Goal: Task Accomplishment & Management: Use online tool/utility

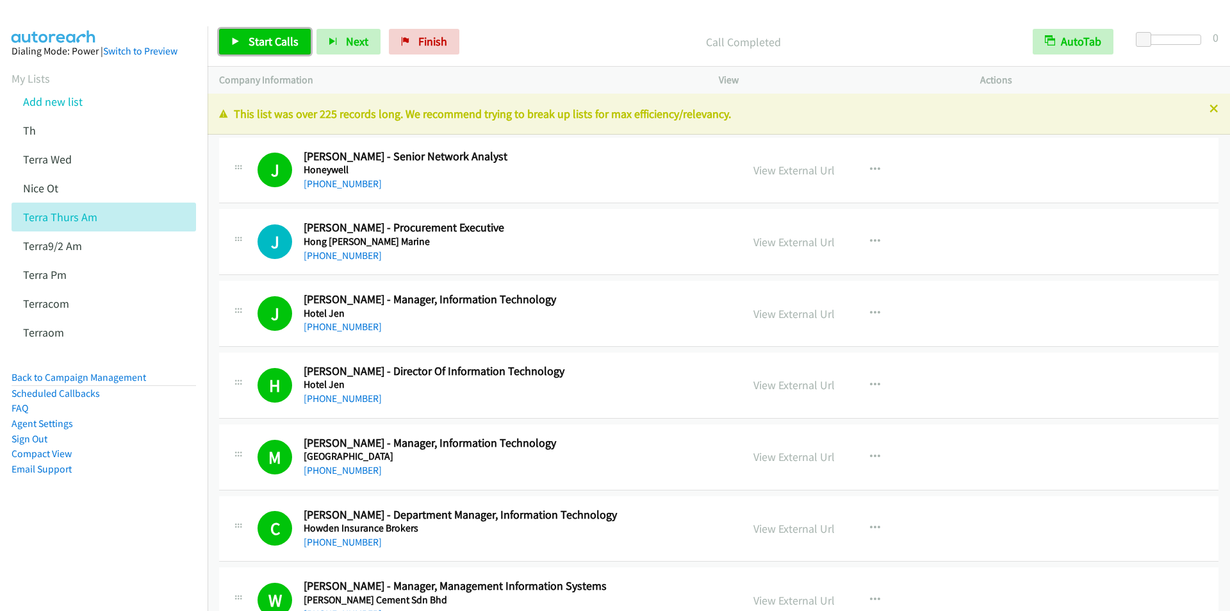
click at [268, 49] on link "Start Calls" at bounding box center [265, 42] width 92 height 26
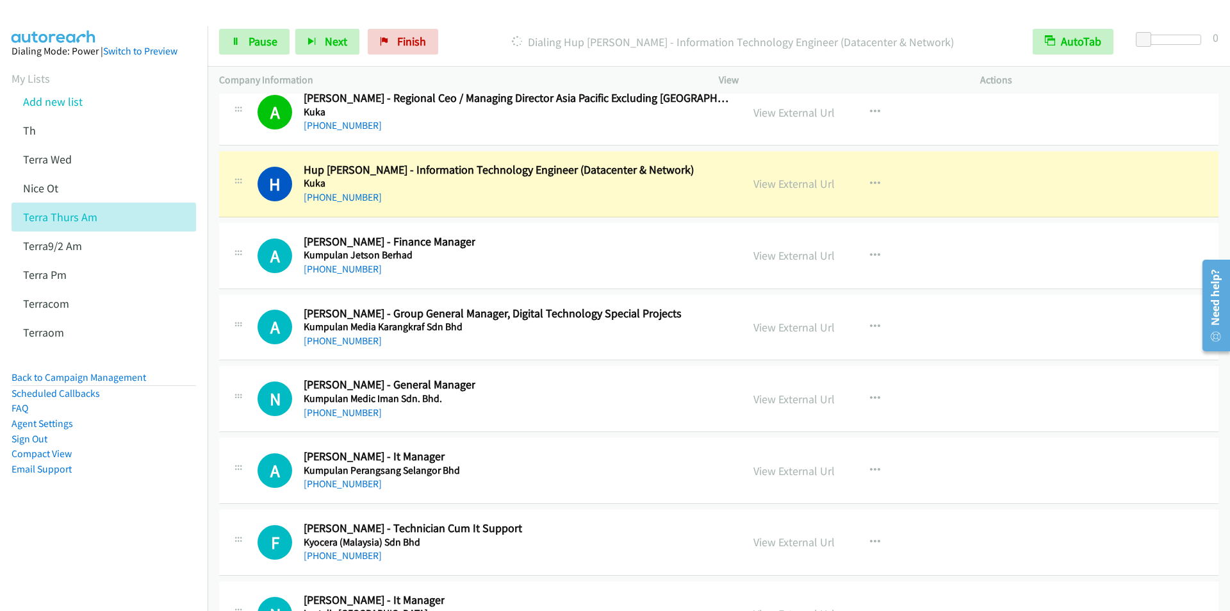
scroll to position [17413, 0]
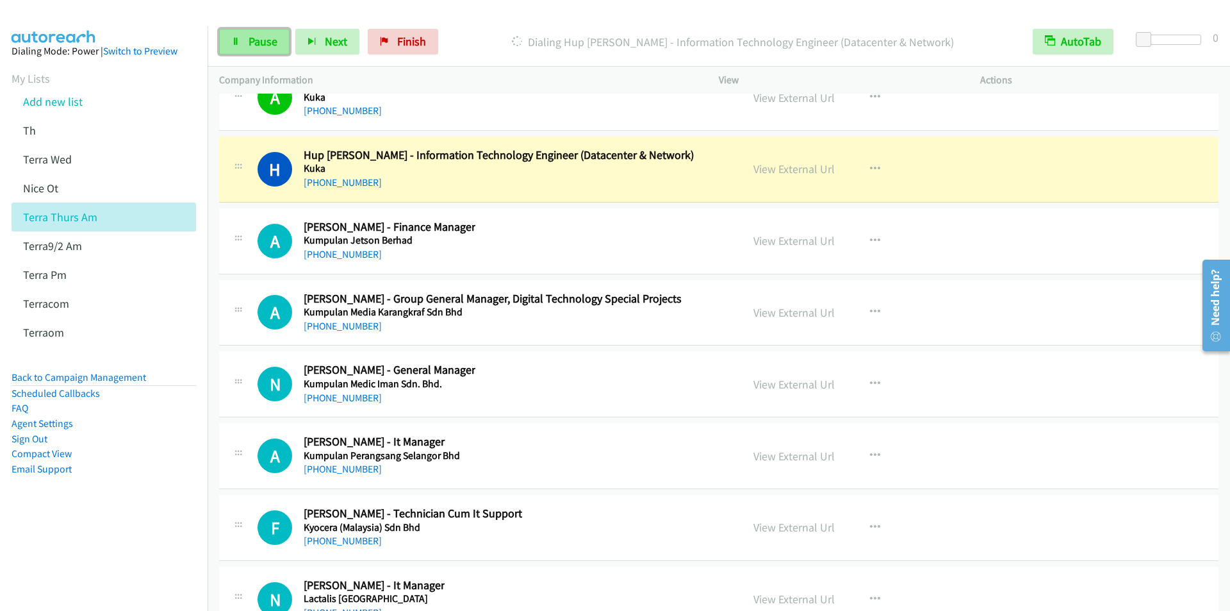
click at [258, 37] on span "Pause" at bounding box center [263, 41] width 29 height 15
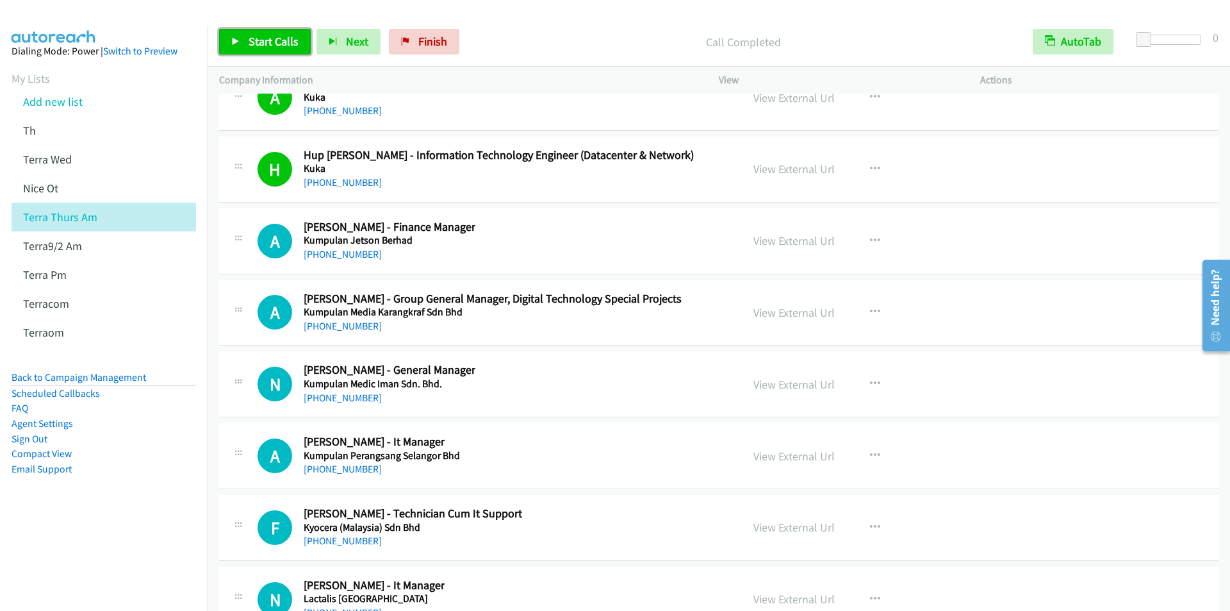
click at [298, 44] on link "Start Calls" at bounding box center [265, 42] width 92 height 26
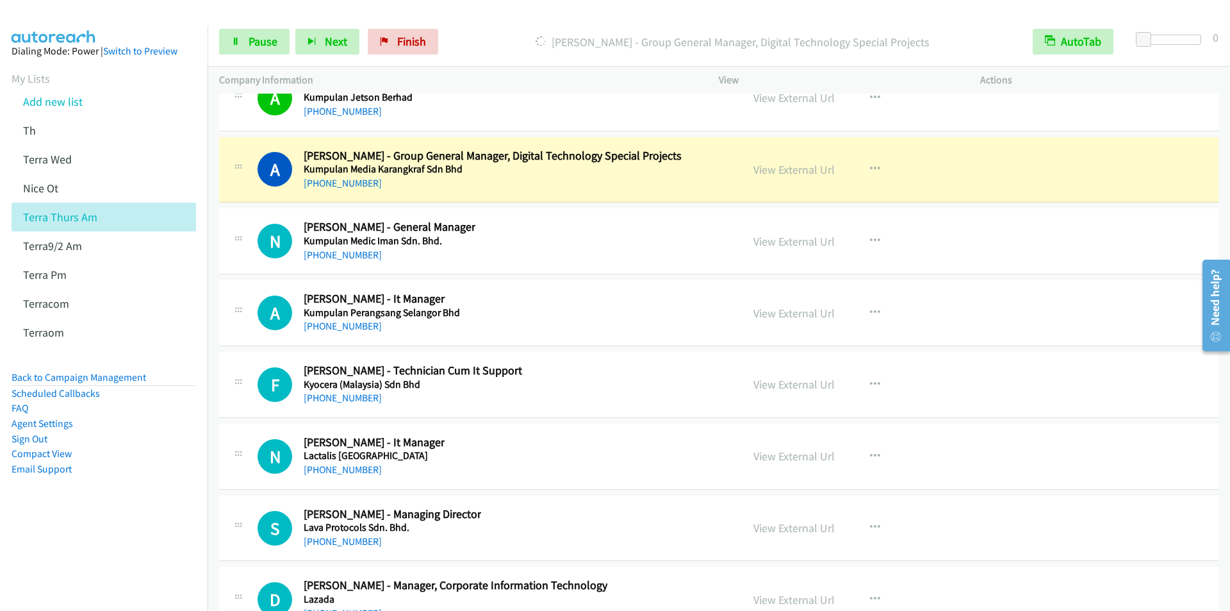
scroll to position [17542, 0]
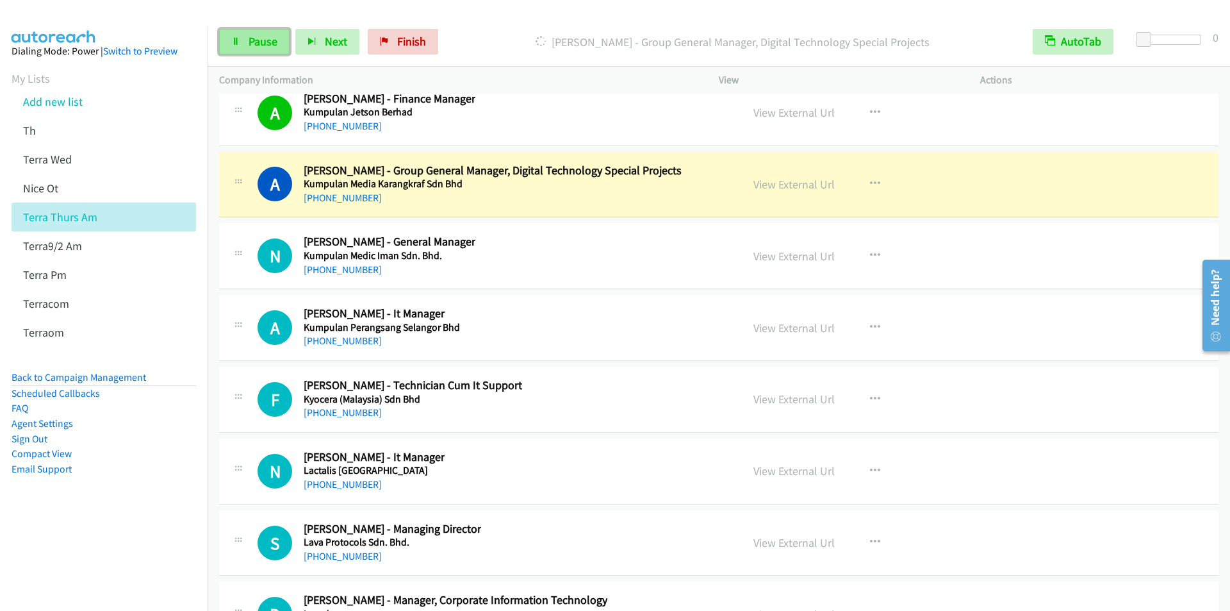
click at [264, 42] on span "Pause" at bounding box center [263, 41] width 29 height 15
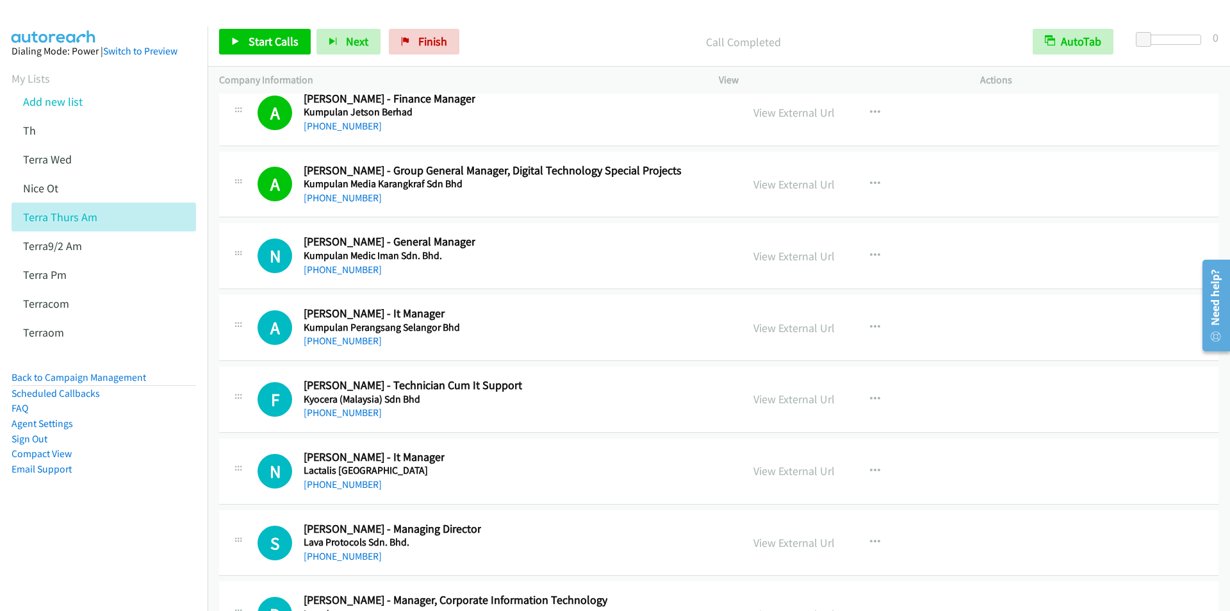
click at [481, 28] on div "Start Calls Pause Next Finish Call Completed AutoTab AutoTab 0" at bounding box center [719, 41] width 1023 height 49
click at [253, 46] on span "Start Calls" at bounding box center [274, 41] width 50 height 15
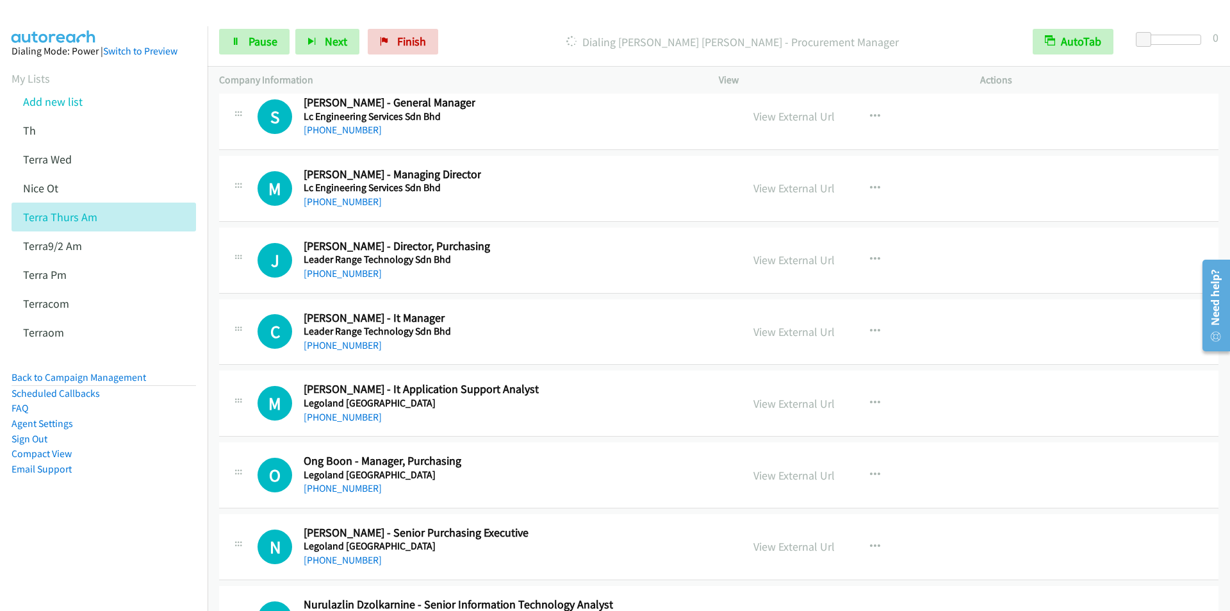
scroll to position [17990, 0]
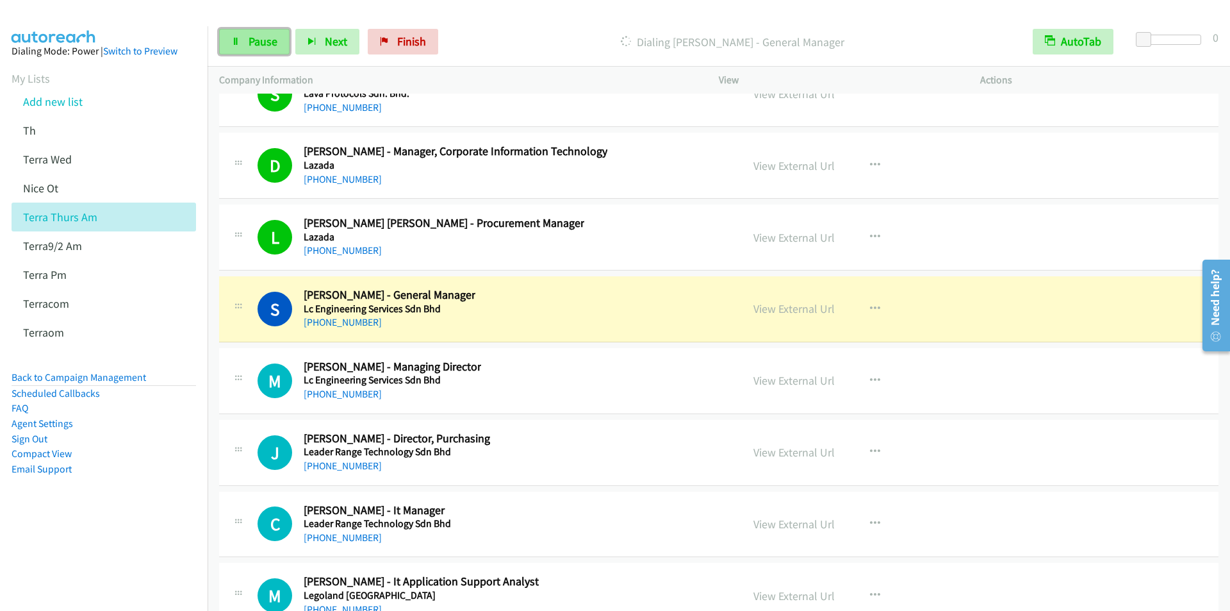
click at [257, 40] on span "Pause" at bounding box center [263, 41] width 29 height 15
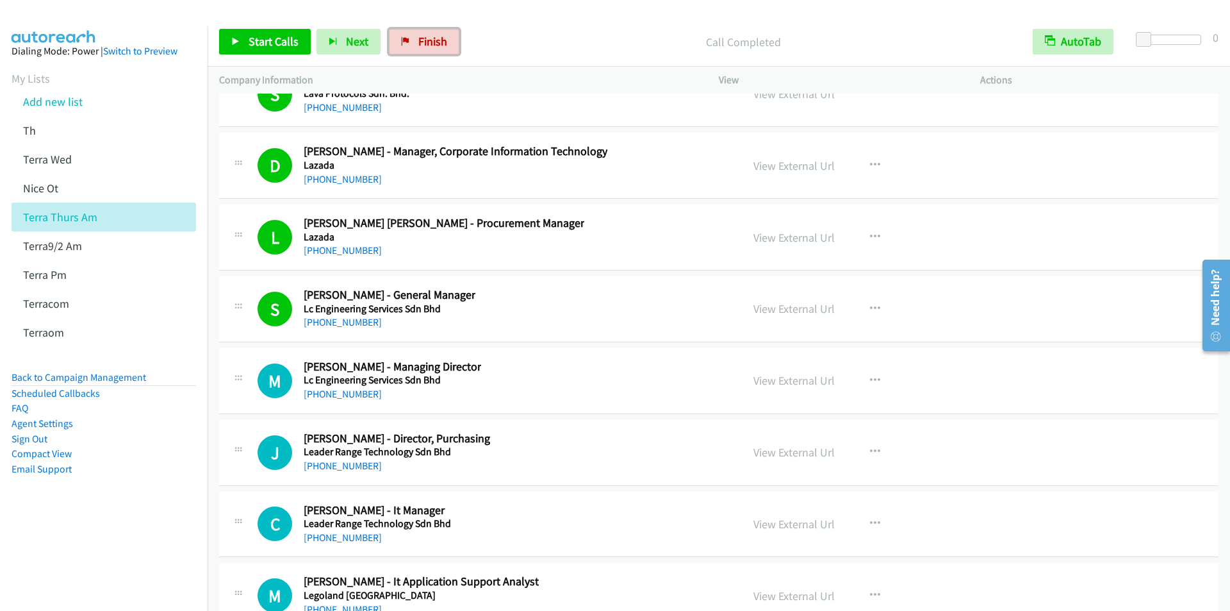
click at [440, 45] on span "Finish" at bounding box center [432, 41] width 29 height 15
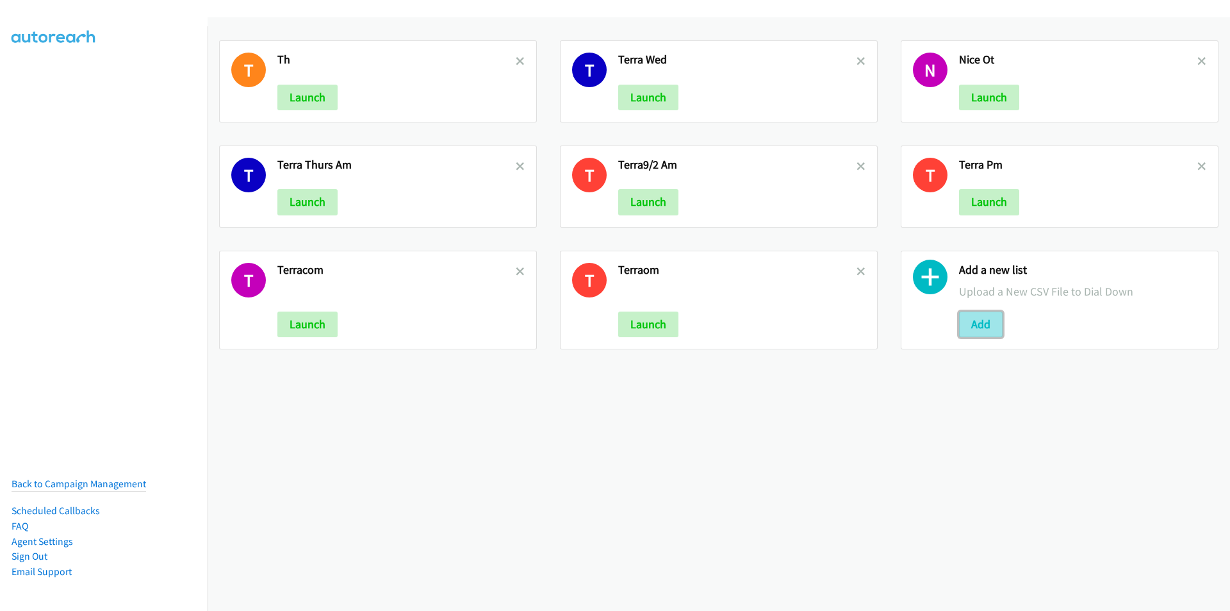
click at [981, 326] on button "Add" at bounding box center [981, 324] width 44 height 26
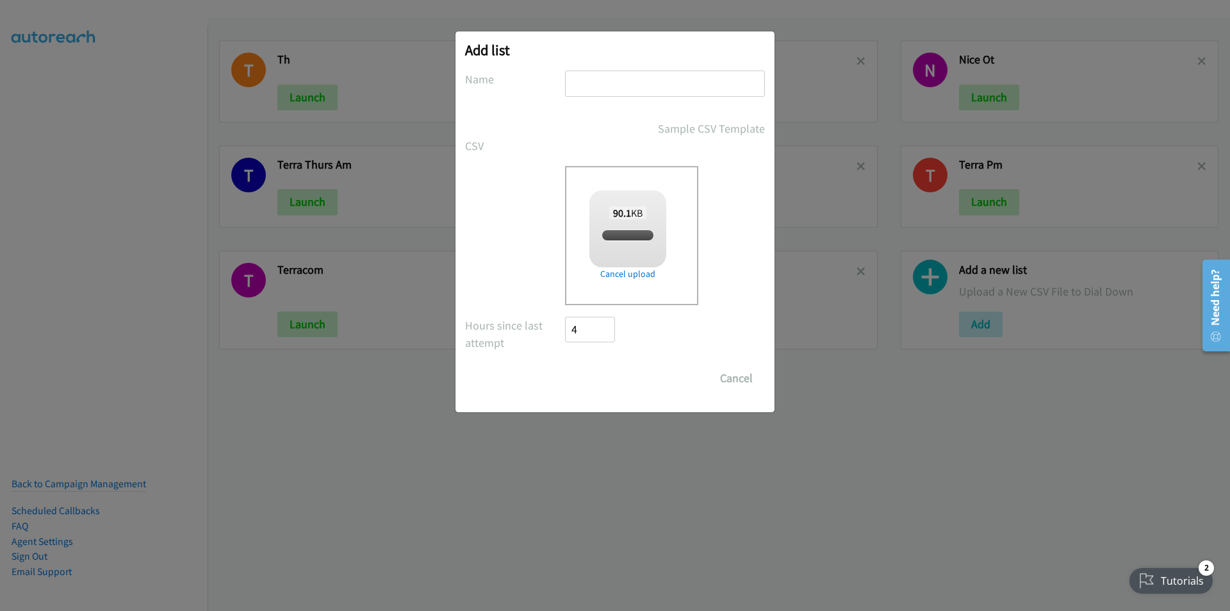
click at [605, 88] on input "text" at bounding box center [665, 83] width 200 height 26
type input "TE"
checkbox input "true"
type input "TERRApm"
click at [565, 365] on input "Save List" at bounding box center [598, 378] width 67 height 26
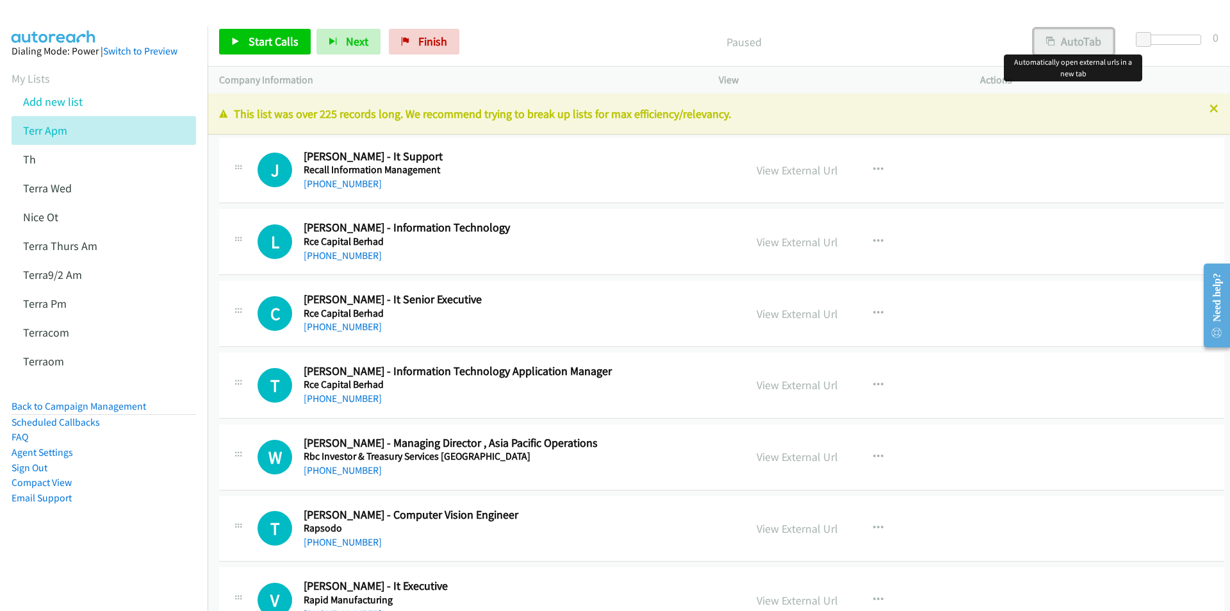
click at [1089, 38] on button "AutoTab" at bounding box center [1073, 42] width 79 height 26
click at [265, 36] on span "Start Calls" at bounding box center [274, 41] width 50 height 15
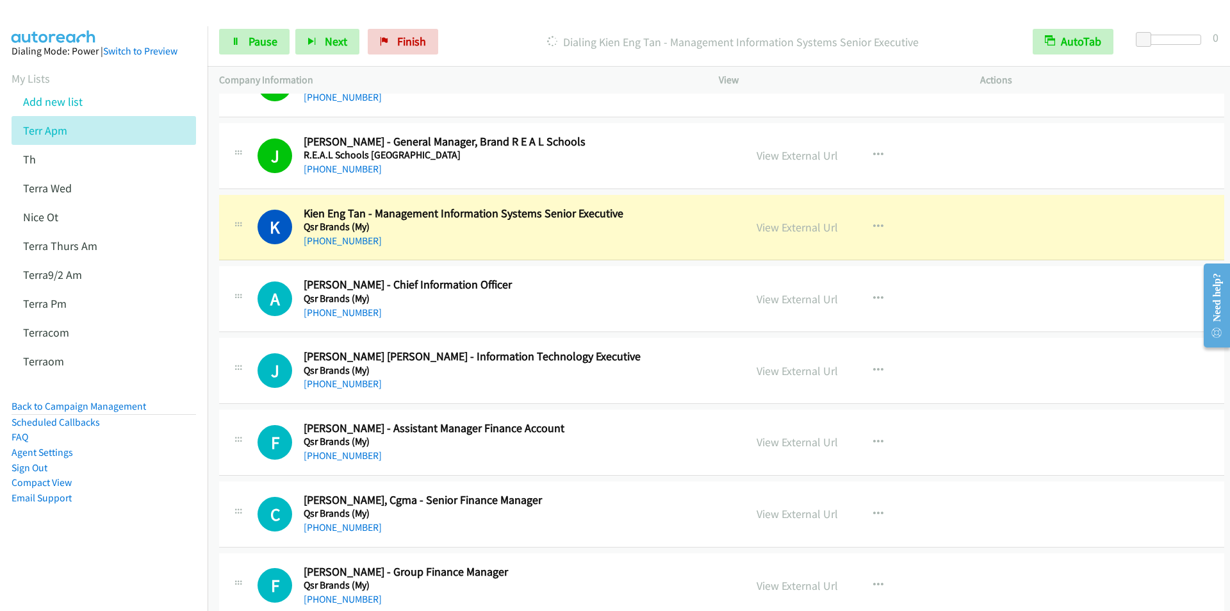
scroll to position [1154, 0]
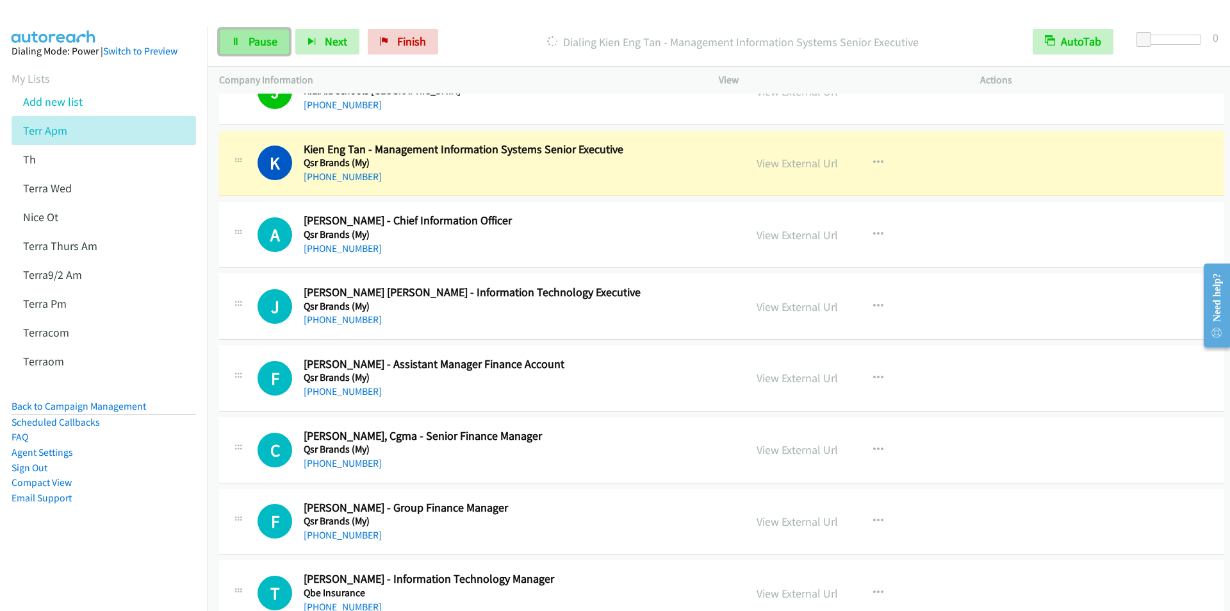
click at [255, 36] on span "Pause" at bounding box center [263, 41] width 29 height 15
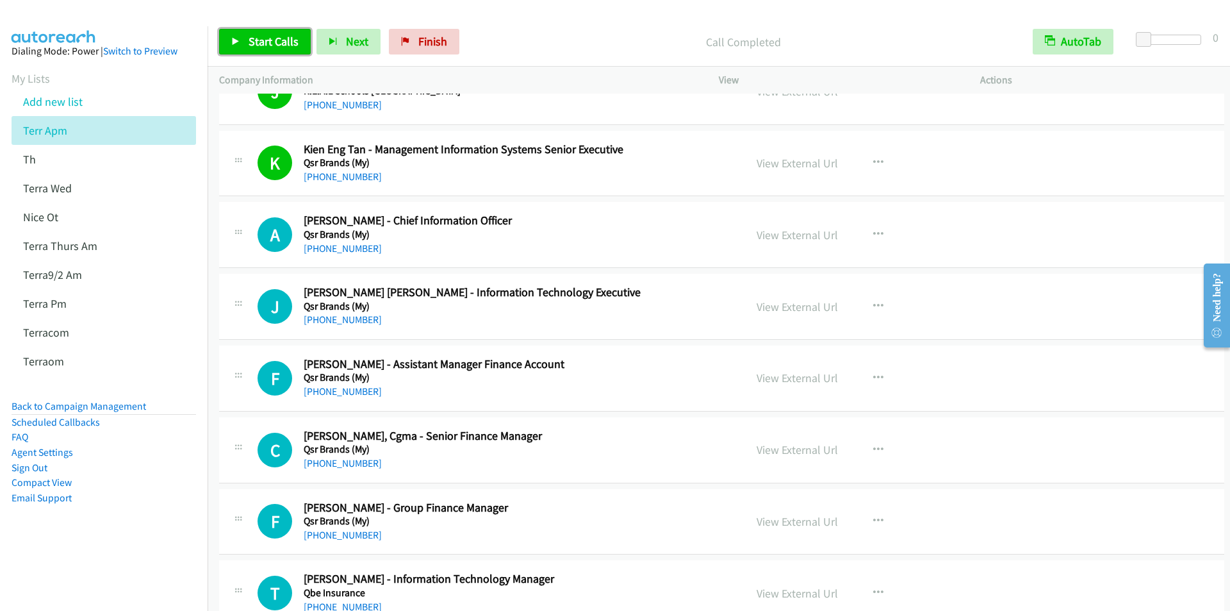
click at [274, 35] on span "Start Calls" at bounding box center [274, 41] width 50 height 15
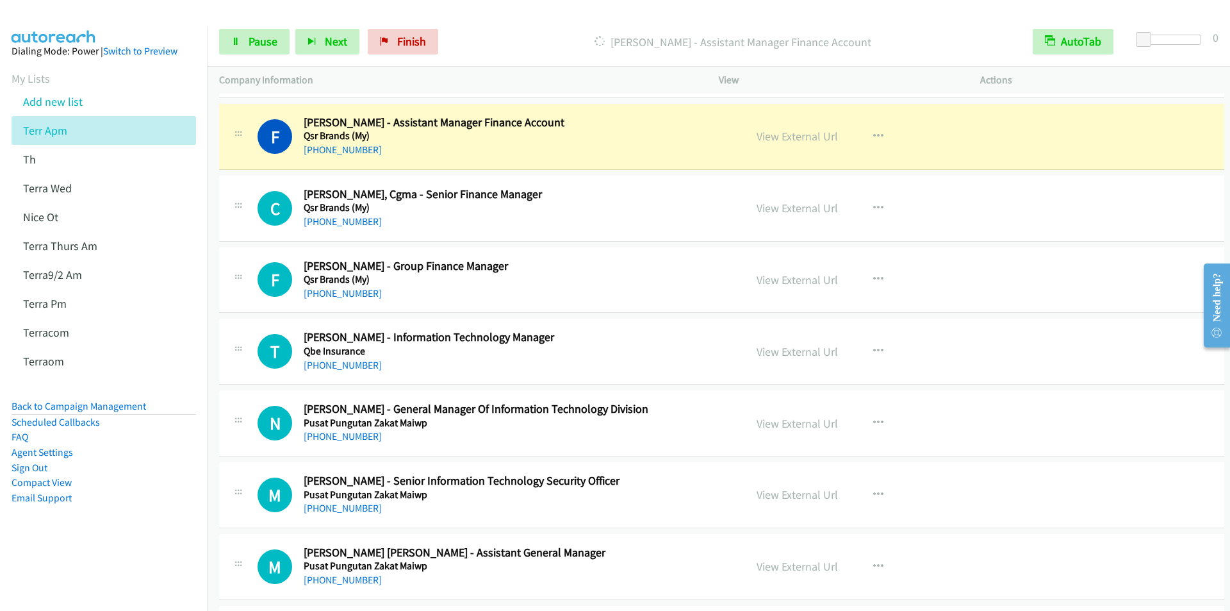
scroll to position [1410, 0]
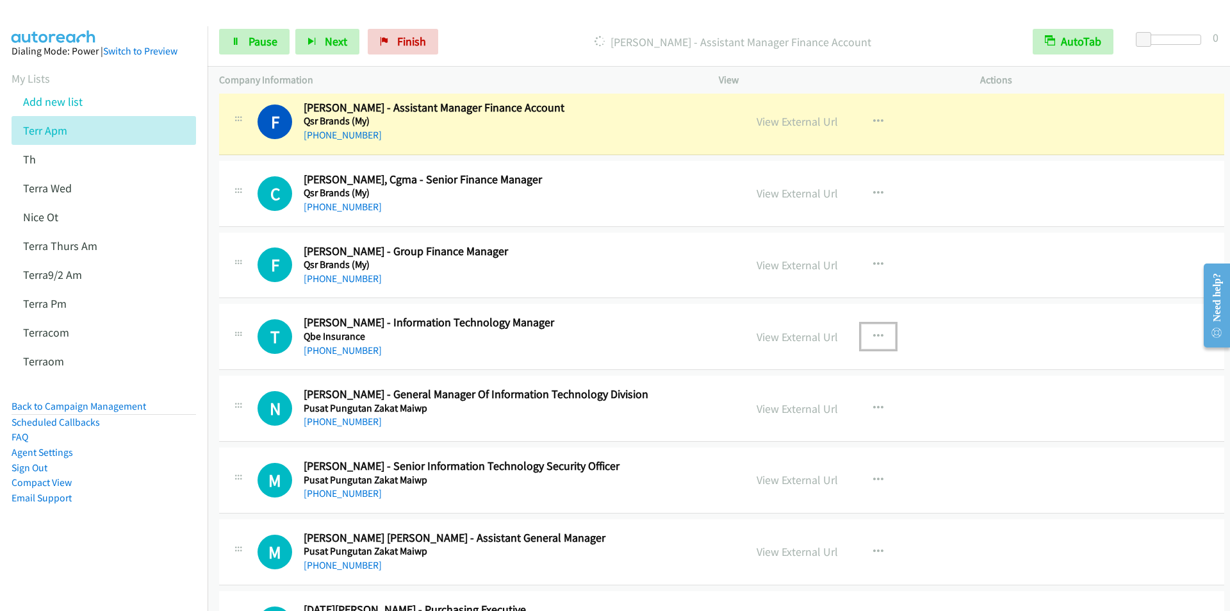
click at [873, 333] on icon "button" at bounding box center [878, 336] width 10 height 10
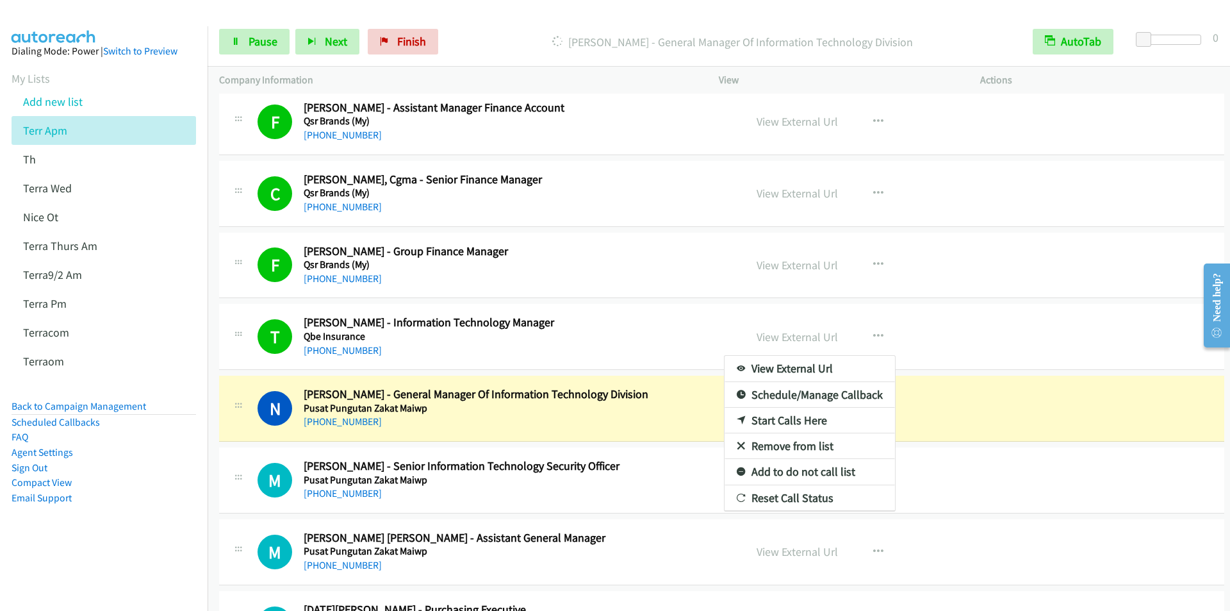
click at [94, 553] on aside "Dialing Mode: Power | Switch to Preview My Lists Add new list Terr Apm Th Terra…" at bounding box center [104, 294] width 208 height 537
click at [485, 29] on div at bounding box center [615, 305] width 1230 height 611
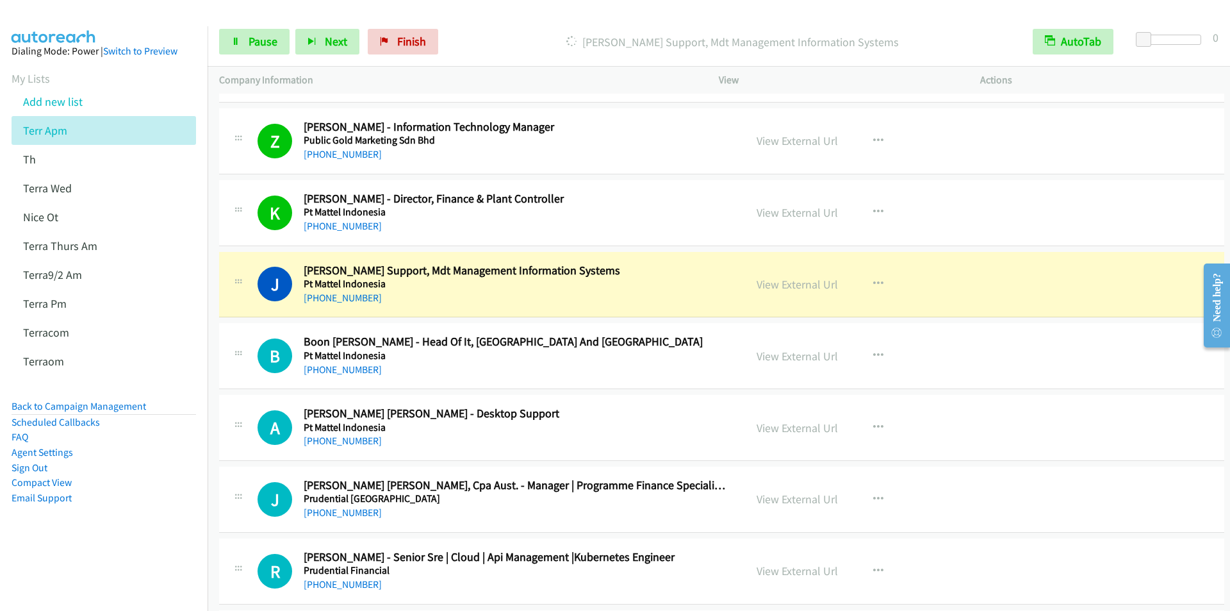
scroll to position [2307, 0]
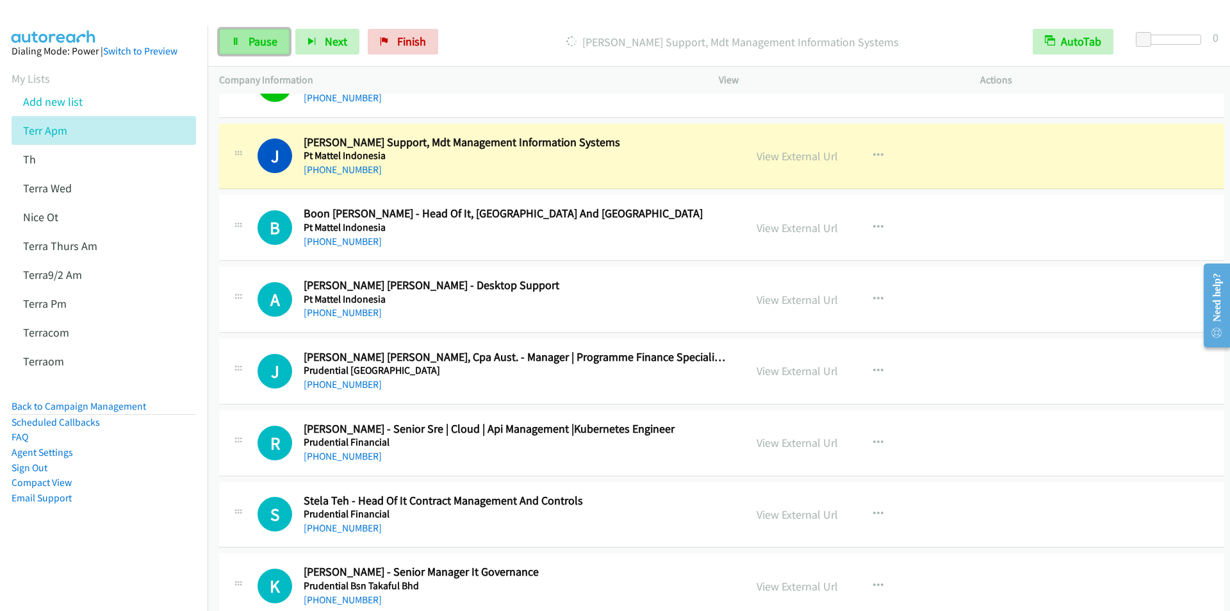
click at [260, 37] on span "Pause" at bounding box center [263, 41] width 29 height 15
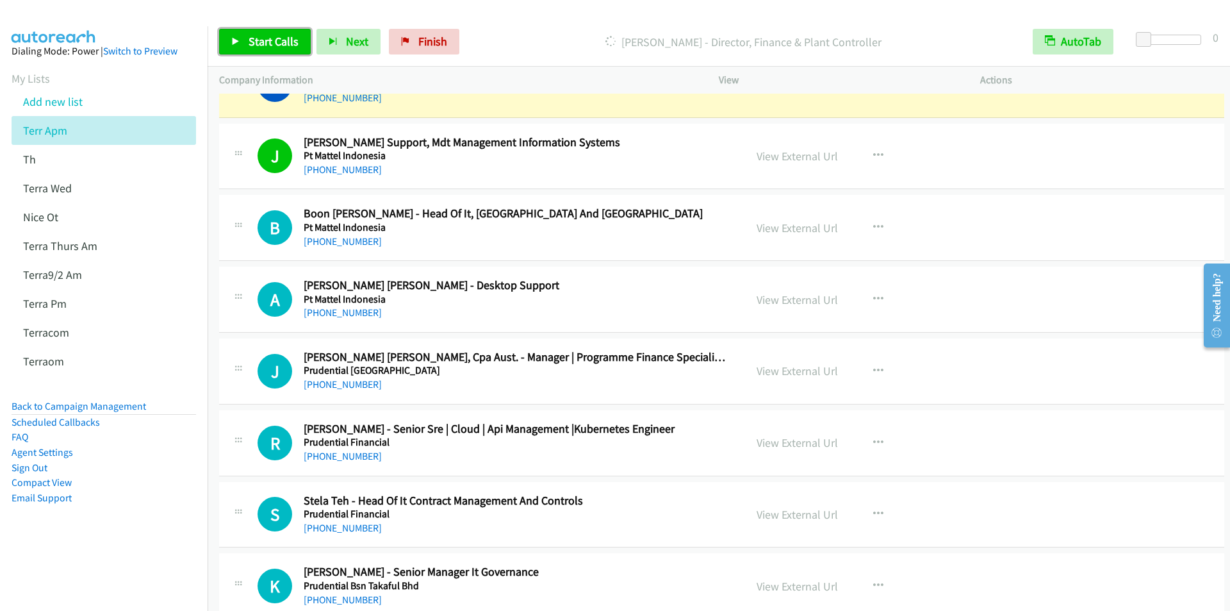
click at [283, 37] on span "Start Calls" at bounding box center [274, 41] width 50 height 15
click at [254, 45] on span "Pause" at bounding box center [263, 41] width 29 height 15
click at [254, 44] on span "Start Calls" at bounding box center [274, 41] width 50 height 15
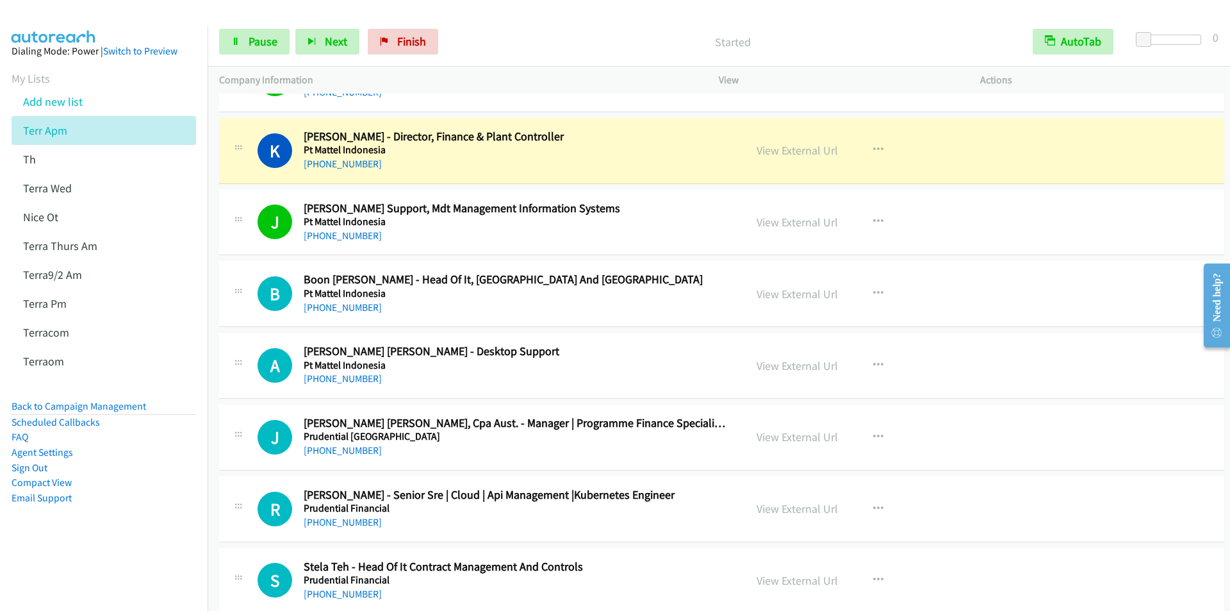
scroll to position [2179, 0]
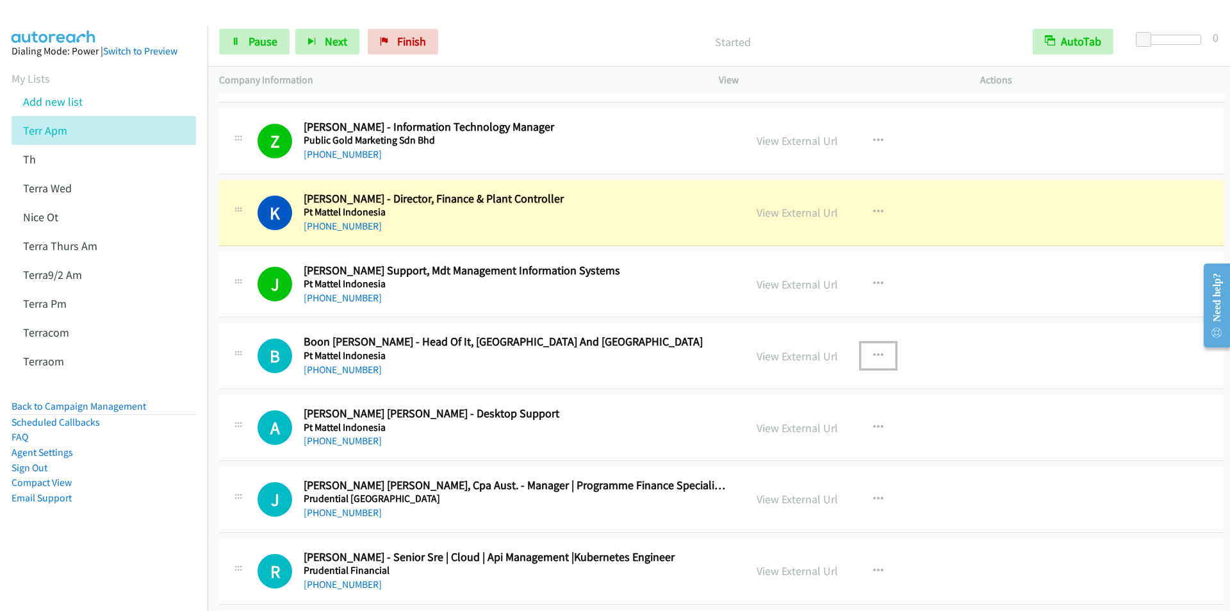
click at [877, 354] on icon "button" at bounding box center [878, 356] width 10 height 10
click at [805, 434] on link "Start Calls Here" at bounding box center [810, 440] width 170 height 26
click at [252, 35] on span "Pause" at bounding box center [263, 41] width 29 height 15
click at [251, 40] on span "Start Calls" at bounding box center [274, 41] width 50 height 15
click at [1075, 39] on button "AutoTab" at bounding box center [1073, 42] width 81 height 26
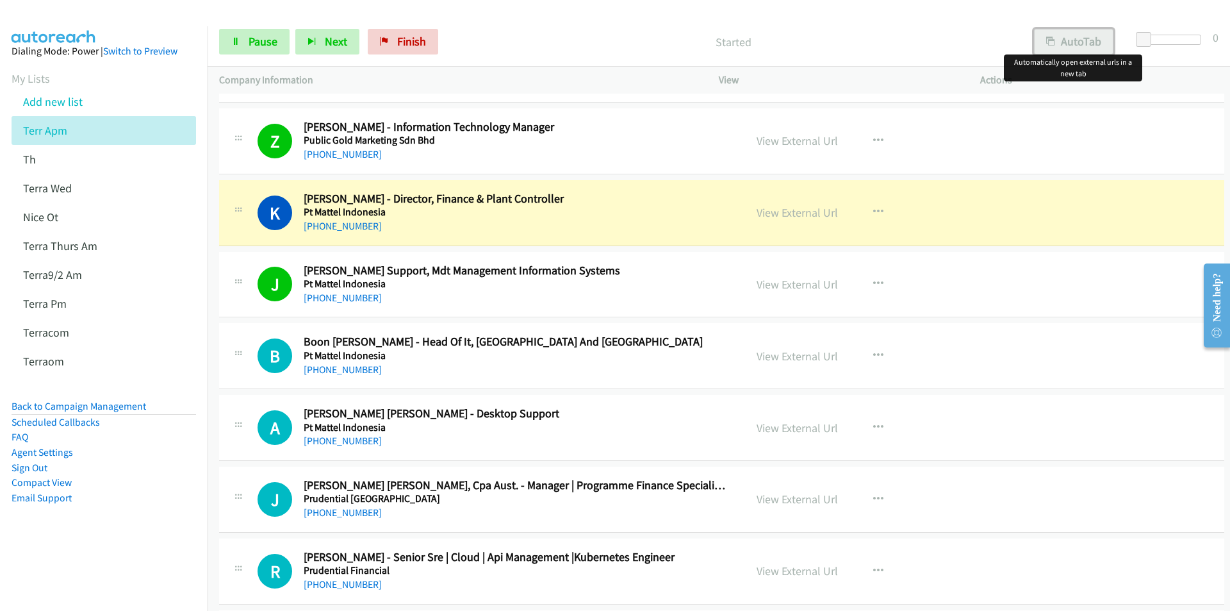
click at [1086, 40] on button "AutoTab" at bounding box center [1073, 42] width 79 height 26
click at [249, 41] on span "Pause" at bounding box center [263, 41] width 29 height 15
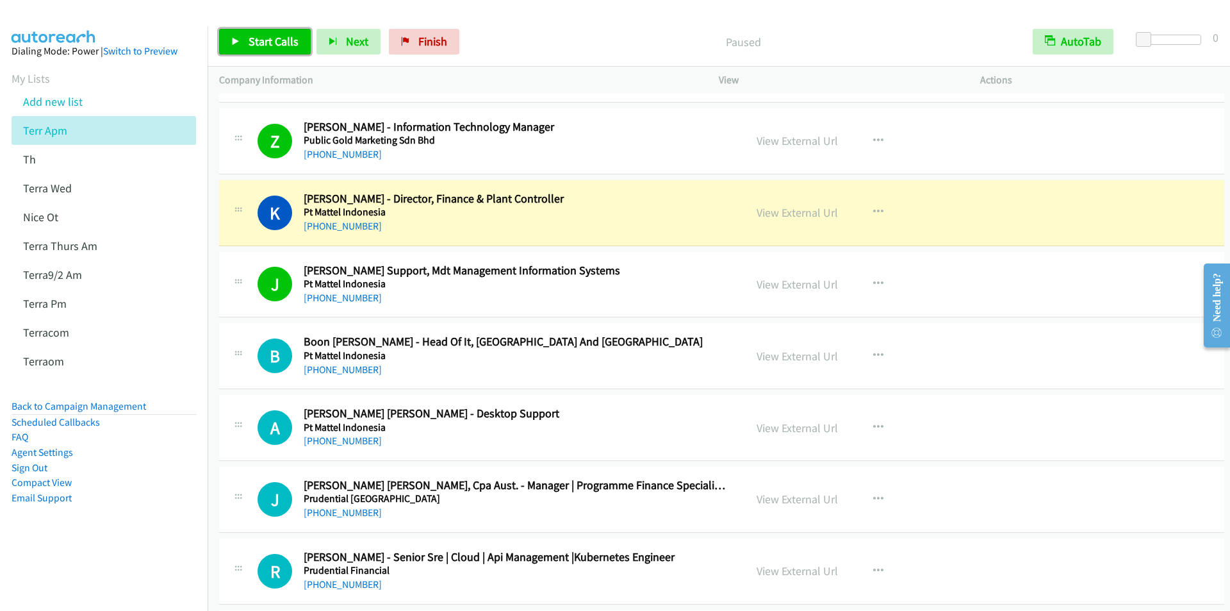
click at [260, 44] on span "Start Calls" at bounding box center [274, 41] width 50 height 15
click at [370, 351] on h5 "Pt Mattel Indonesia" at bounding box center [515, 355] width 422 height 13
click at [877, 353] on icon "button" at bounding box center [878, 356] width 10 height 10
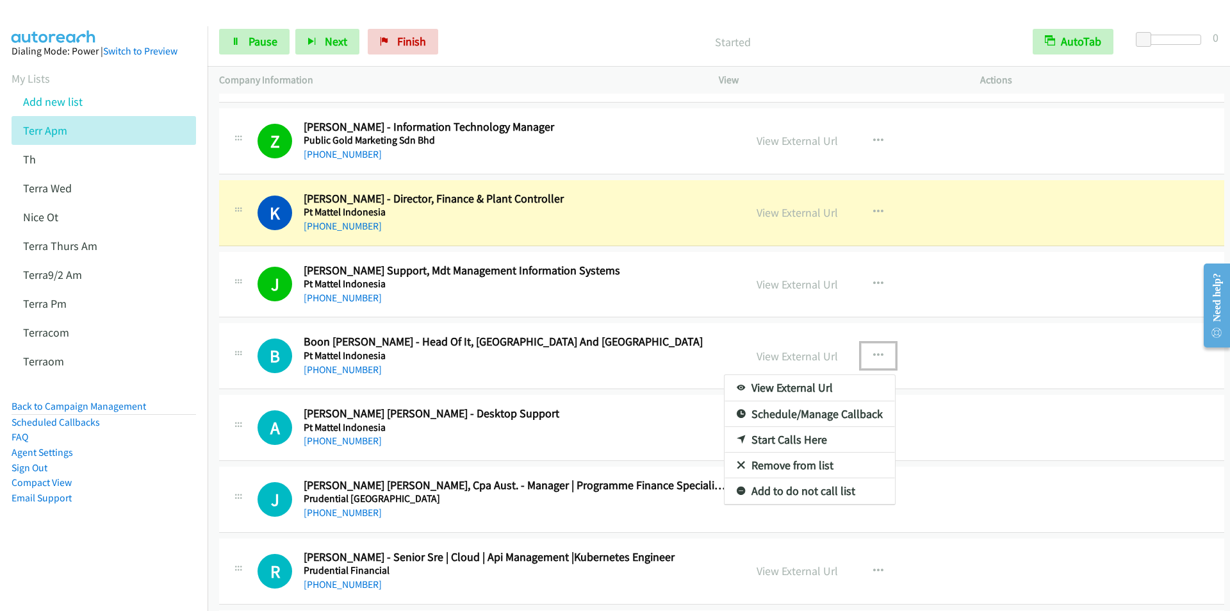
click at [793, 439] on link "Start Calls Here" at bounding box center [810, 440] width 170 height 26
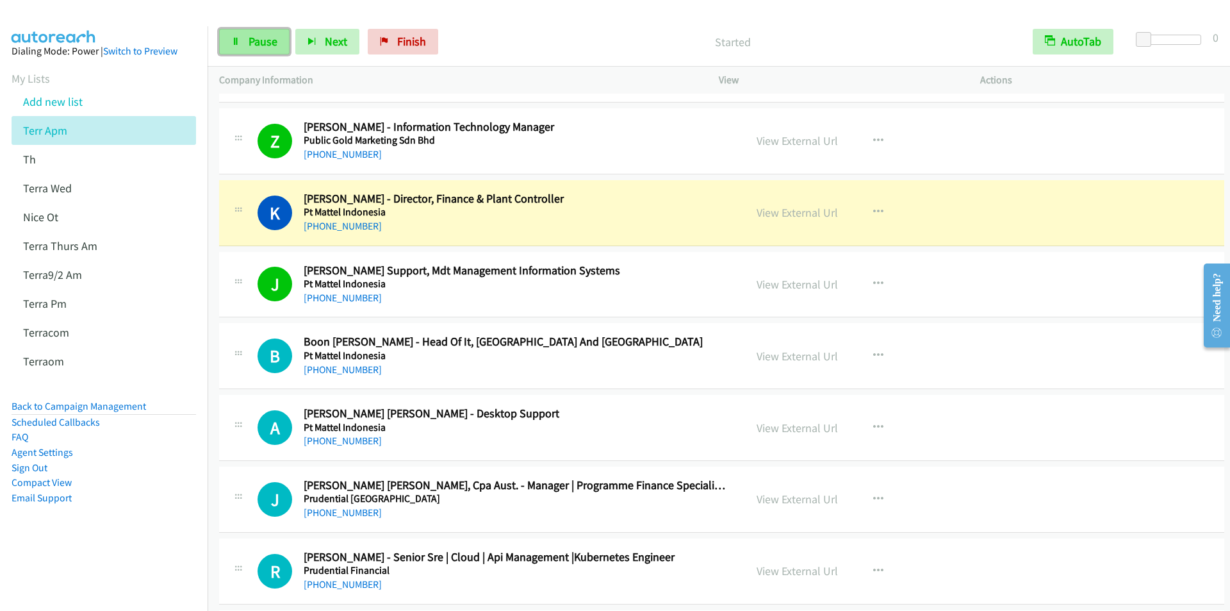
click at [253, 46] on span "Pause" at bounding box center [263, 41] width 29 height 15
click at [254, 46] on span "Start Calls" at bounding box center [274, 41] width 50 height 15
click at [502, 26] on div "Start Calls Pause Next Finish Call Completed AutoTab AutoTab 0" at bounding box center [719, 41] width 1023 height 49
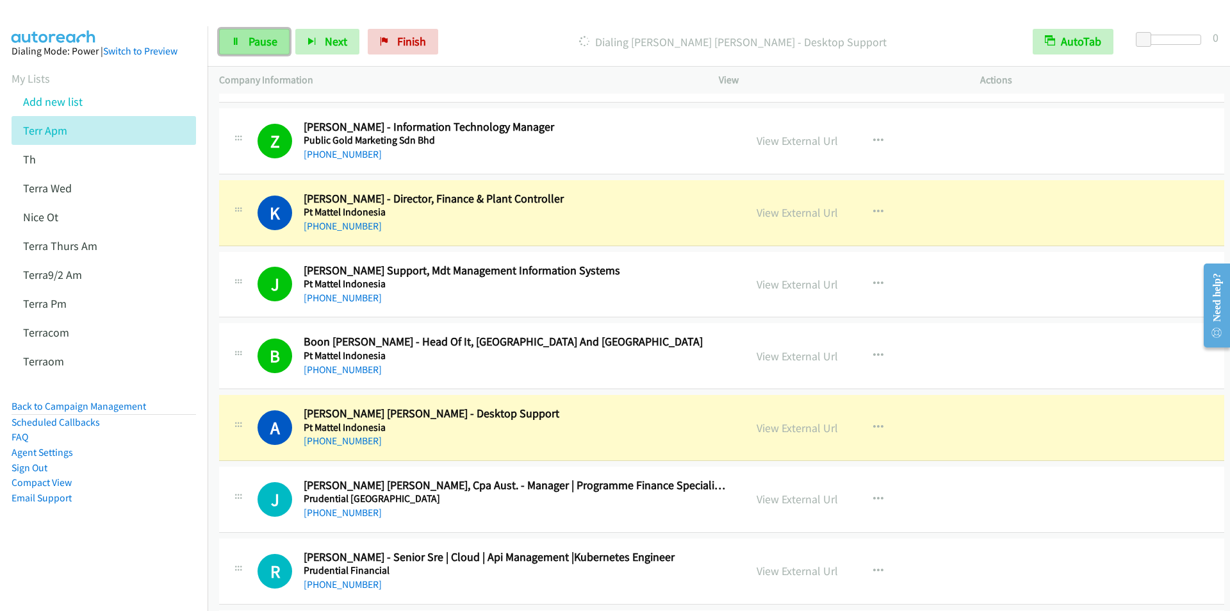
click at [256, 38] on span "Pause" at bounding box center [263, 41] width 29 height 15
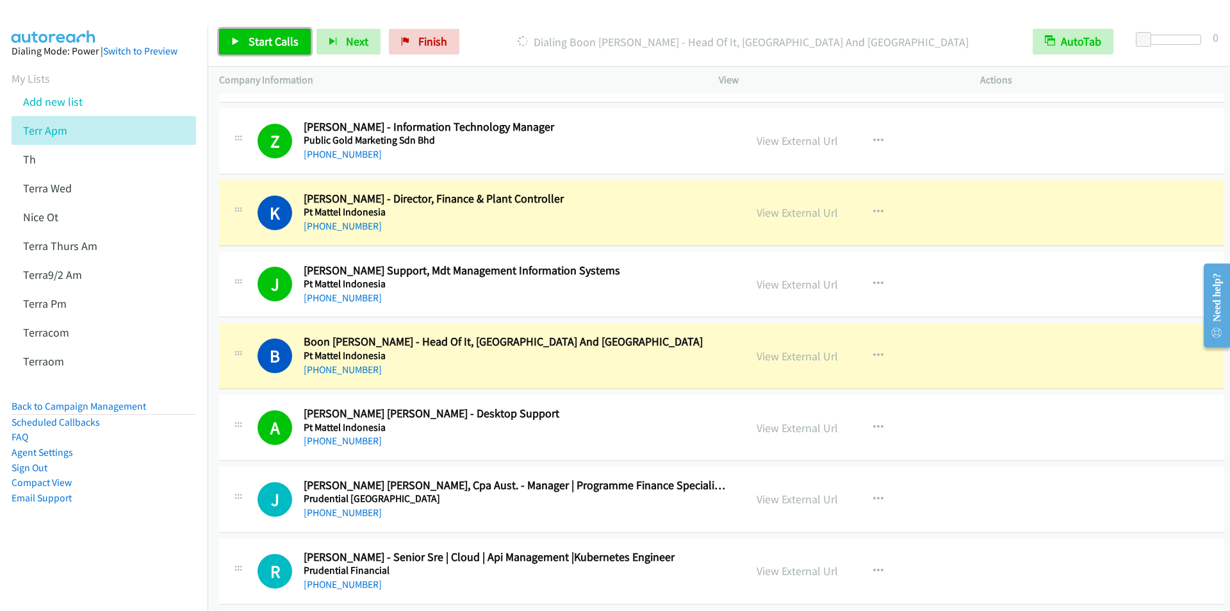
click at [281, 41] on span "Start Calls" at bounding box center [274, 41] width 50 height 15
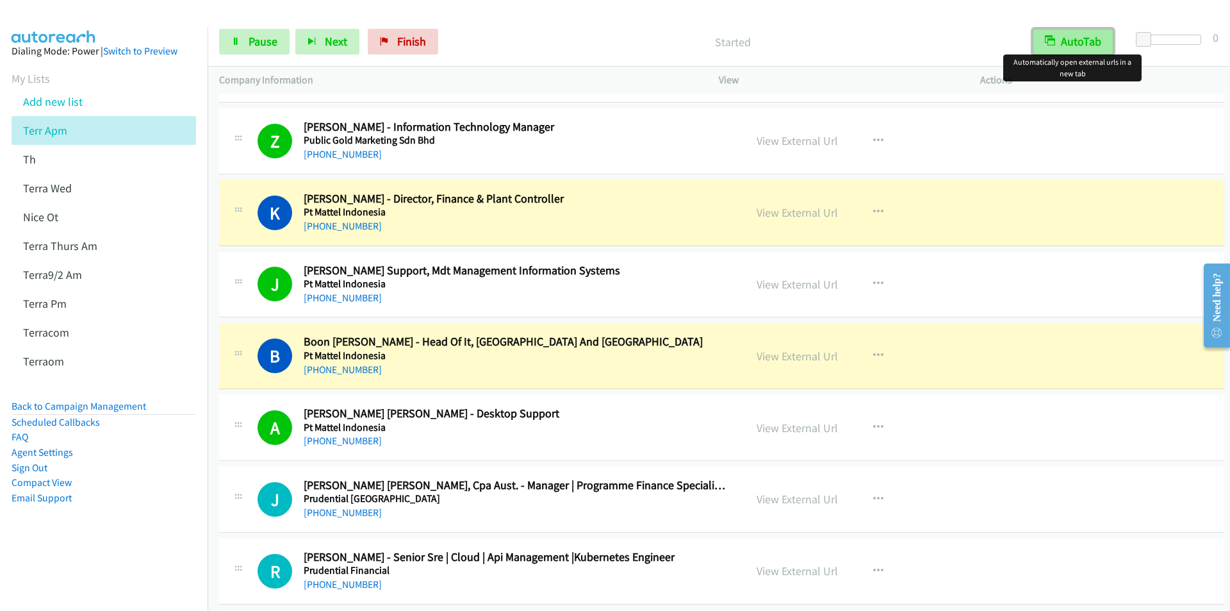
click at [1069, 35] on button "AutoTab" at bounding box center [1073, 42] width 81 height 26
click at [1070, 35] on button "AutoTab" at bounding box center [1073, 42] width 79 height 26
click at [873, 428] on icon "button" at bounding box center [878, 427] width 10 height 10
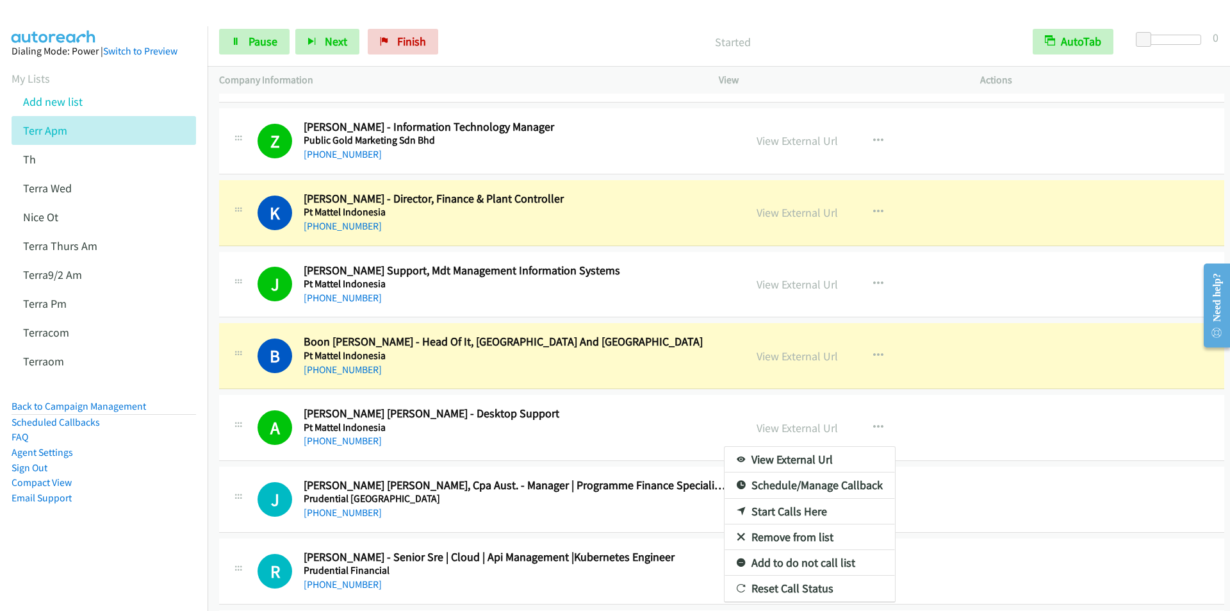
click at [252, 42] on div at bounding box center [615, 305] width 1230 height 611
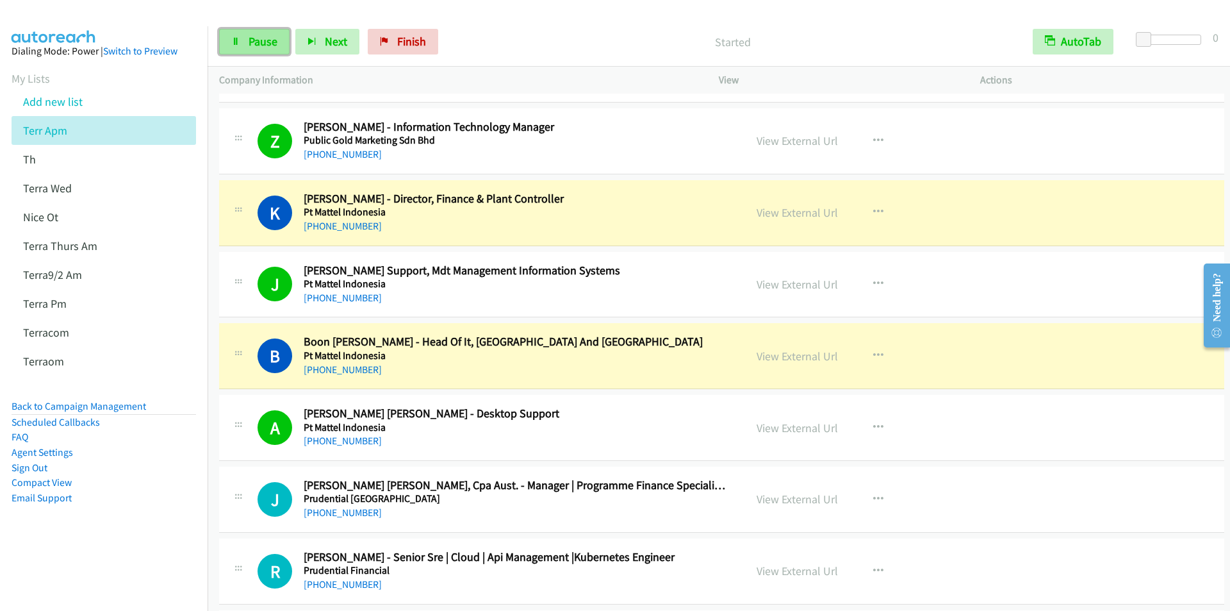
click at [257, 42] on span "Pause" at bounding box center [263, 41] width 29 height 15
click at [260, 42] on span "Start Calls" at bounding box center [274, 41] width 50 height 15
click at [414, 46] on span "Finish" at bounding box center [411, 41] width 29 height 15
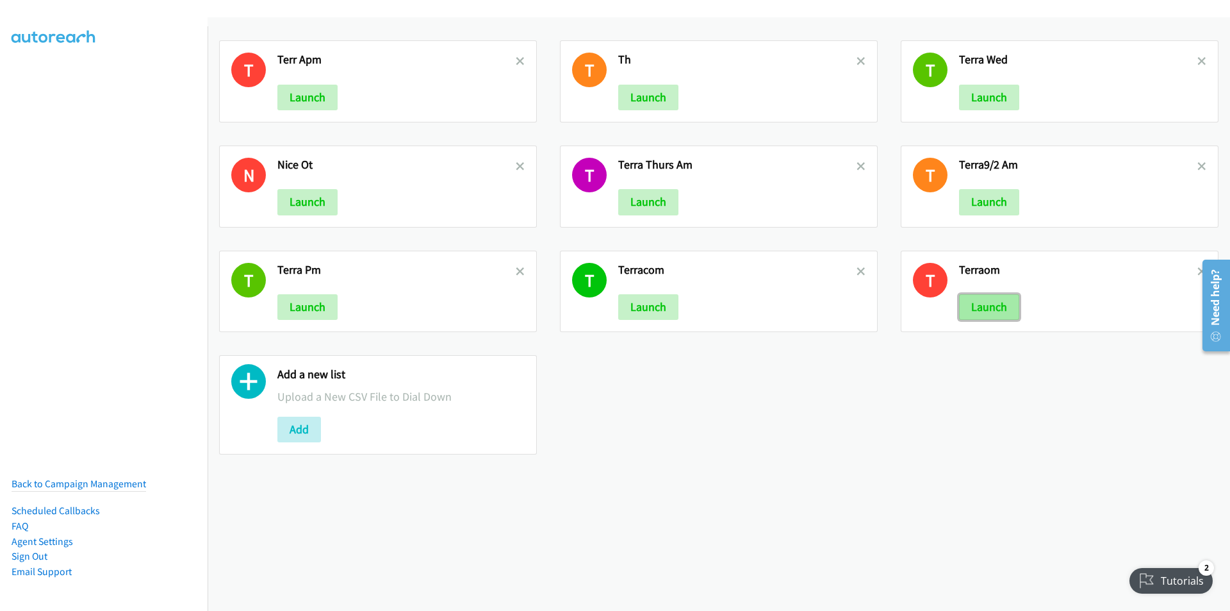
click at [991, 308] on button "Launch" at bounding box center [989, 307] width 60 height 26
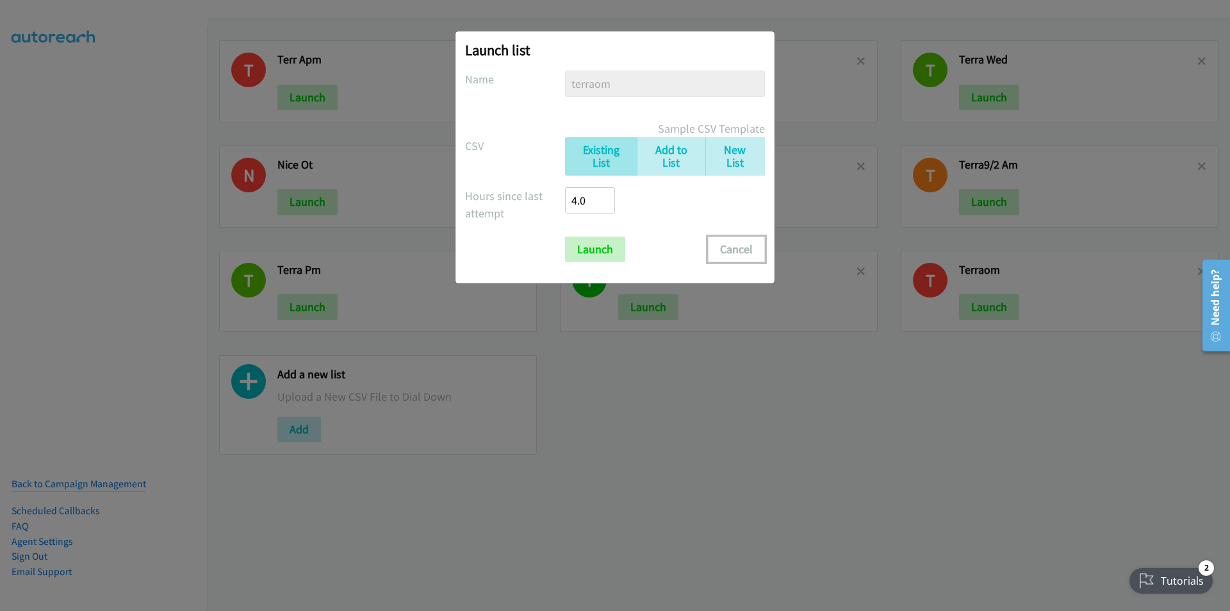
click at [752, 250] on button "Cancel" at bounding box center [736, 249] width 57 height 26
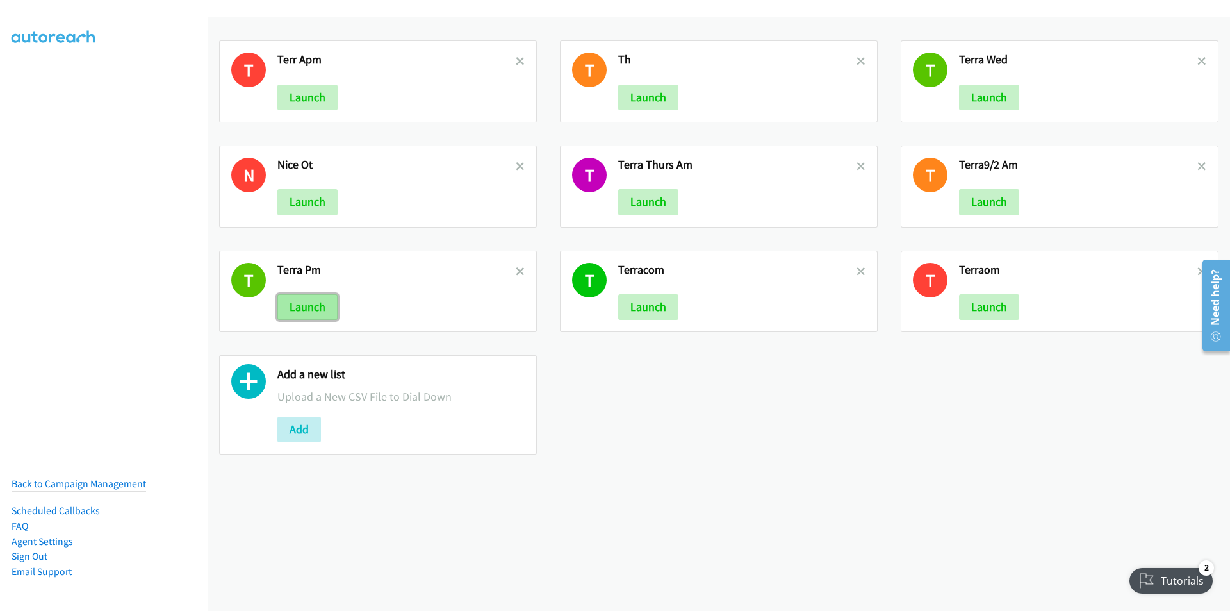
click at [306, 304] on button "Launch" at bounding box center [307, 307] width 60 height 26
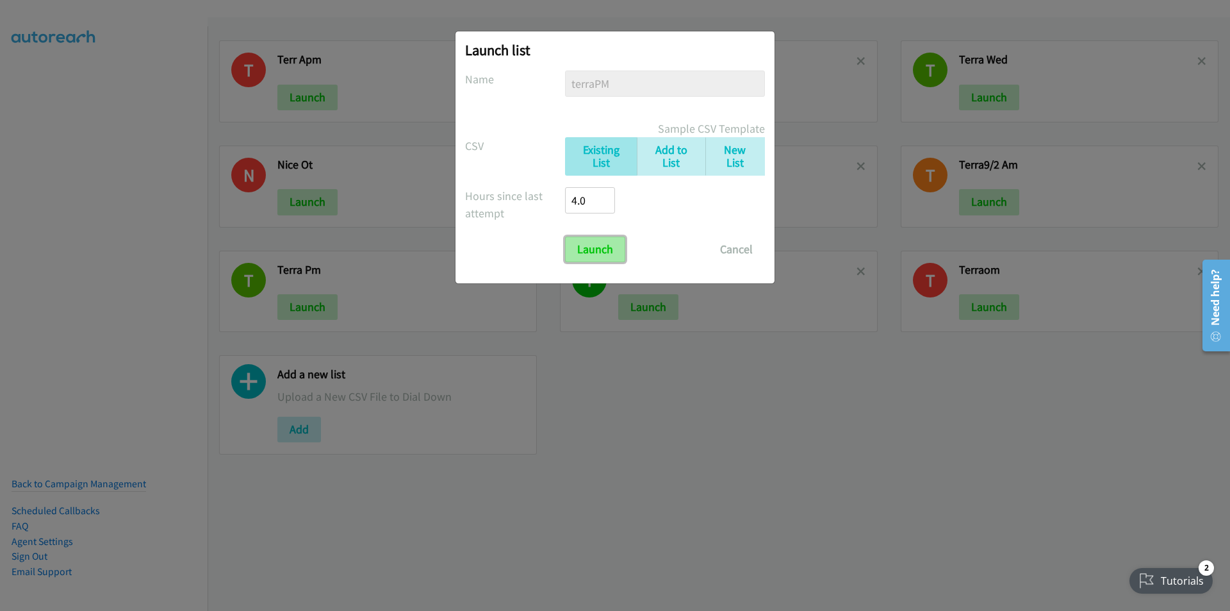
click at [593, 243] on input "Launch" at bounding box center [595, 249] width 60 height 26
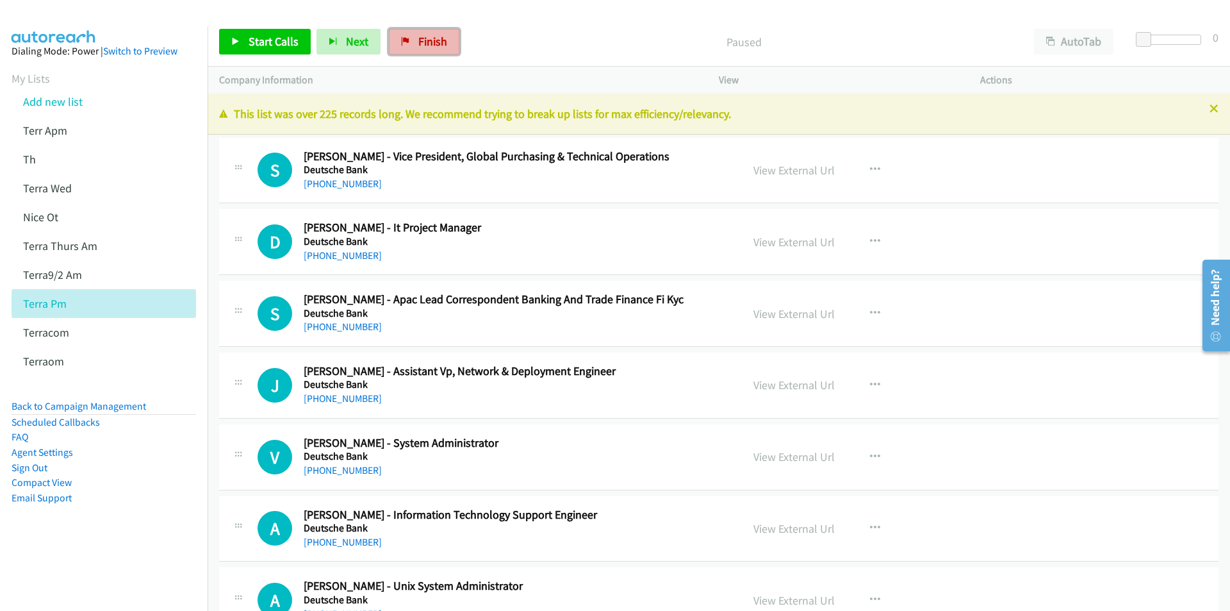
click at [429, 37] on span "Finish" at bounding box center [432, 41] width 29 height 15
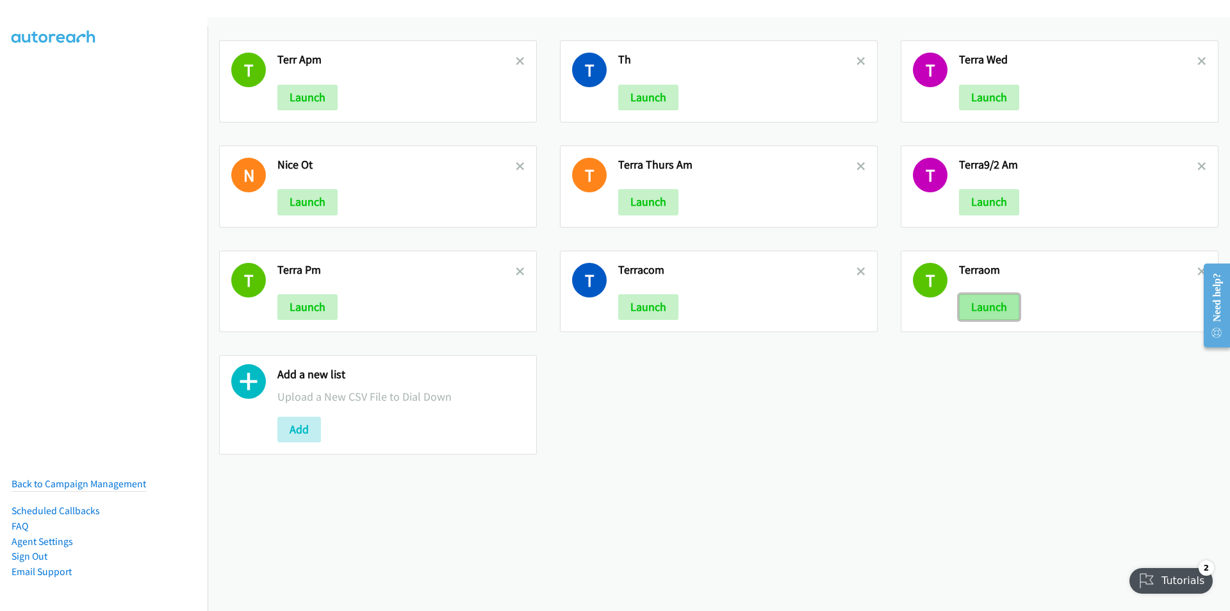
click at [977, 313] on button "Launch" at bounding box center [989, 307] width 60 height 26
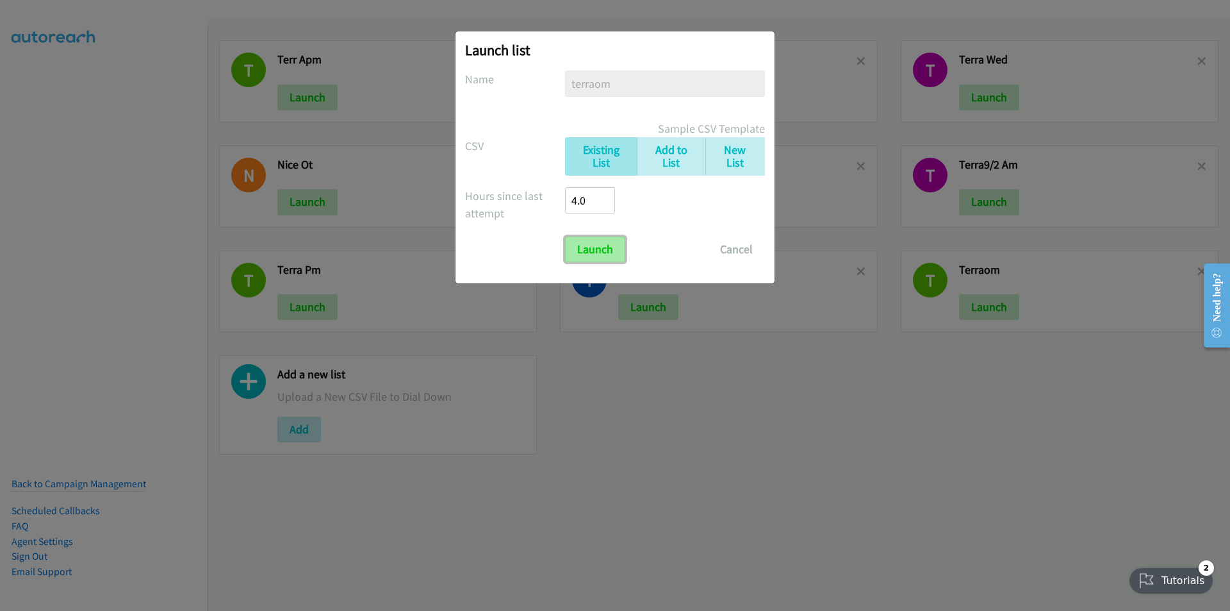
click at [599, 245] on input "Launch" at bounding box center [595, 249] width 60 height 26
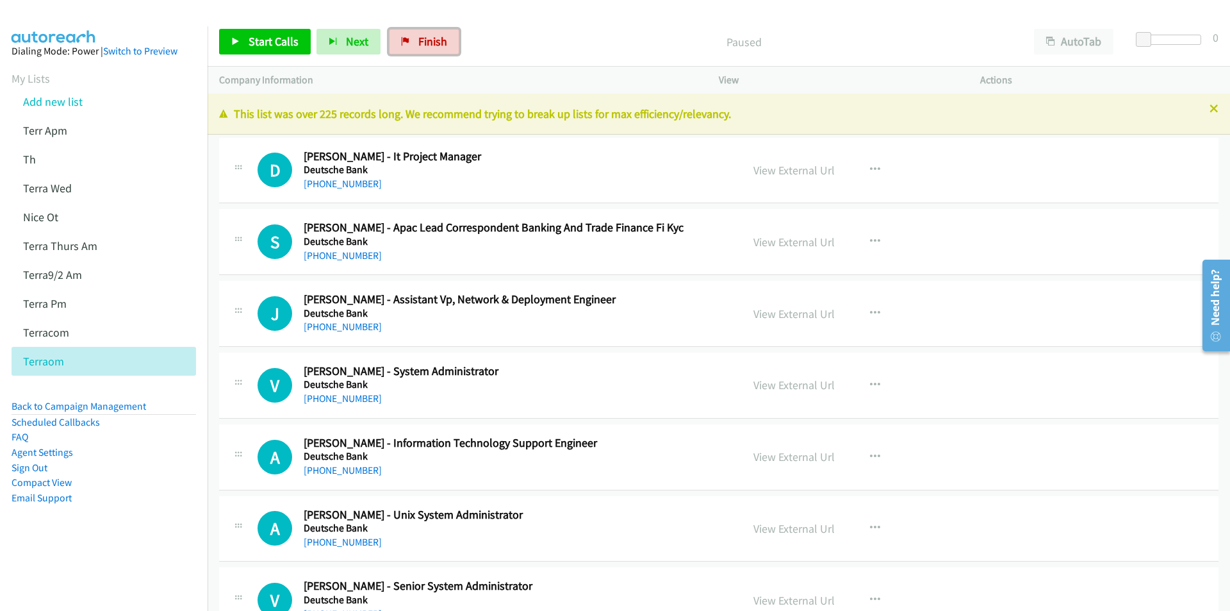
click at [439, 40] on span "Finish" at bounding box center [432, 41] width 29 height 15
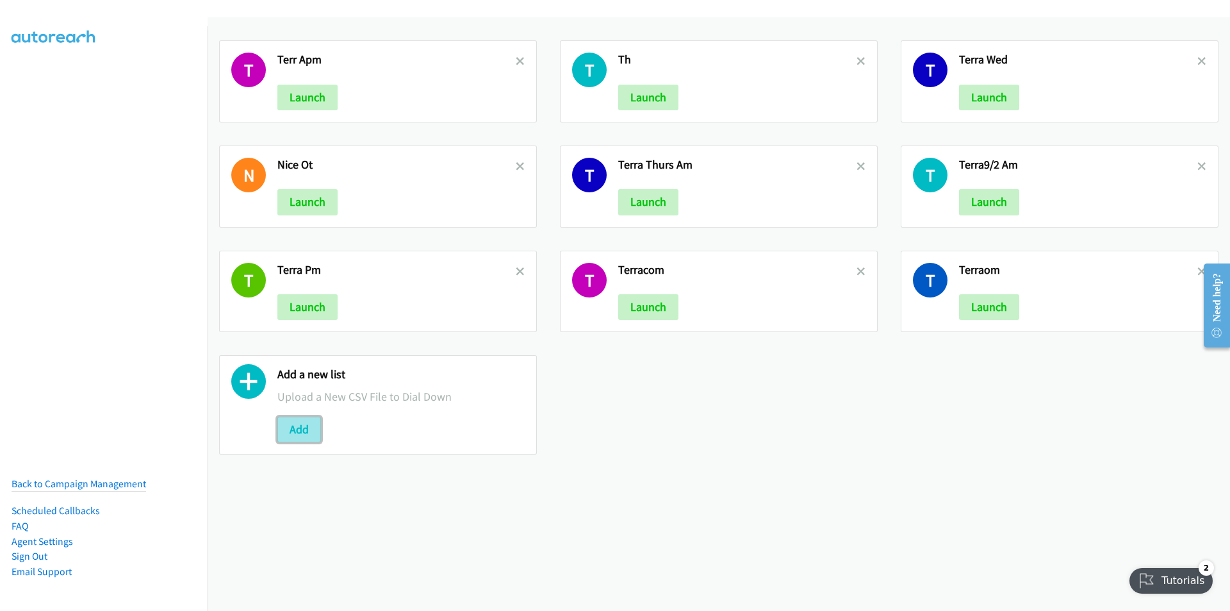
click at [305, 432] on button "Add" at bounding box center [299, 430] width 44 height 26
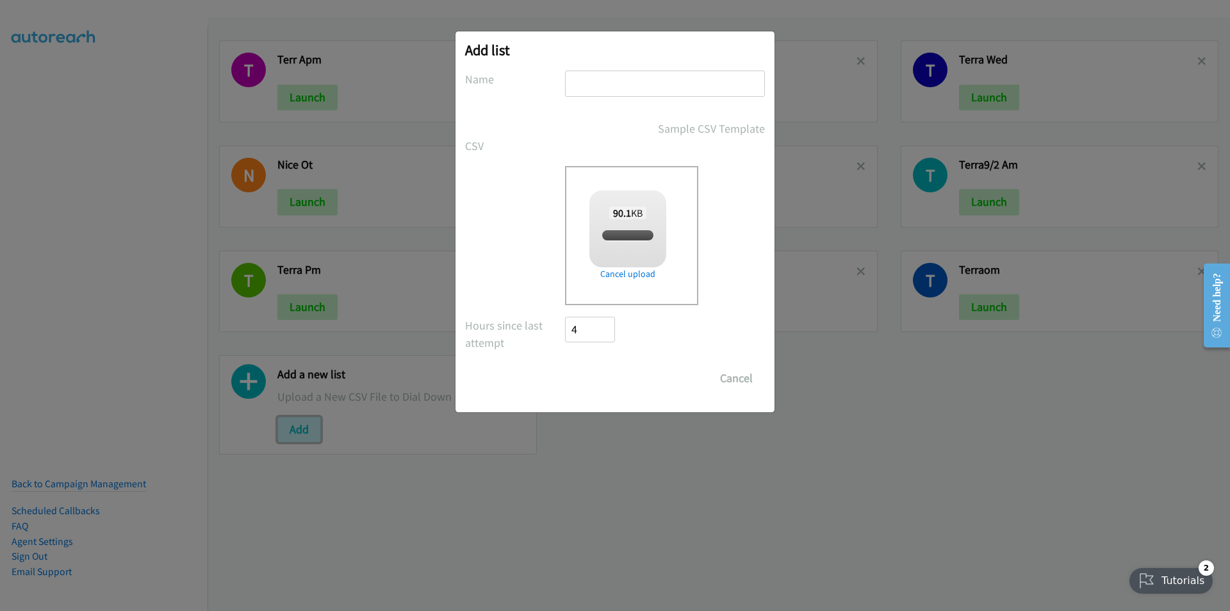
checkbox input "true"
click at [621, 81] on input "text" at bounding box center [665, 83] width 200 height 26
type input "Terra ThursPM"
click at [565, 365] on input "Save List" at bounding box center [598, 378] width 67 height 26
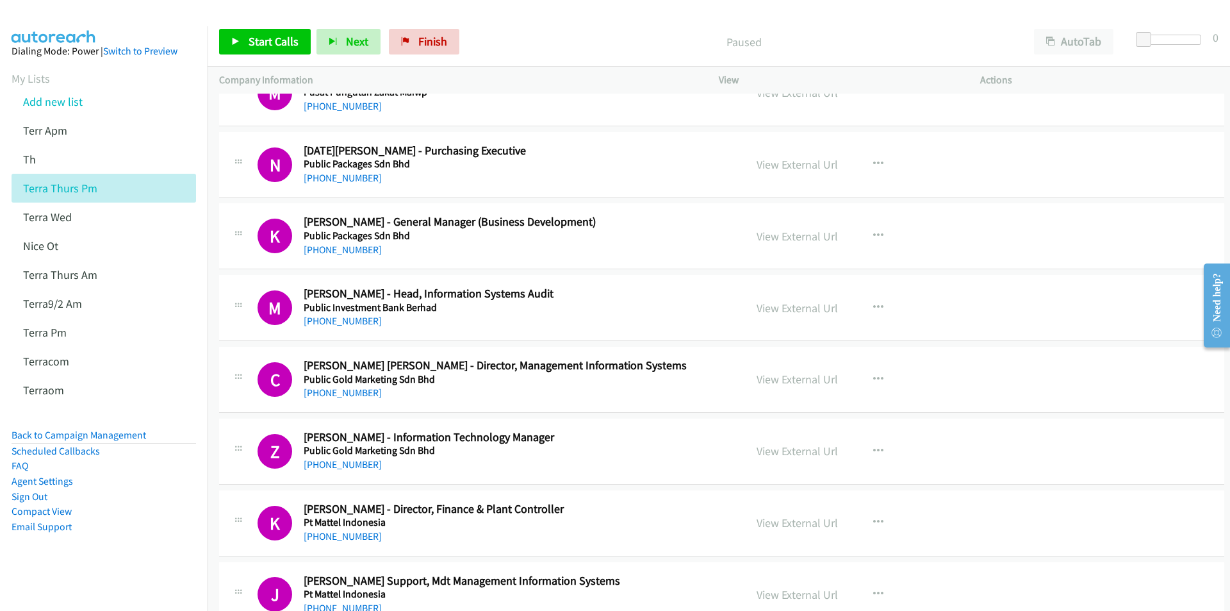
scroll to position [2115, 0]
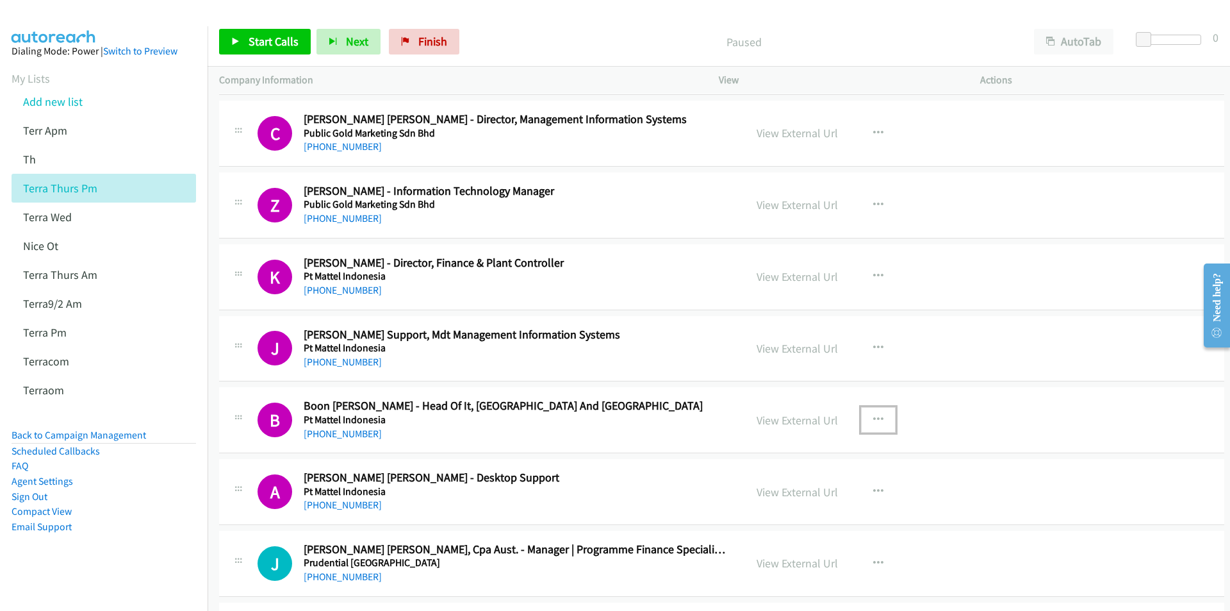
click at [875, 420] on icon "button" at bounding box center [878, 420] width 10 height 10
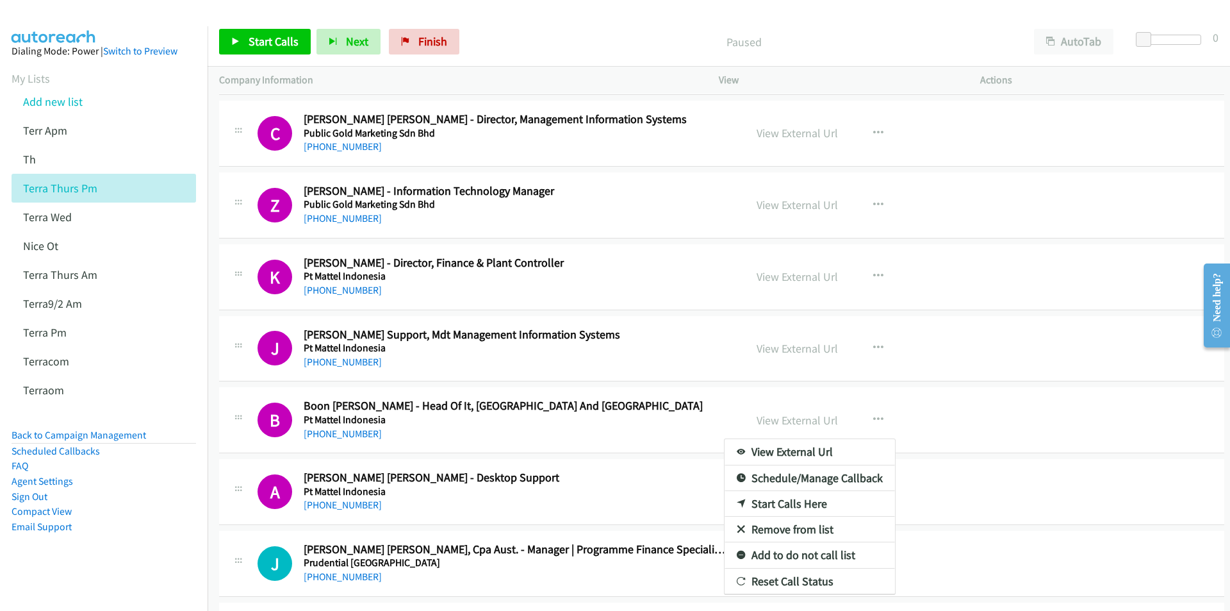
click at [269, 38] on div at bounding box center [615, 305] width 1230 height 611
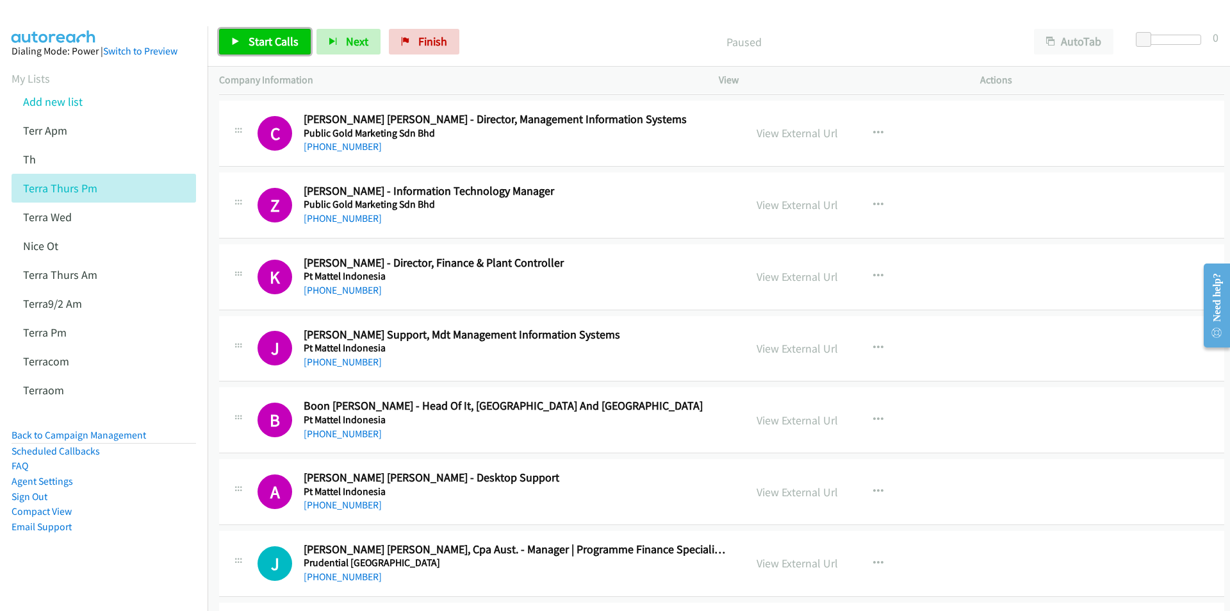
click at [281, 39] on span "Start Calls" at bounding box center [274, 41] width 50 height 15
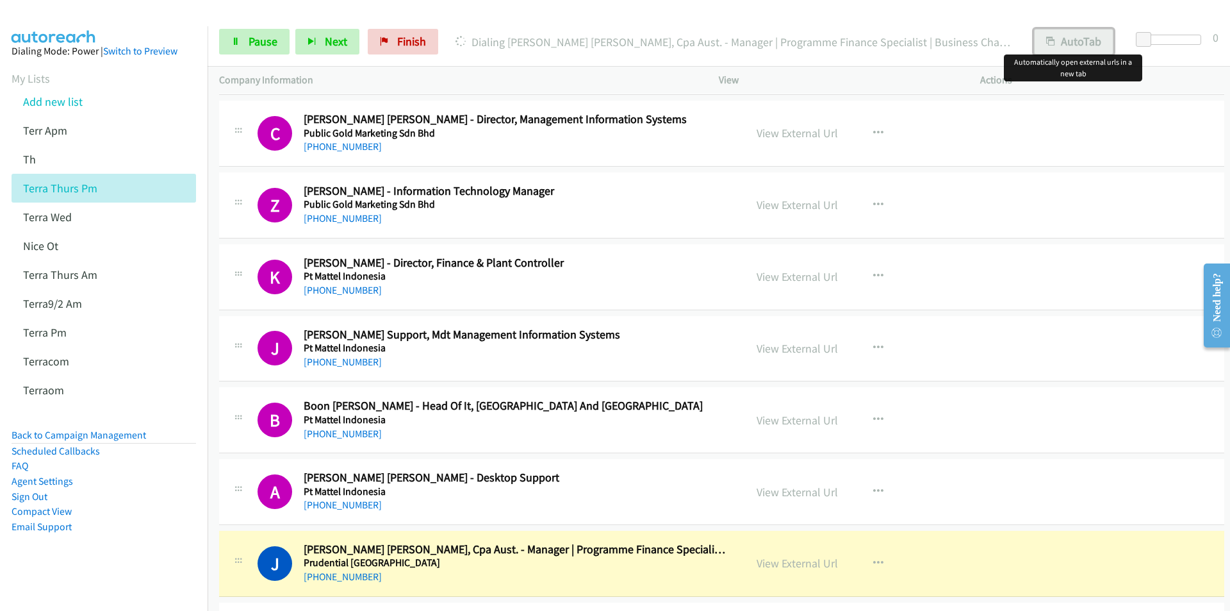
click at [1073, 38] on button "AutoTab" at bounding box center [1073, 42] width 79 height 26
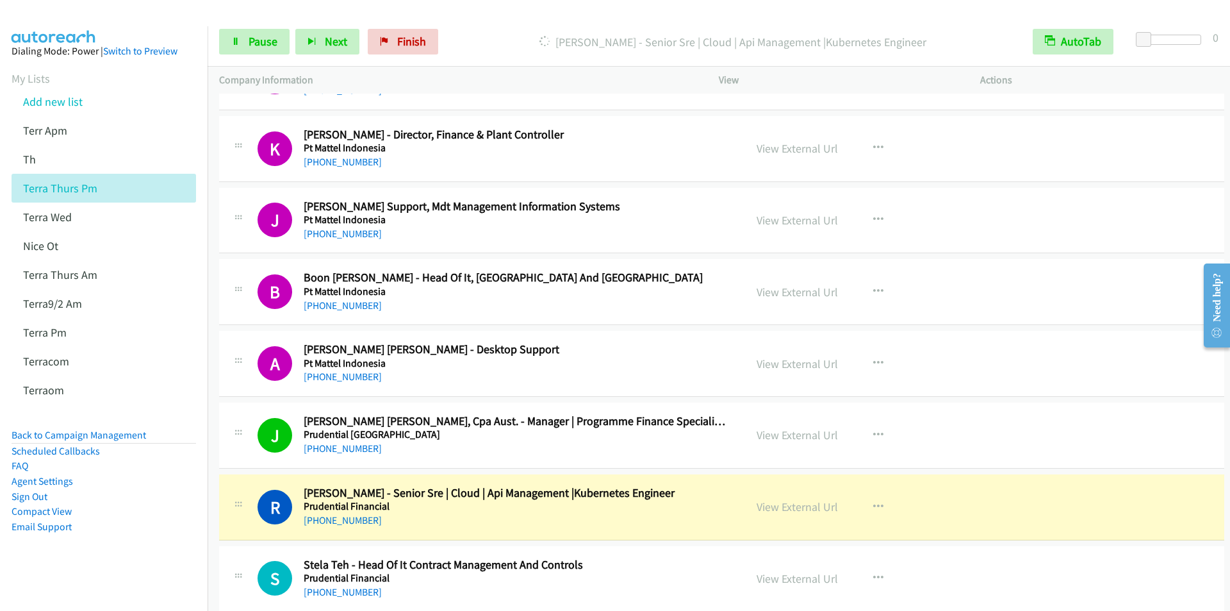
click at [473, 24] on div "Start Calls Pause Next Finish Dialing Ramesh Gowru - Senior Sre | Cloud | Api M…" at bounding box center [719, 41] width 1023 height 49
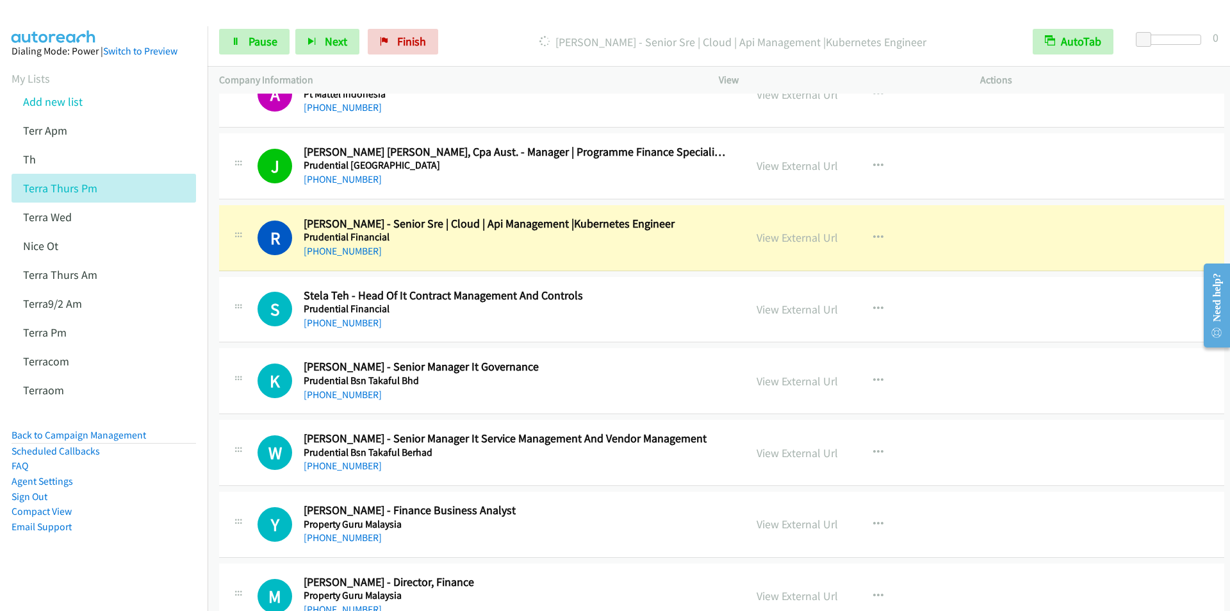
scroll to position [2563, 0]
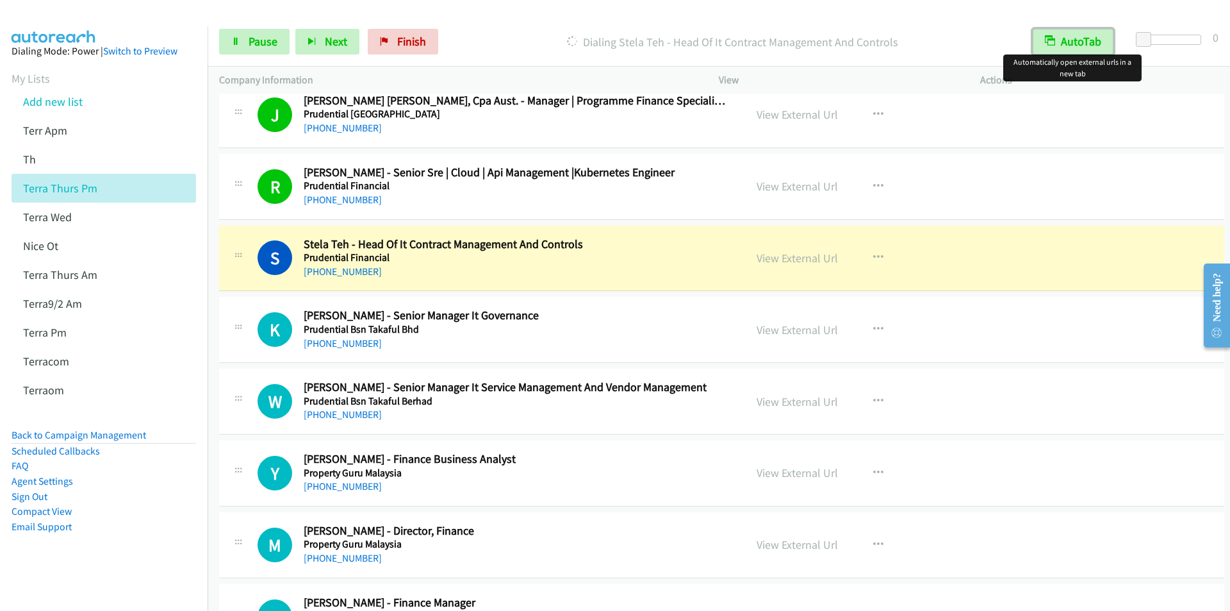
click at [1074, 37] on button "AutoTab" at bounding box center [1073, 42] width 81 height 26
click at [1073, 37] on button "AutoTab" at bounding box center [1073, 42] width 79 height 26
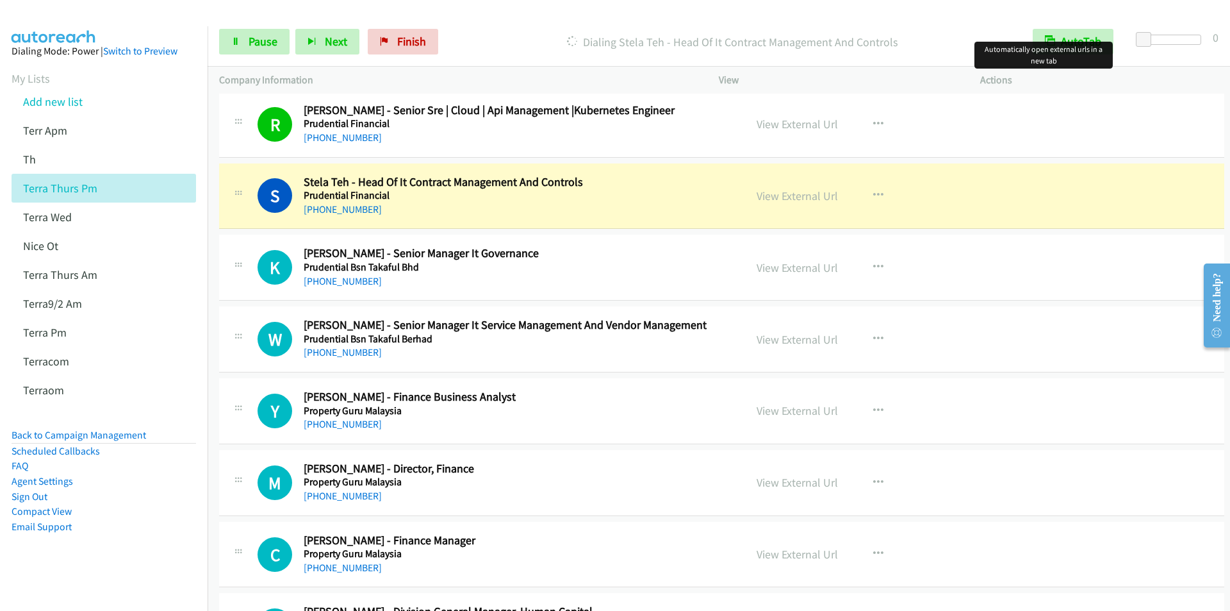
scroll to position [2692, 0]
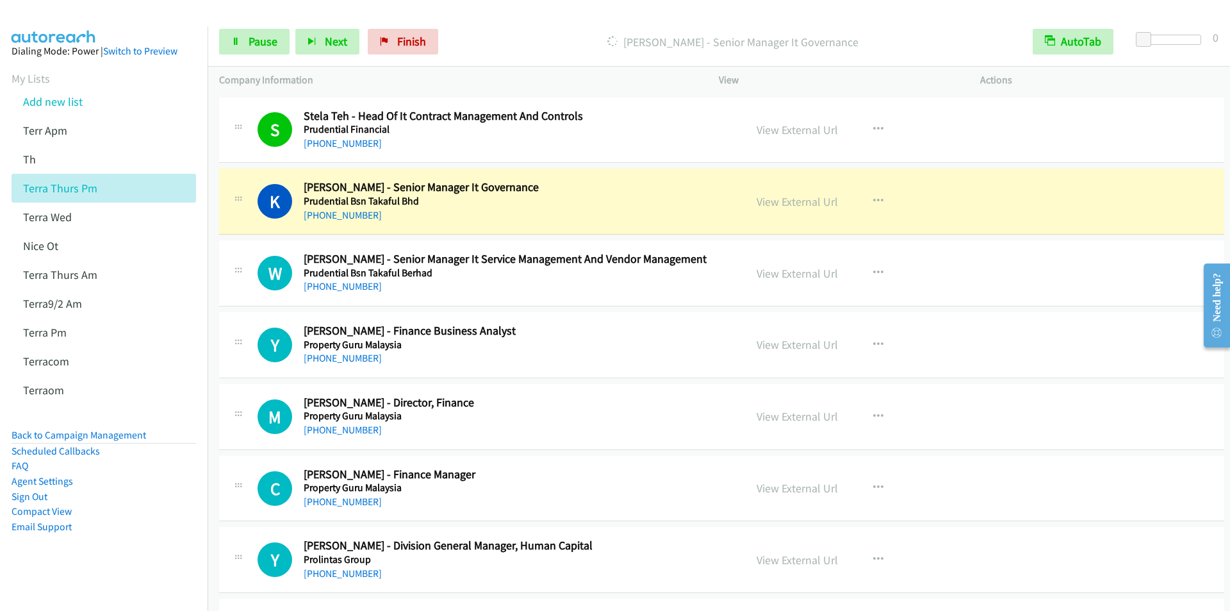
click at [469, 29] on div "Dialing Keith Chok - Senior Manager It Governance" at bounding box center [732, 42] width 577 height 26
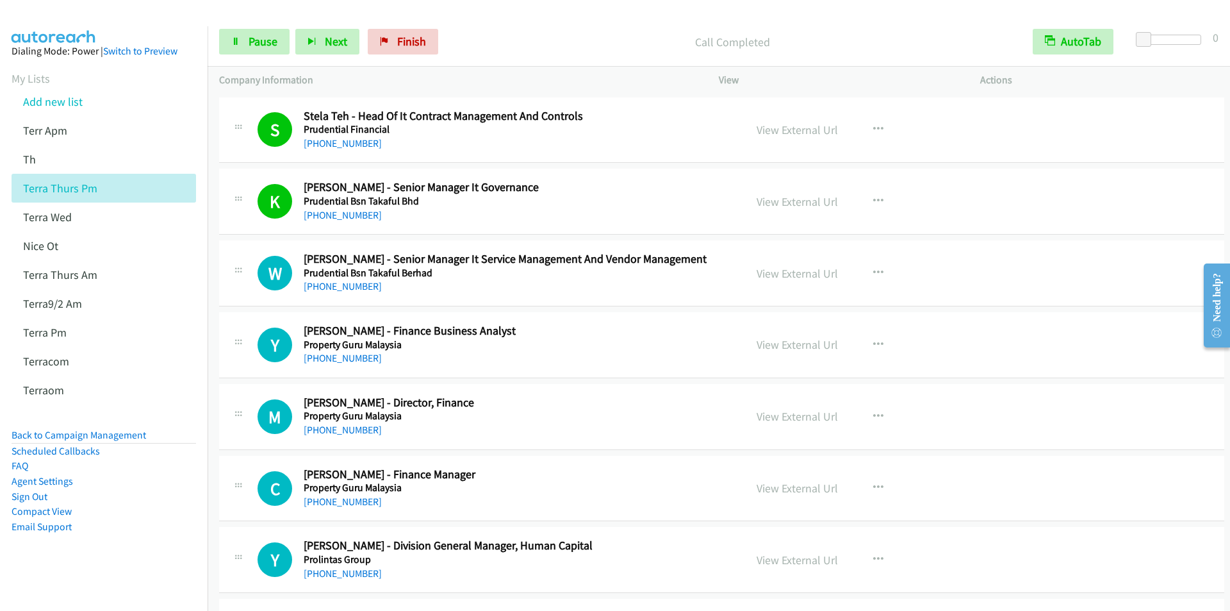
click at [481, 42] on p "Call Completed" at bounding box center [733, 41] width 554 height 17
click at [1086, 37] on button "AutoTab" at bounding box center [1073, 42] width 81 height 26
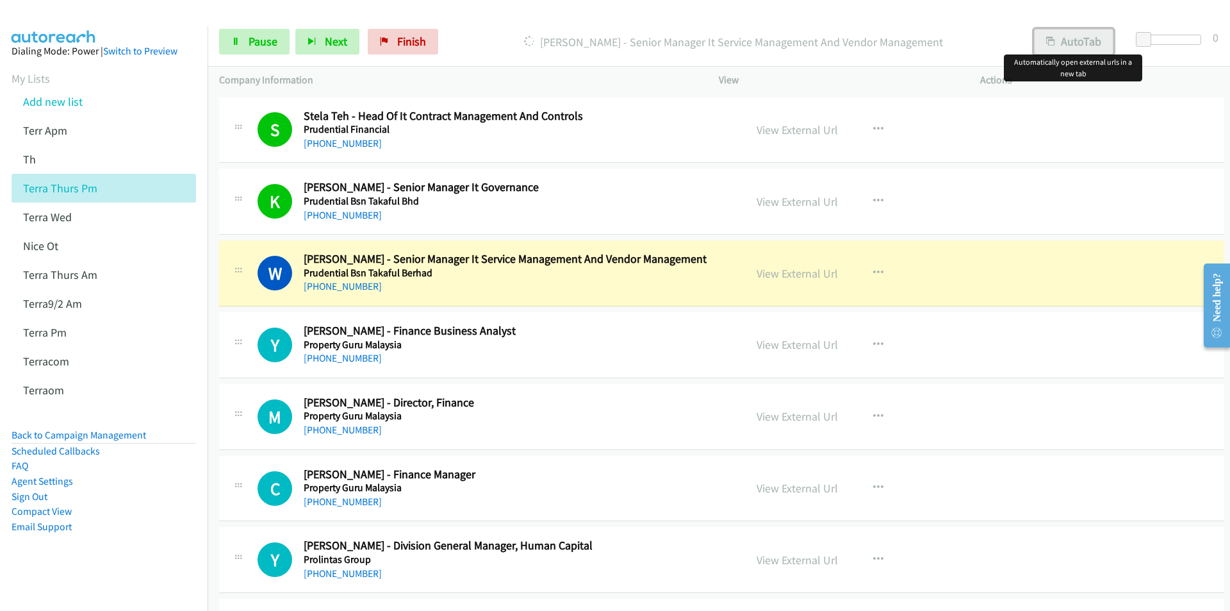
click at [1084, 45] on button "AutoTab" at bounding box center [1073, 42] width 79 height 26
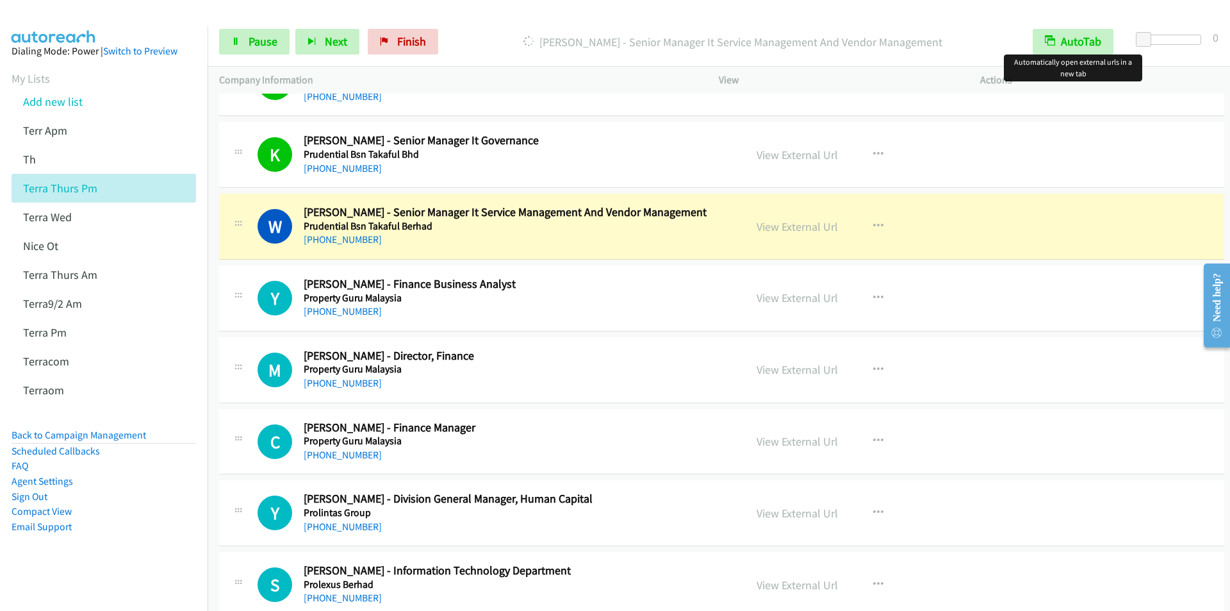
scroll to position [2820, 0]
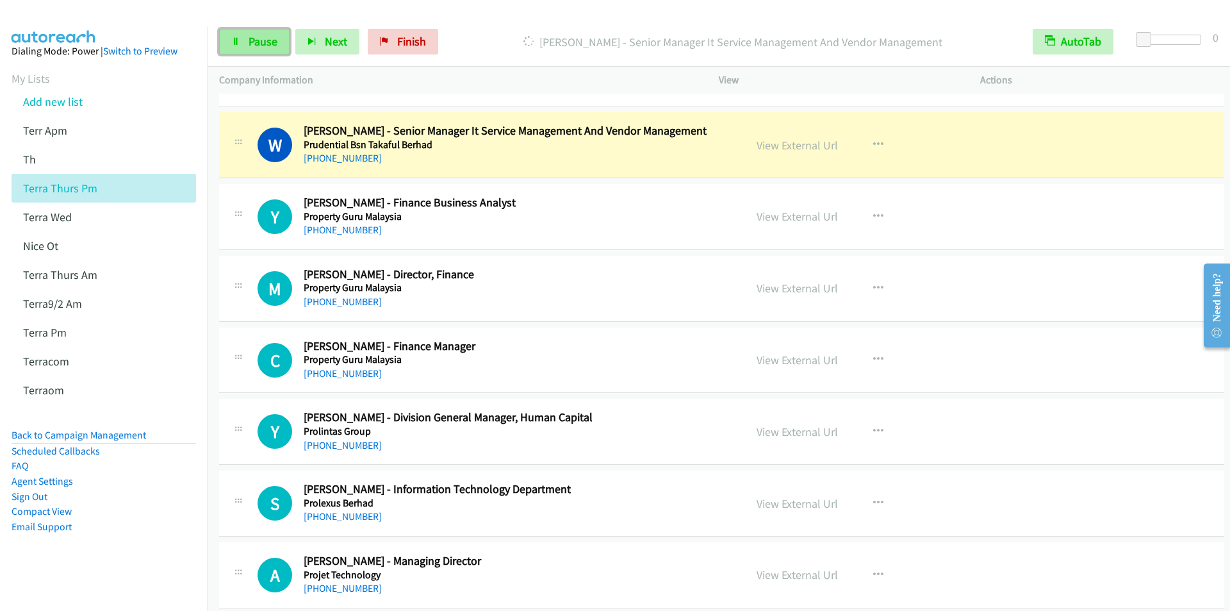
click at [258, 44] on span "Pause" at bounding box center [263, 41] width 29 height 15
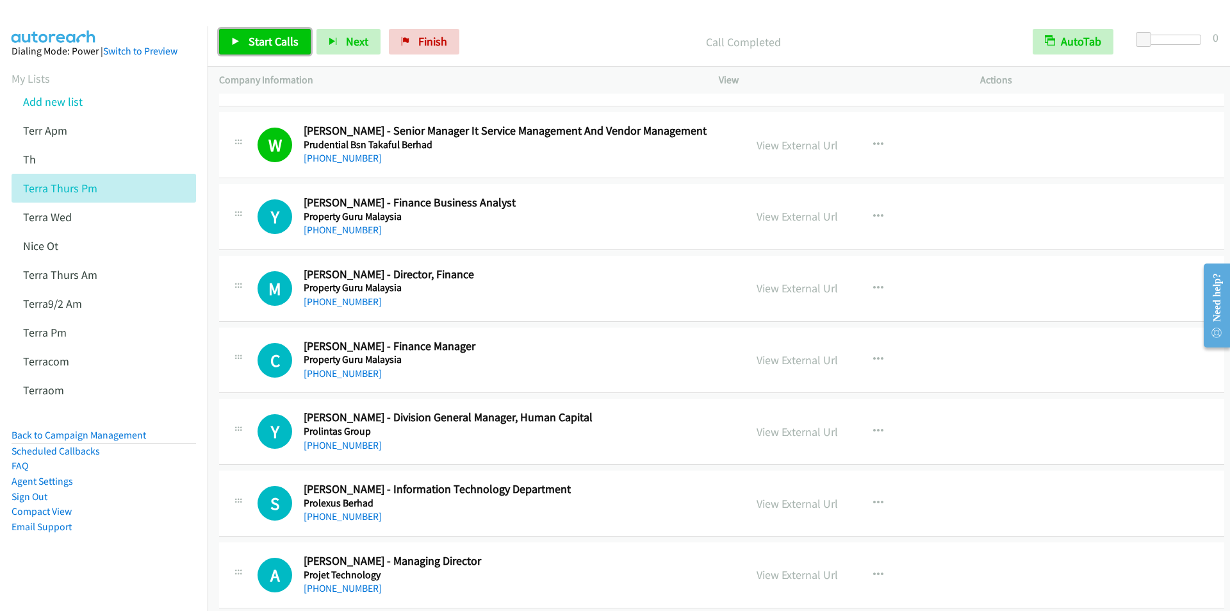
click at [260, 46] on span "Start Calls" at bounding box center [274, 41] width 50 height 15
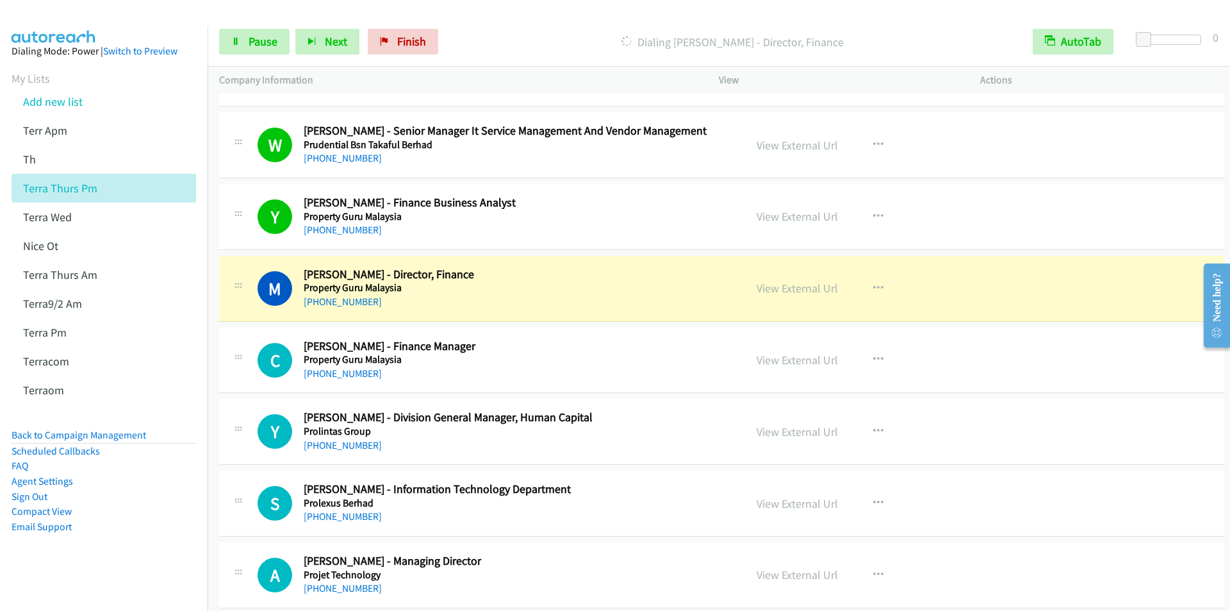
scroll to position [2884, 0]
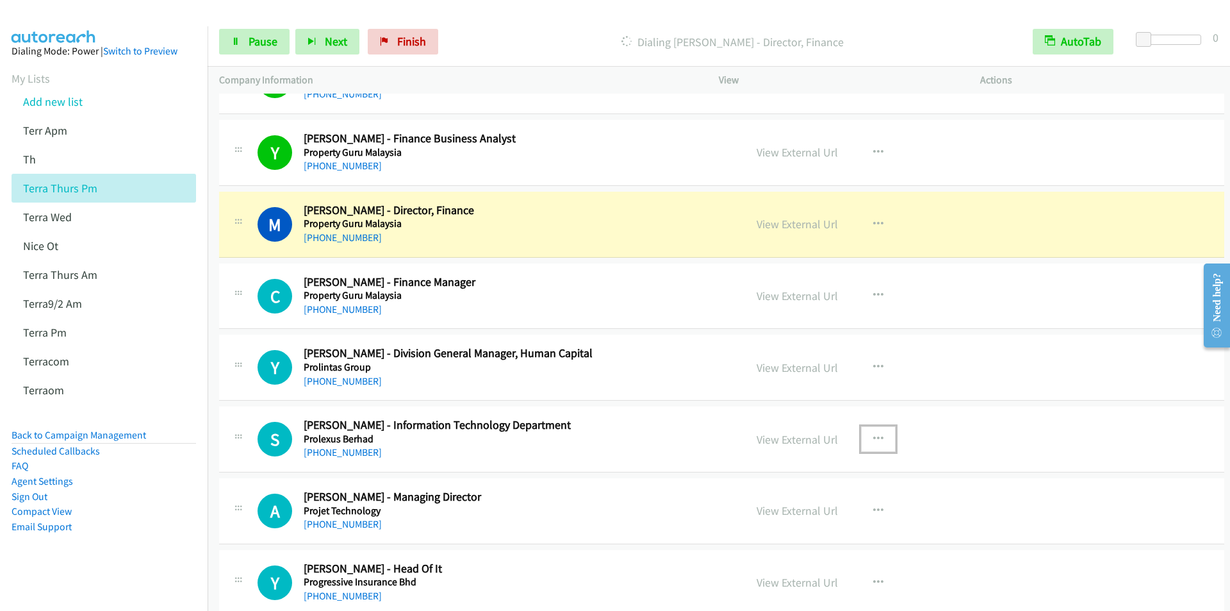
click at [874, 441] on icon "button" at bounding box center [878, 439] width 10 height 10
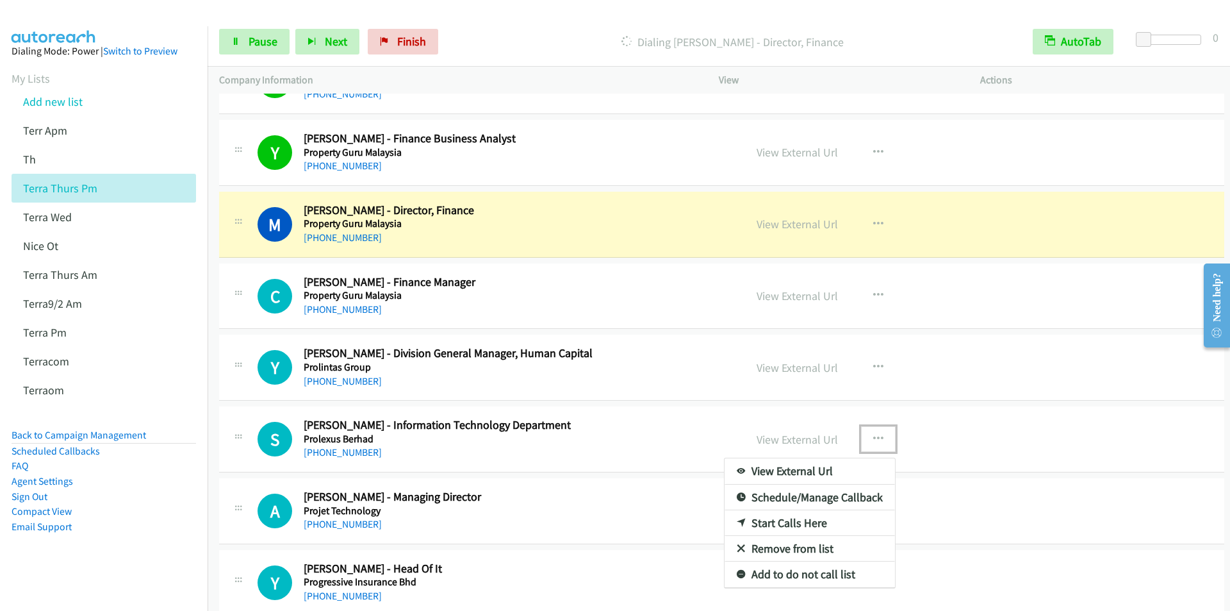
click at [799, 524] on link "Start Calls Here" at bounding box center [810, 523] width 170 height 26
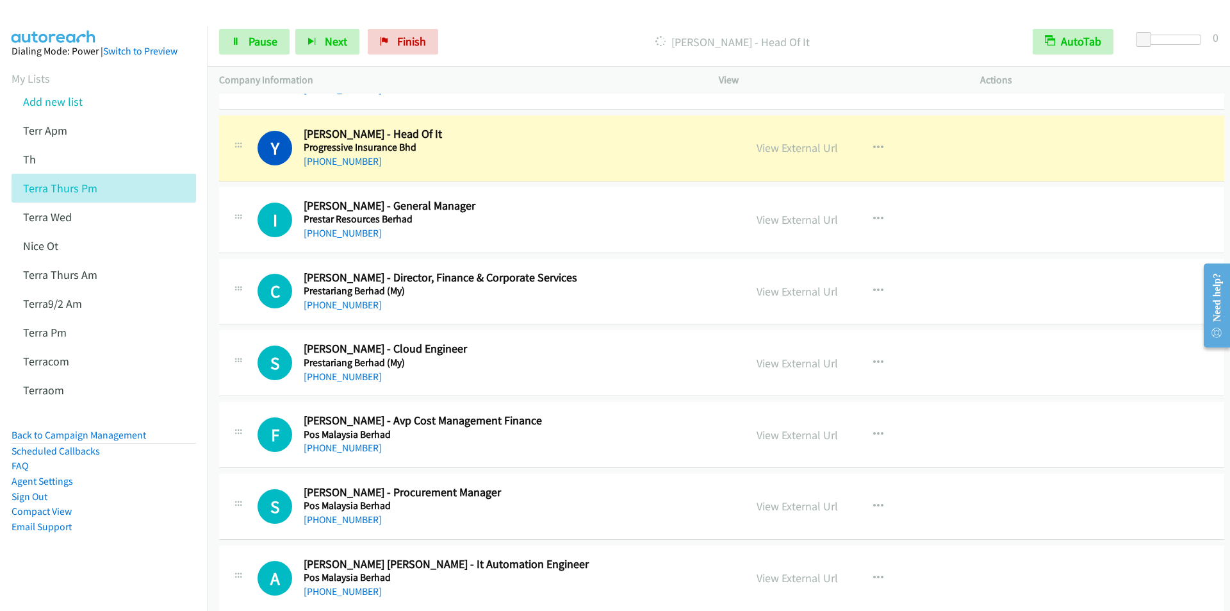
scroll to position [3332, 0]
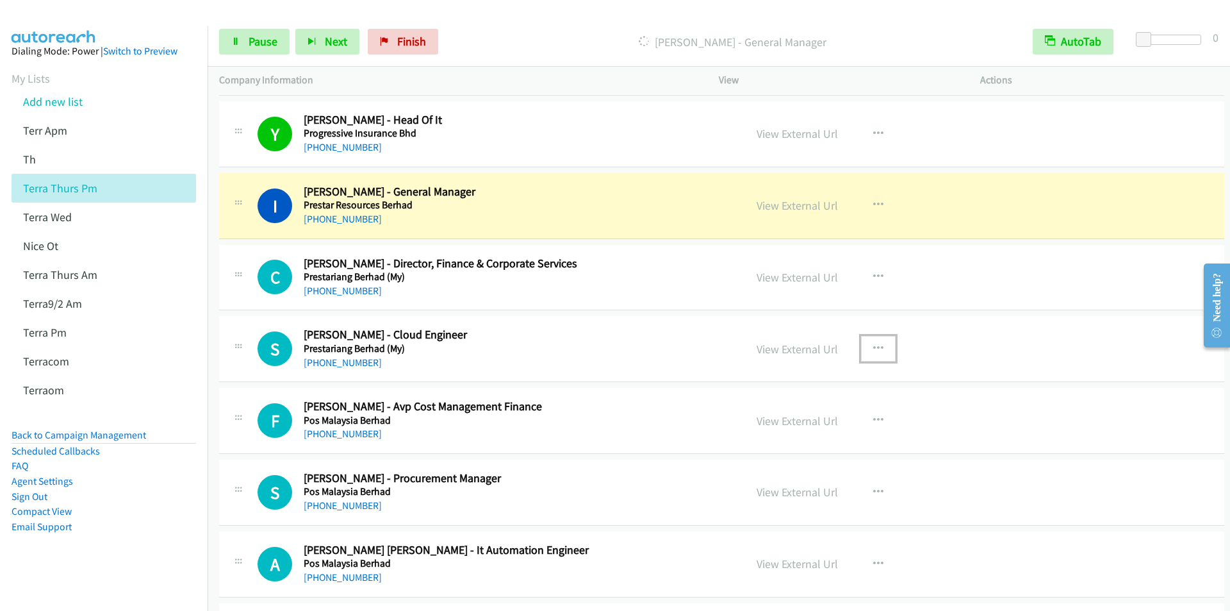
click at [880, 345] on button "button" at bounding box center [878, 349] width 35 height 26
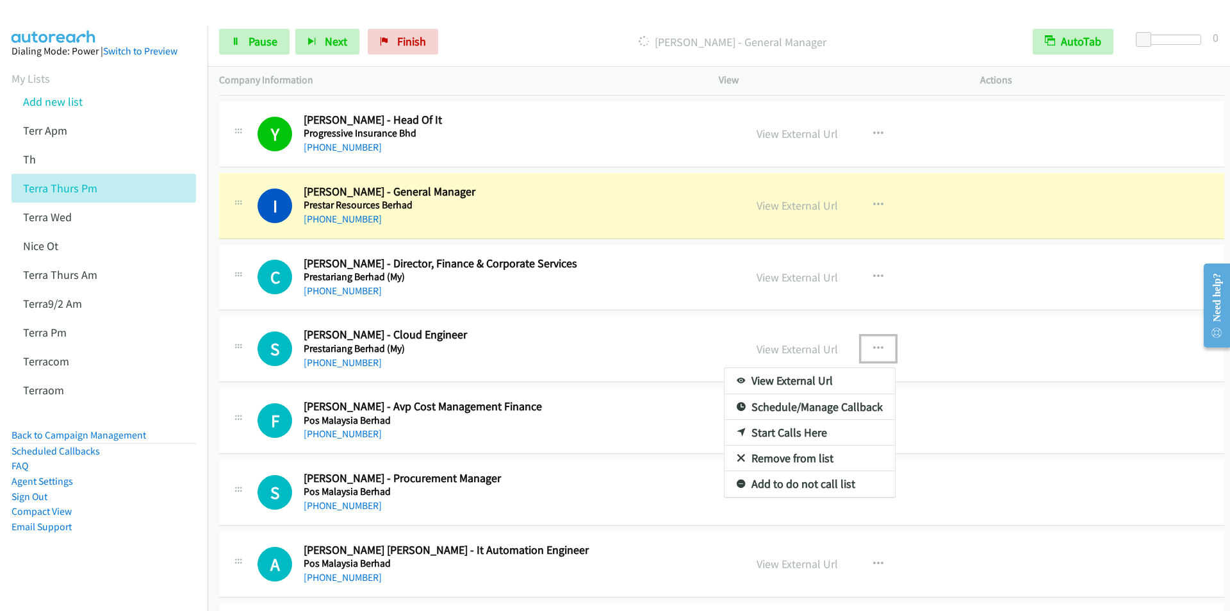
click at [795, 429] on link "Start Calls Here" at bounding box center [810, 433] width 170 height 26
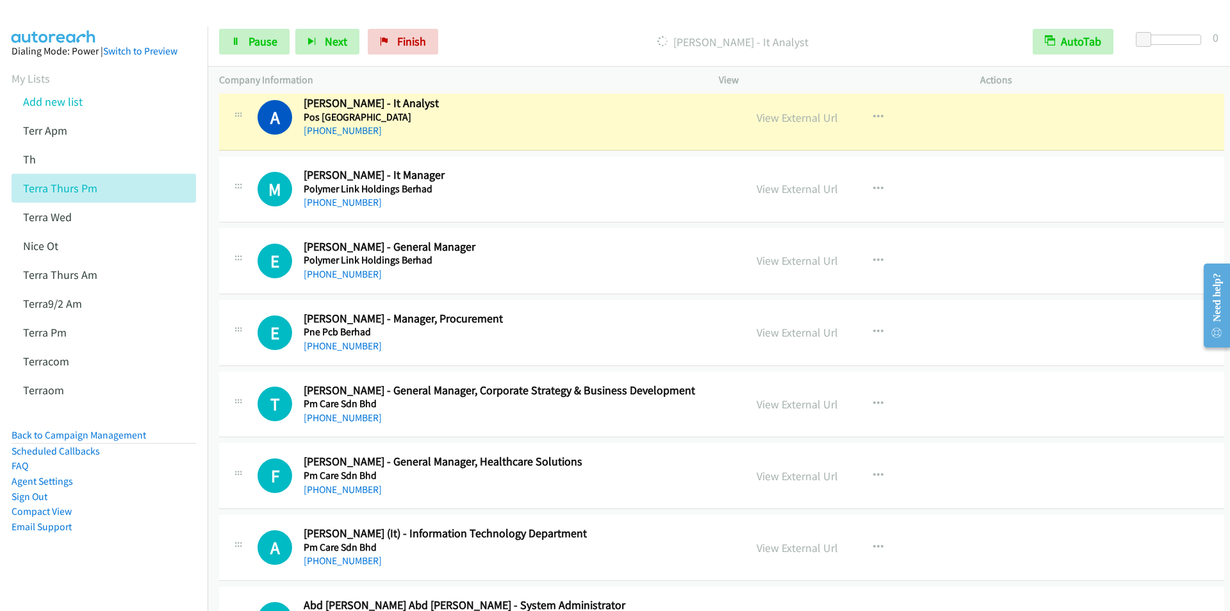
scroll to position [4358, 0]
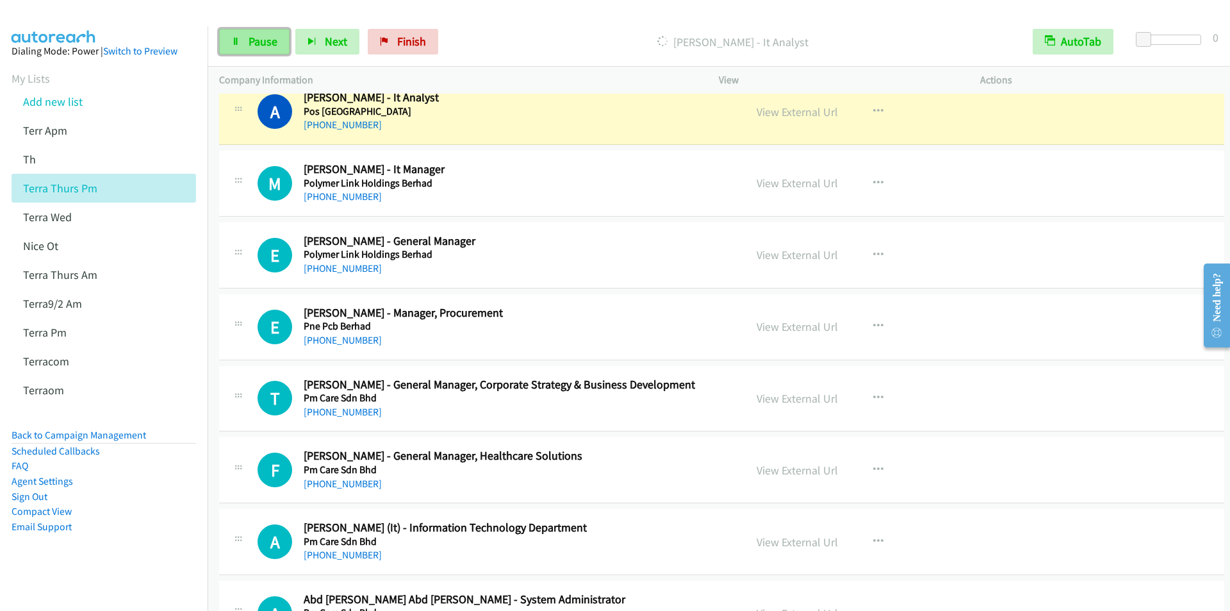
click at [252, 41] on span "Pause" at bounding box center [263, 41] width 29 height 15
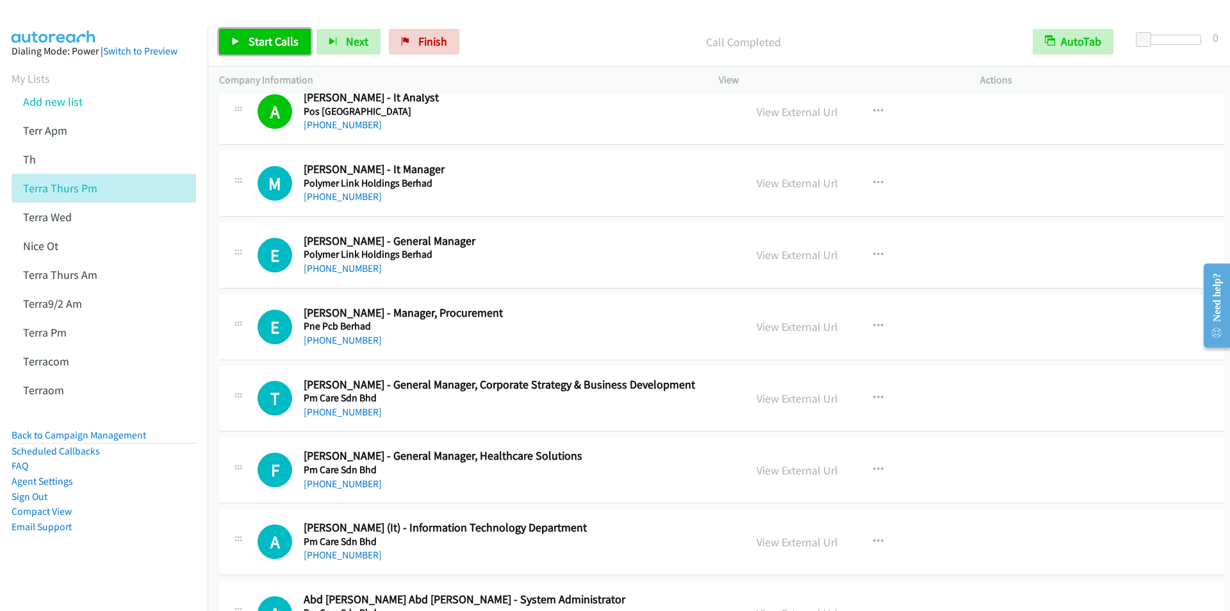
click at [270, 51] on link "Start Calls" at bounding box center [265, 42] width 92 height 26
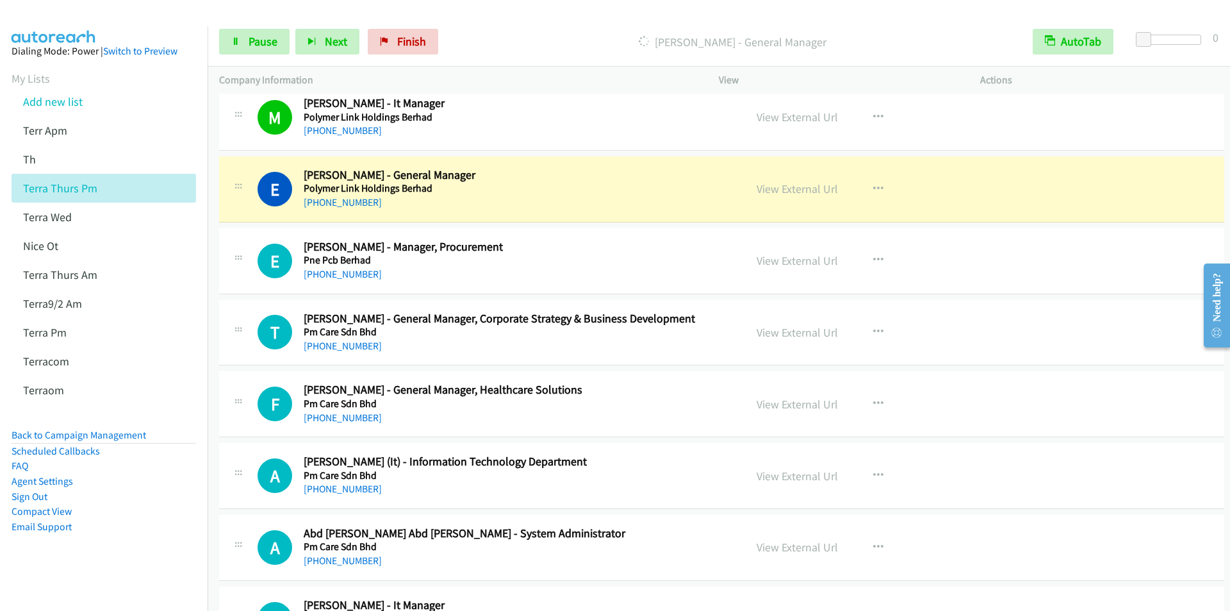
scroll to position [4486, 0]
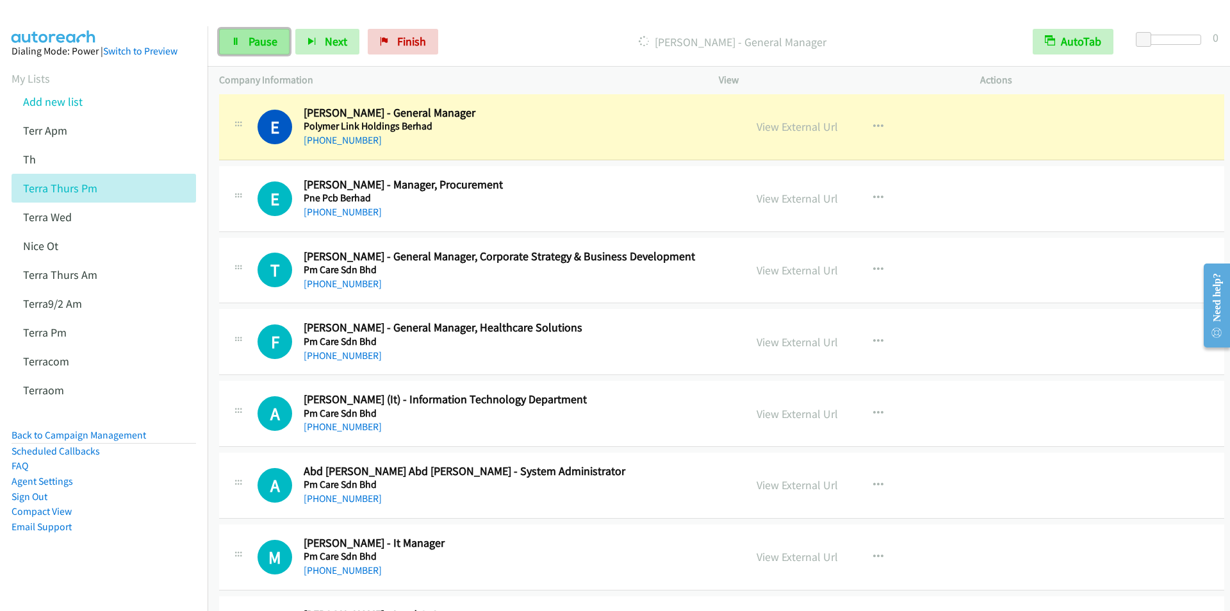
click at [249, 44] on span "Pause" at bounding box center [263, 41] width 29 height 15
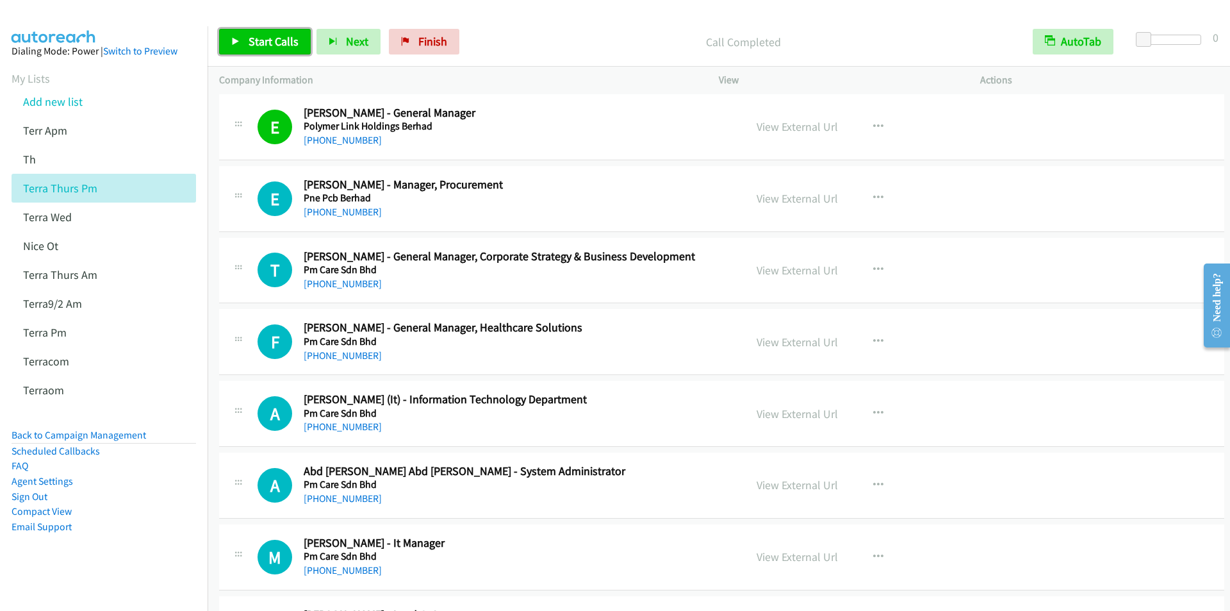
click at [247, 36] on link "Start Calls" at bounding box center [265, 42] width 92 height 26
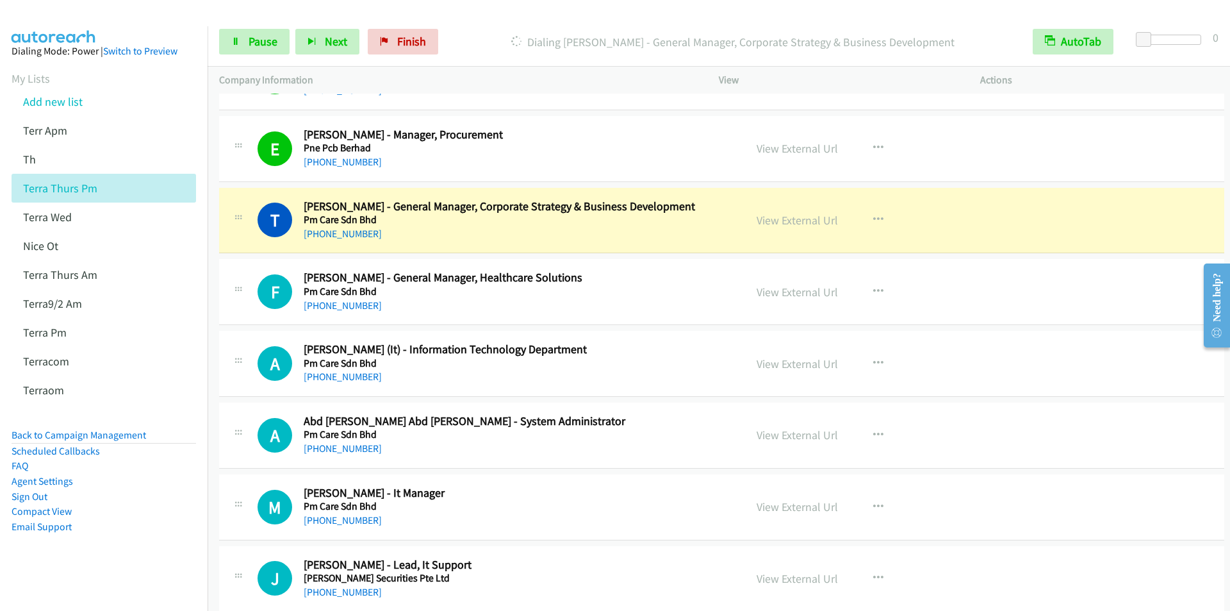
scroll to position [4550, 0]
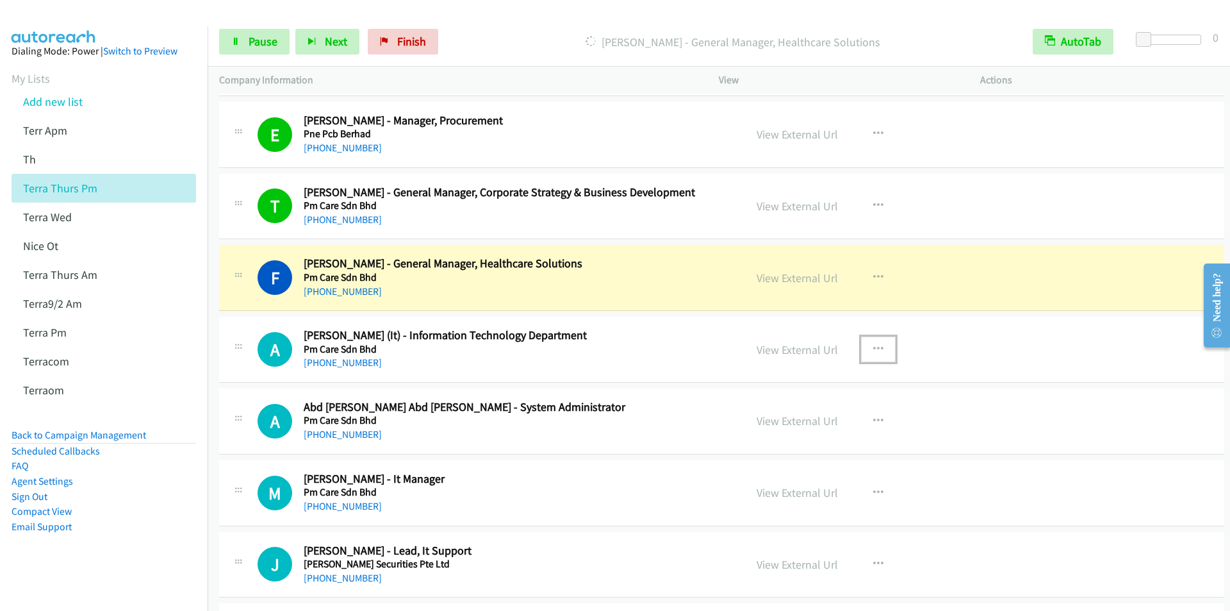
click at [873, 346] on icon "button" at bounding box center [878, 349] width 10 height 10
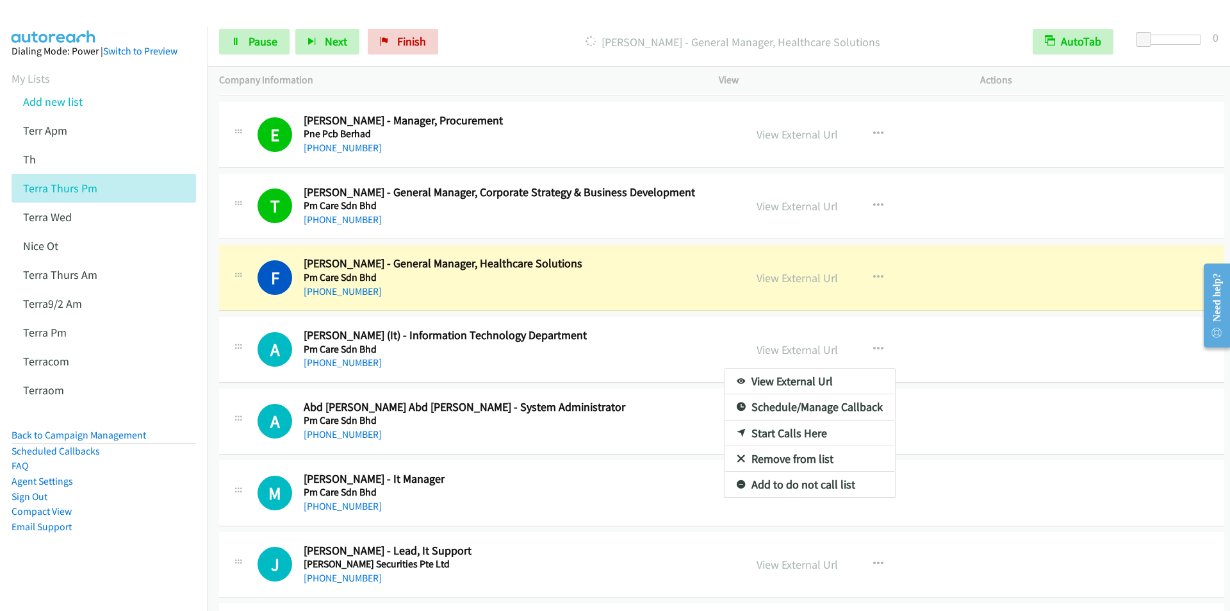
click at [772, 428] on link "Start Calls Here" at bounding box center [810, 433] width 170 height 26
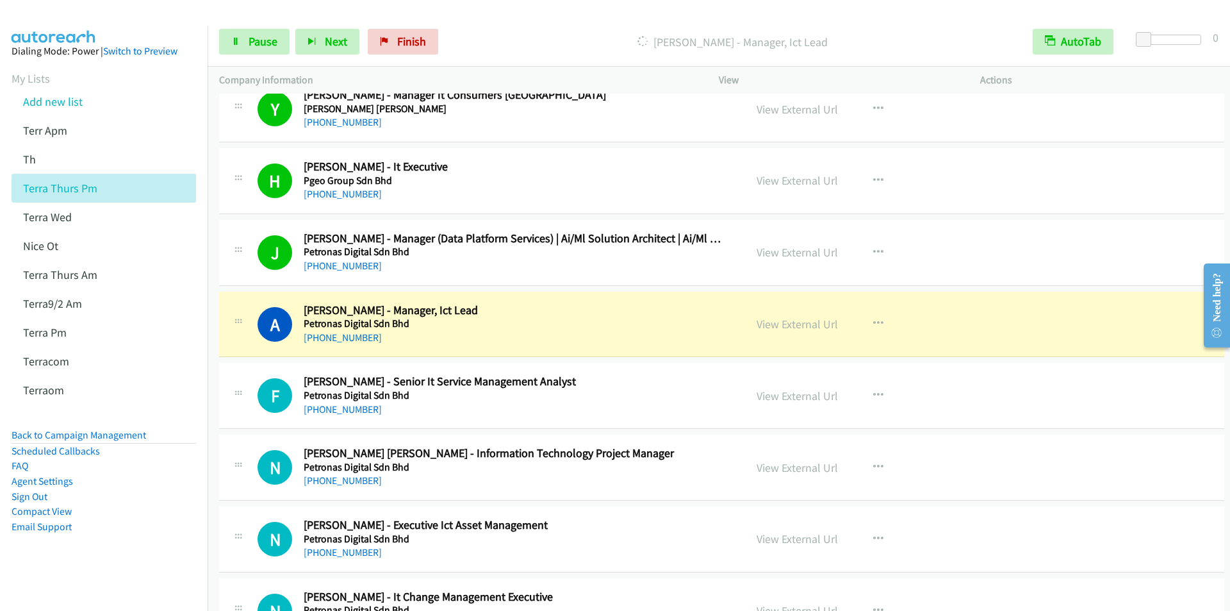
scroll to position [5319, 0]
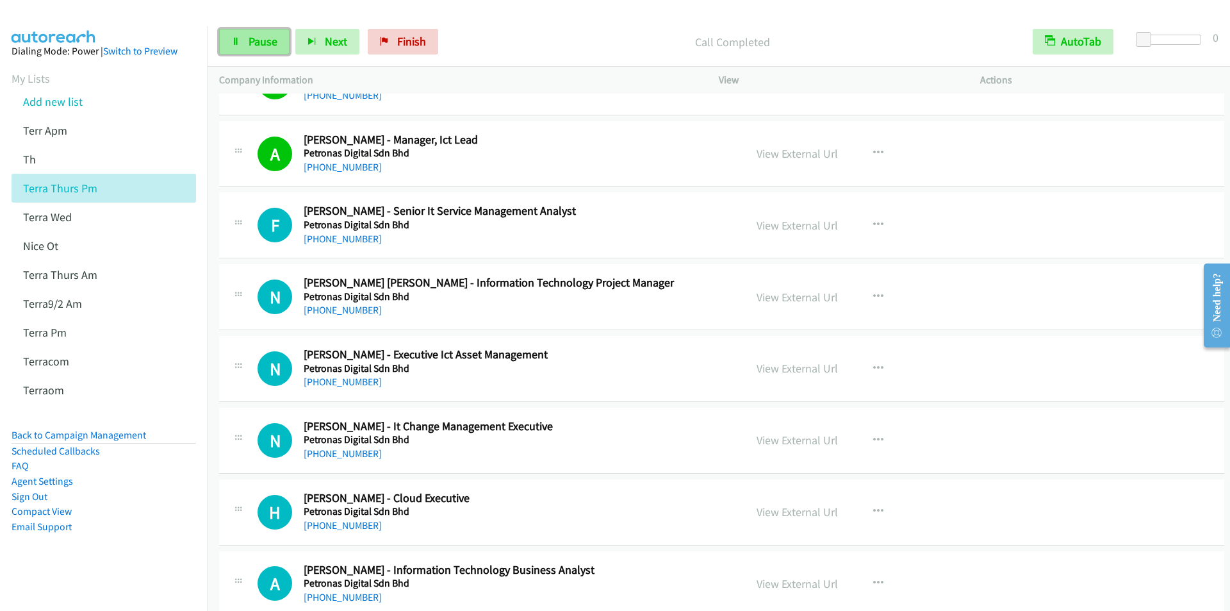
click at [254, 40] on span "Pause" at bounding box center [263, 41] width 29 height 15
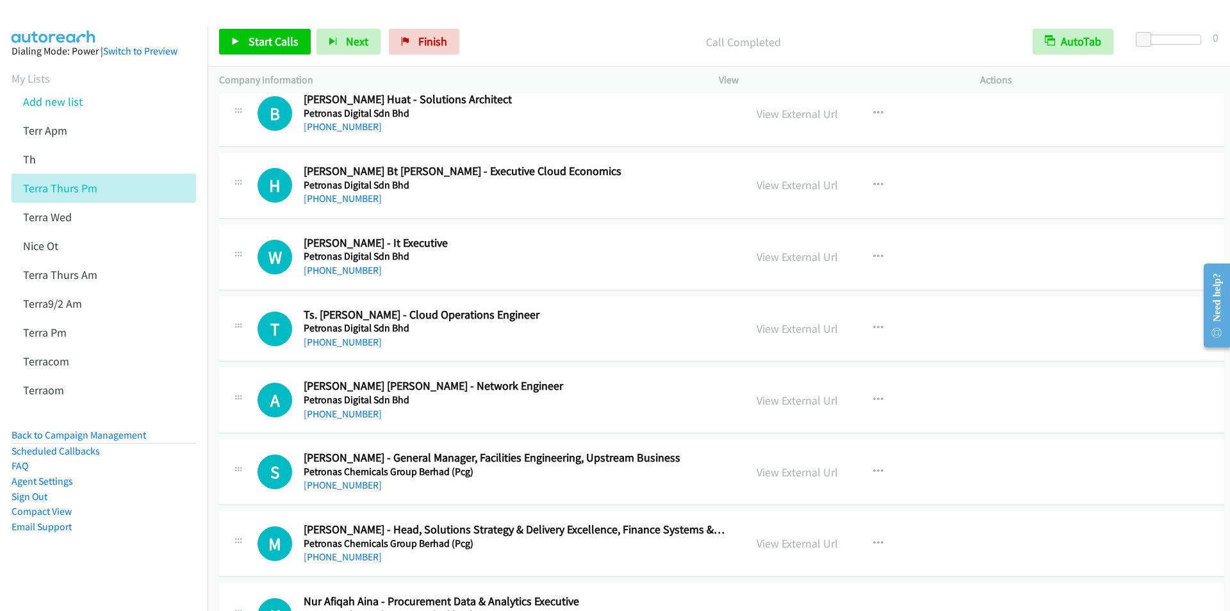
scroll to position [6409, 0]
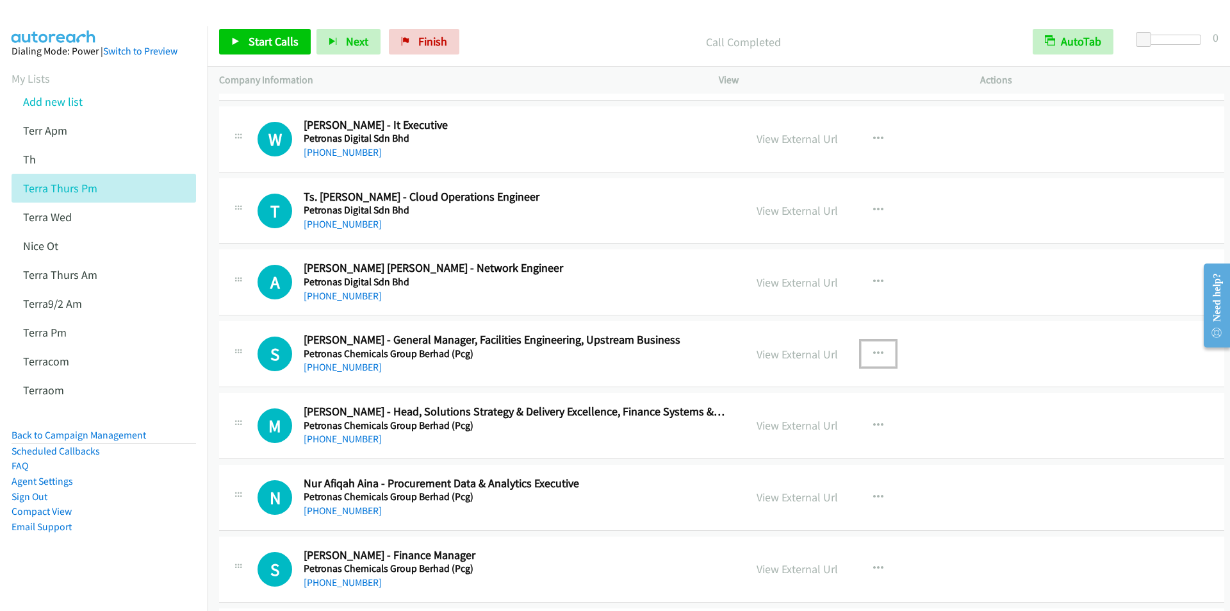
click at [876, 351] on icon "button" at bounding box center [878, 354] width 10 height 10
click at [795, 436] on link "Start Calls Here" at bounding box center [810, 438] width 170 height 26
click at [270, 43] on span "Start Calls" at bounding box center [274, 41] width 50 height 15
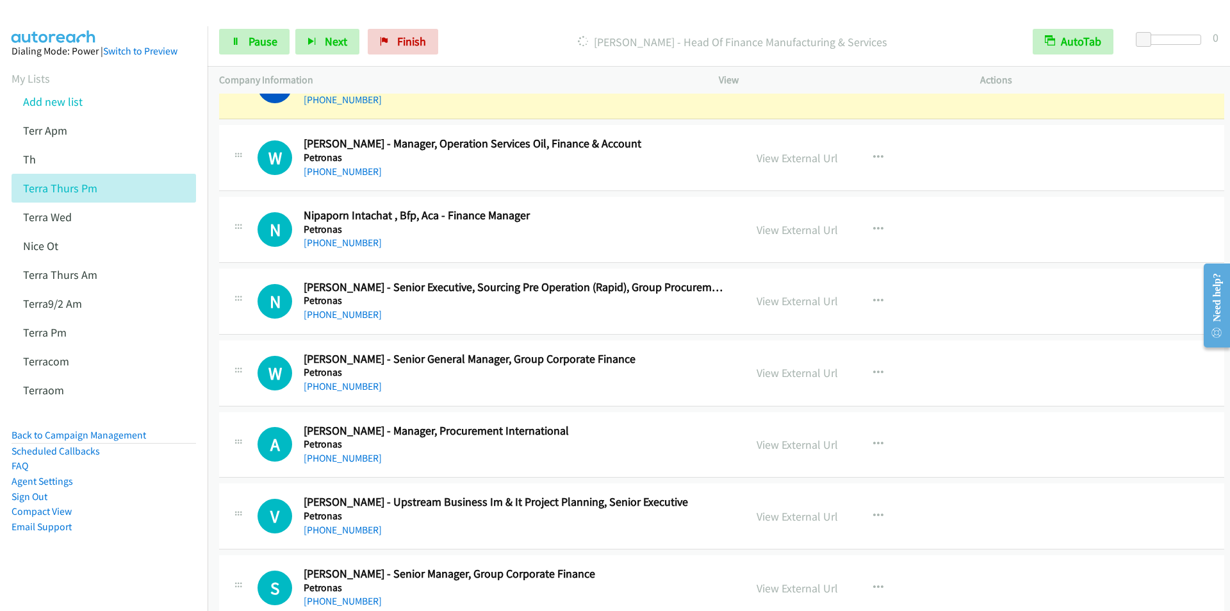
scroll to position [6985, 0]
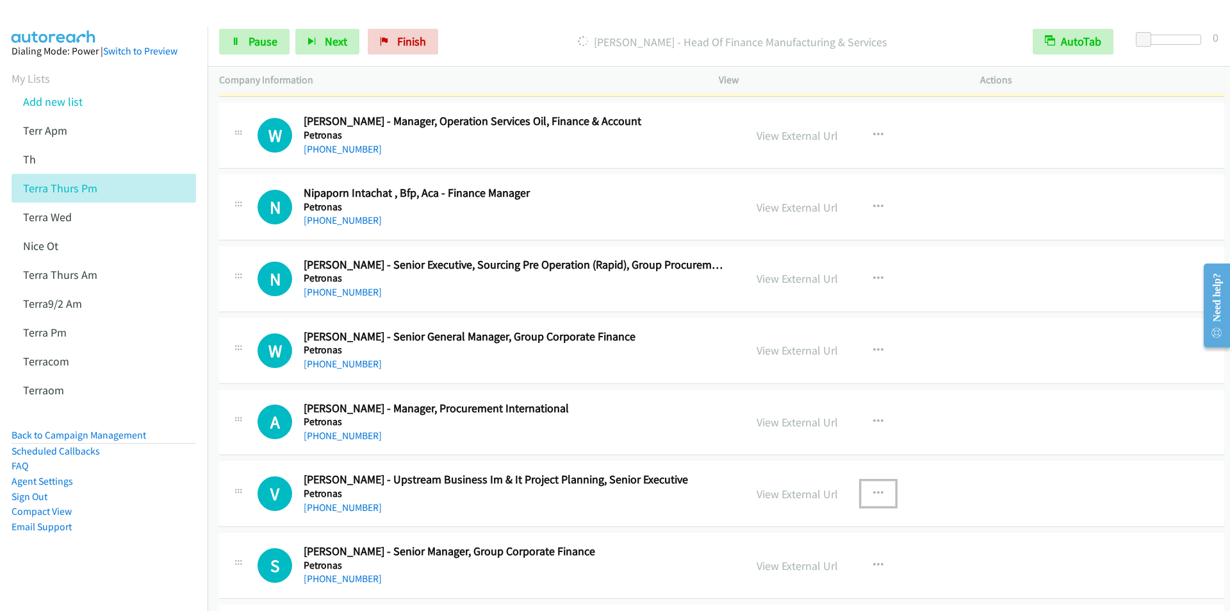
click at [873, 493] on icon "button" at bounding box center [878, 493] width 10 height 10
click at [801, 573] on link "Start Calls Here" at bounding box center [810, 578] width 170 height 26
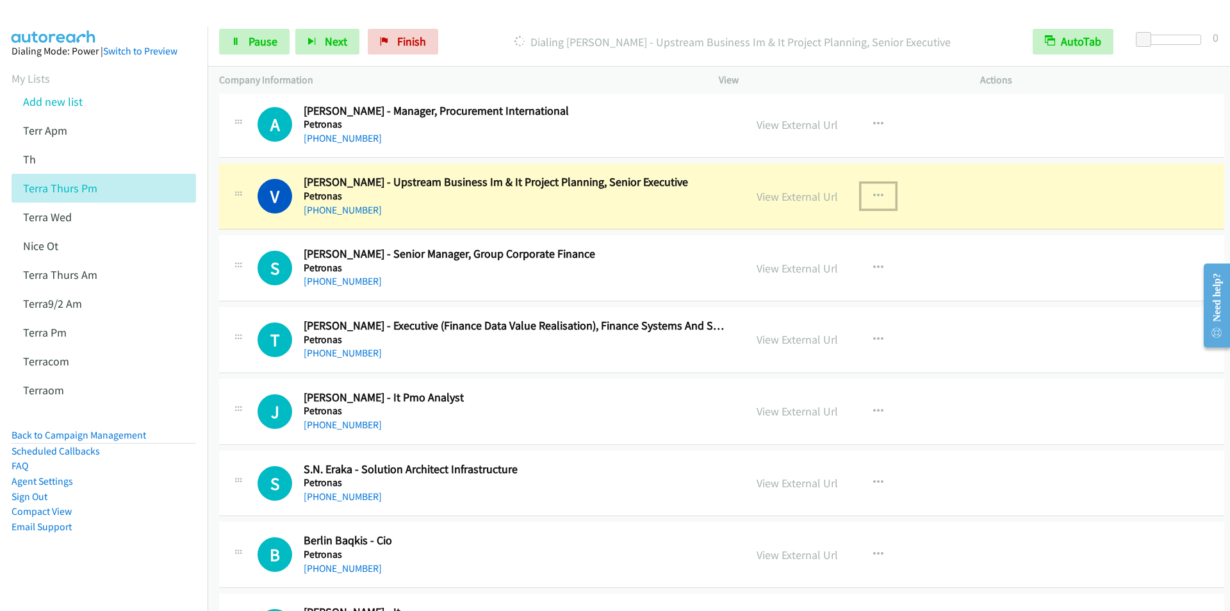
scroll to position [7306, 0]
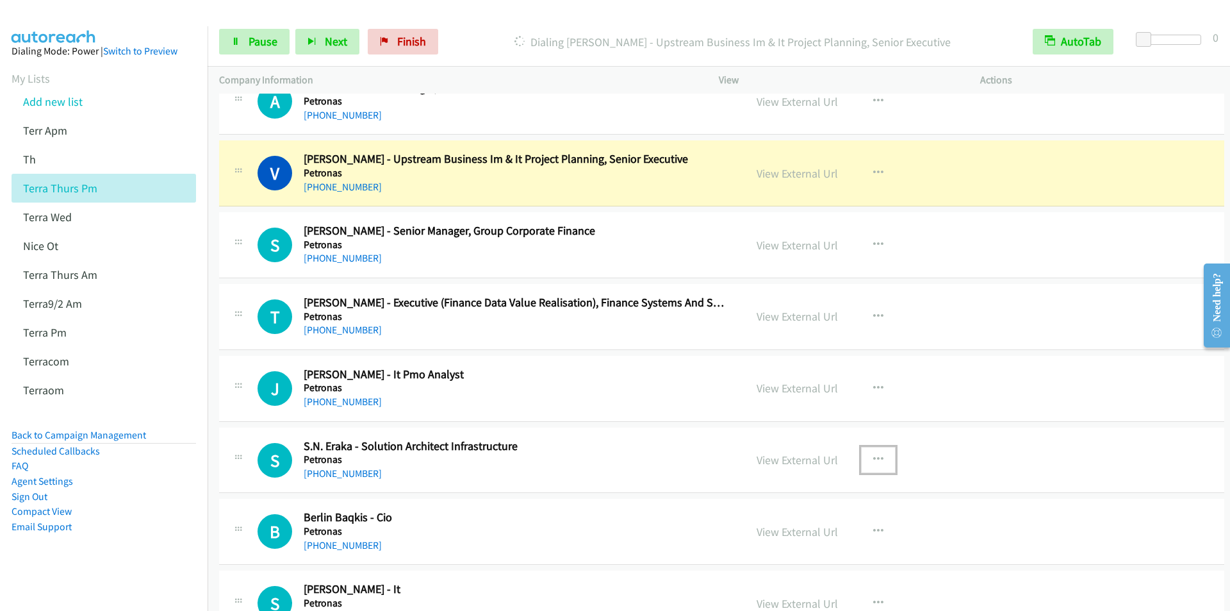
click at [877, 458] on icon "button" at bounding box center [878, 459] width 10 height 10
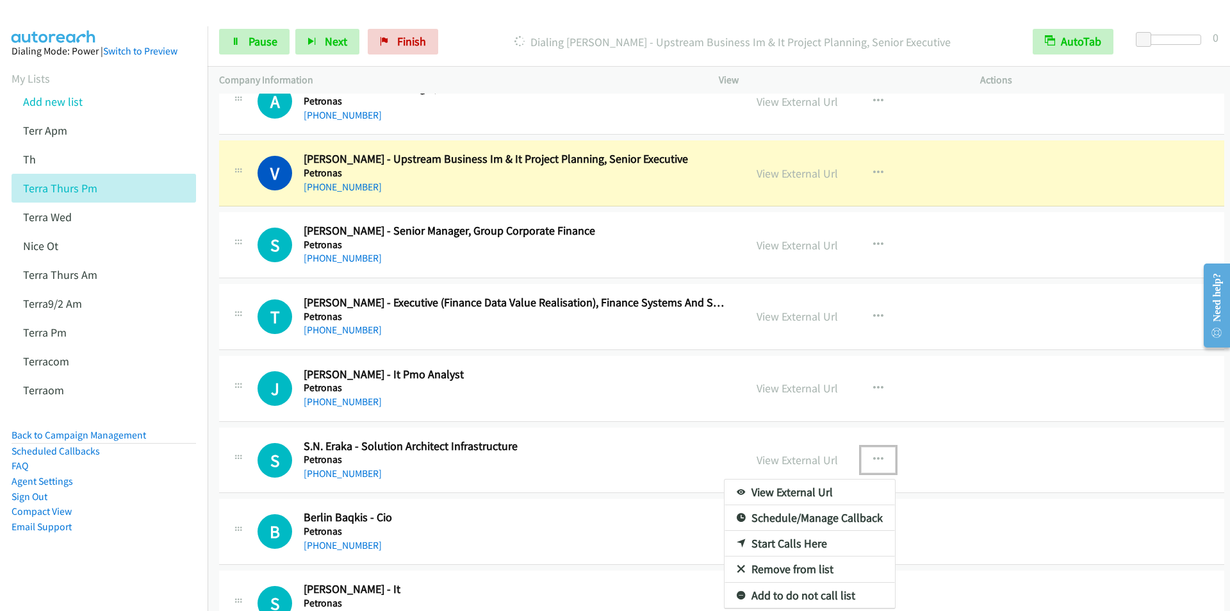
click at [783, 542] on link "Start Calls Here" at bounding box center [810, 544] width 170 height 26
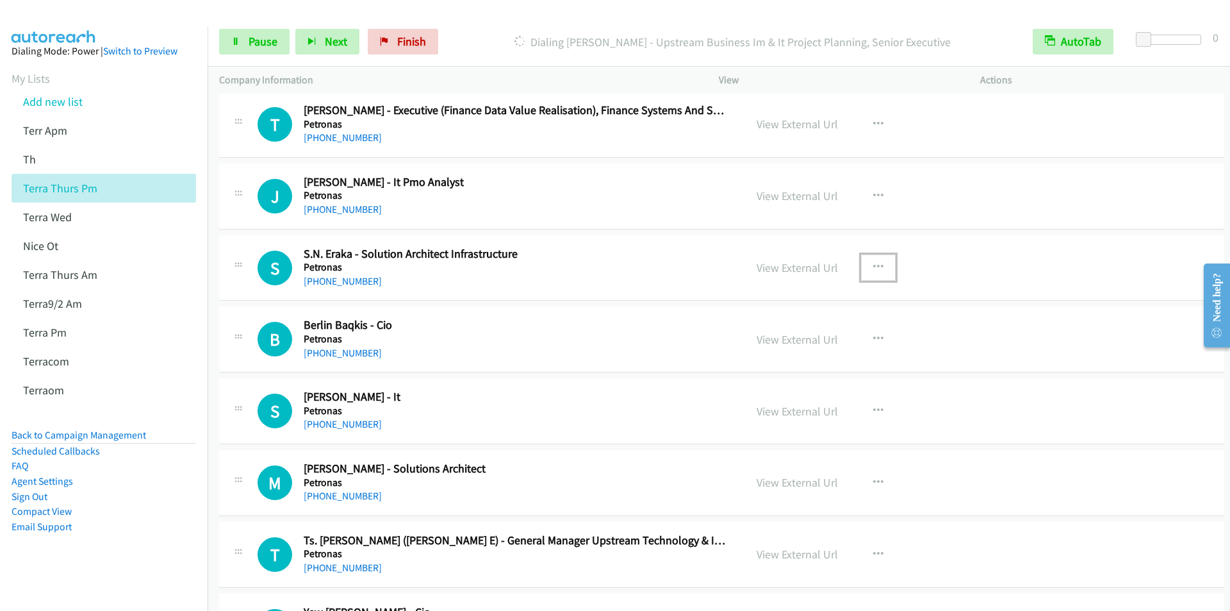
scroll to position [7562, 0]
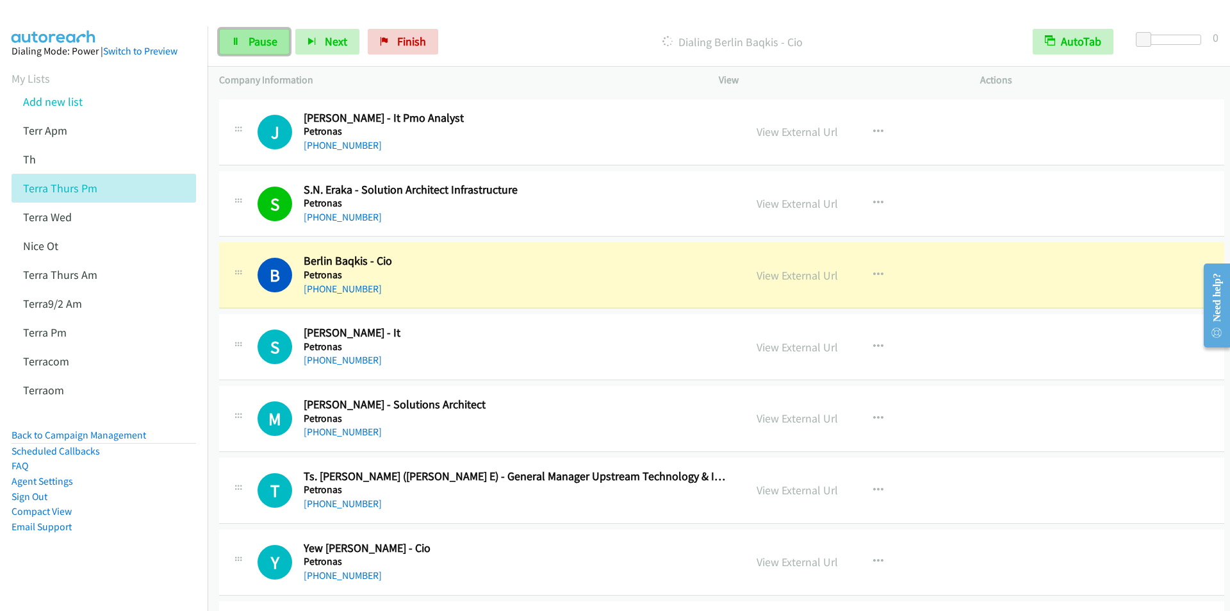
click at [256, 42] on span "Pause" at bounding box center [263, 41] width 29 height 15
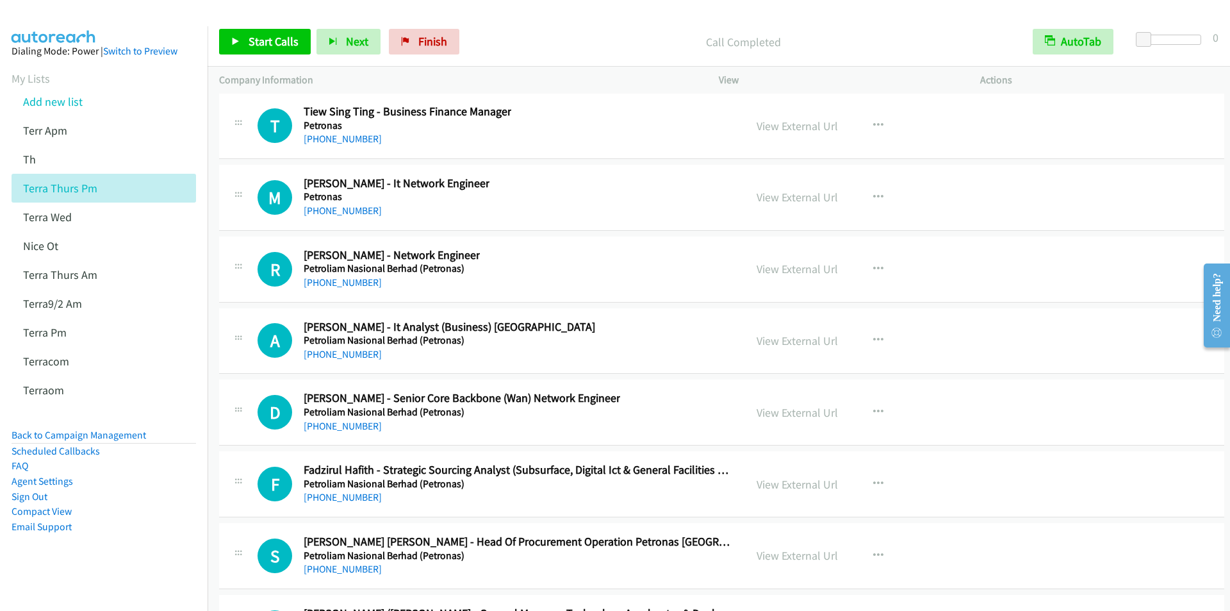
scroll to position [19674, 0]
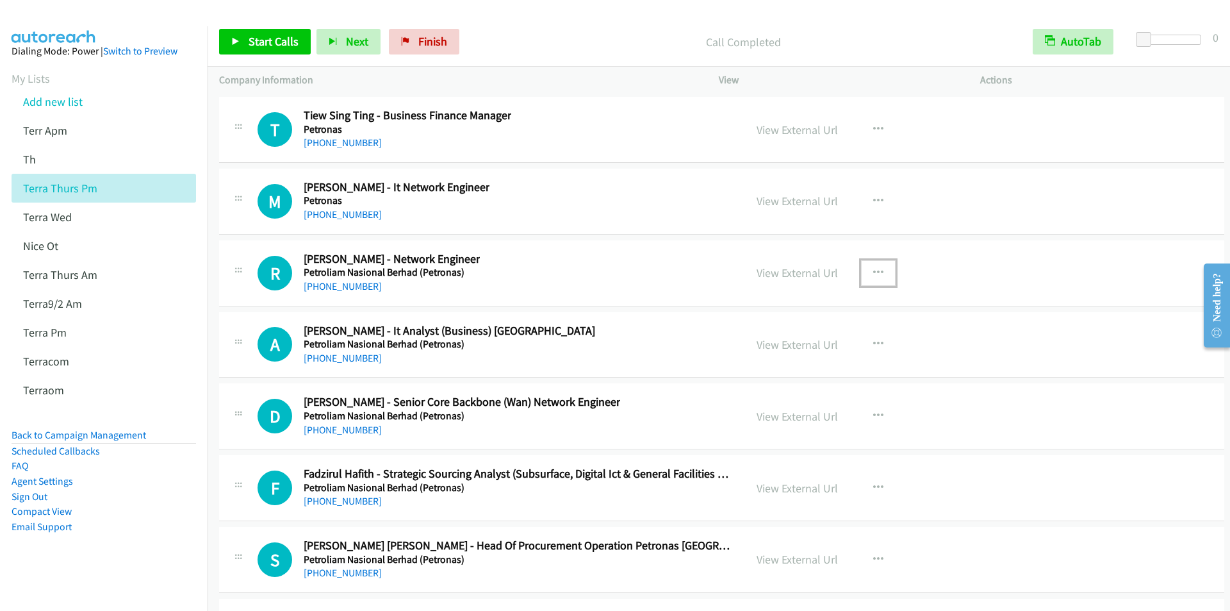
click at [873, 272] on icon "button" at bounding box center [878, 273] width 10 height 10
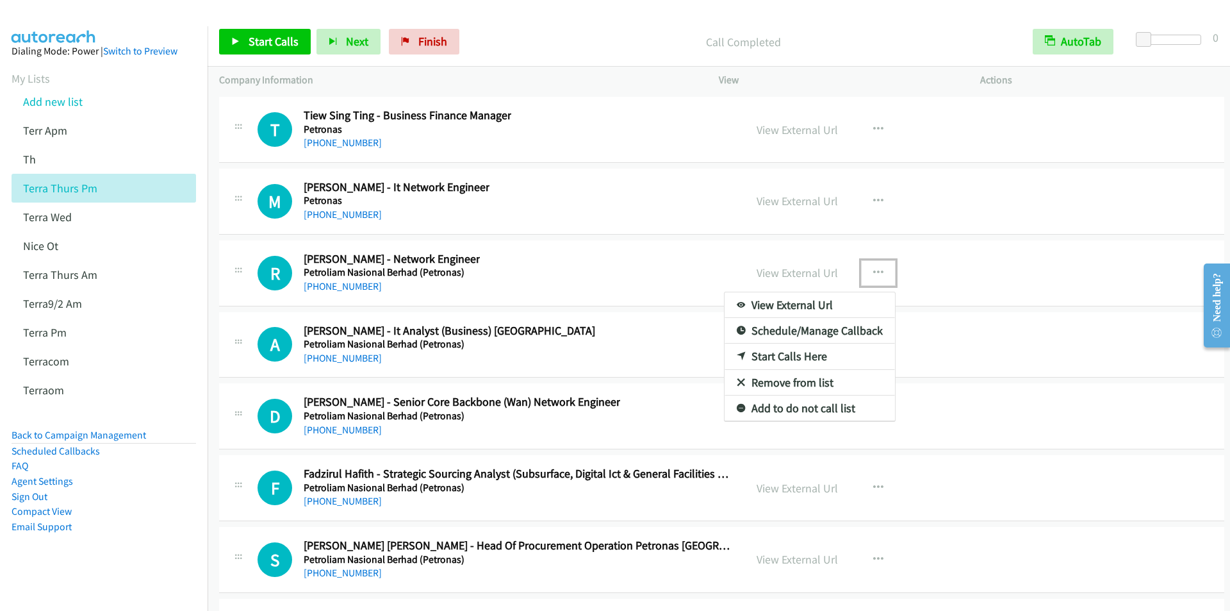
click at [807, 352] on link "Start Calls Here" at bounding box center [810, 356] width 170 height 26
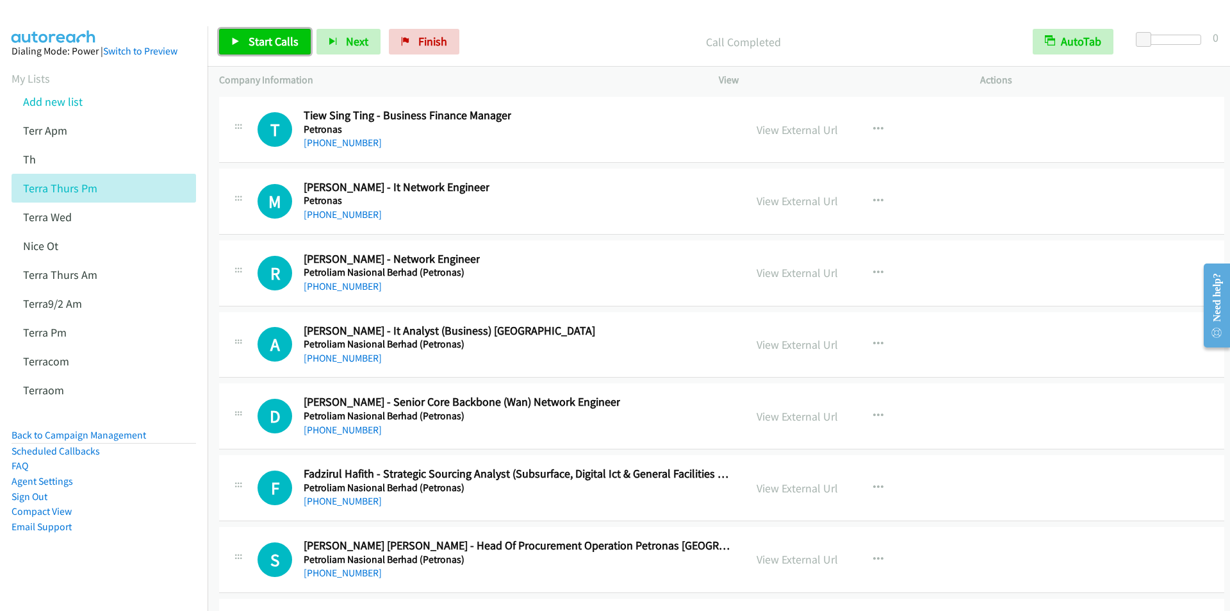
click at [282, 48] on link "Start Calls" at bounding box center [265, 42] width 92 height 26
click at [252, 38] on span "Pause" at bounding box center [263, 41] width 29 height 15
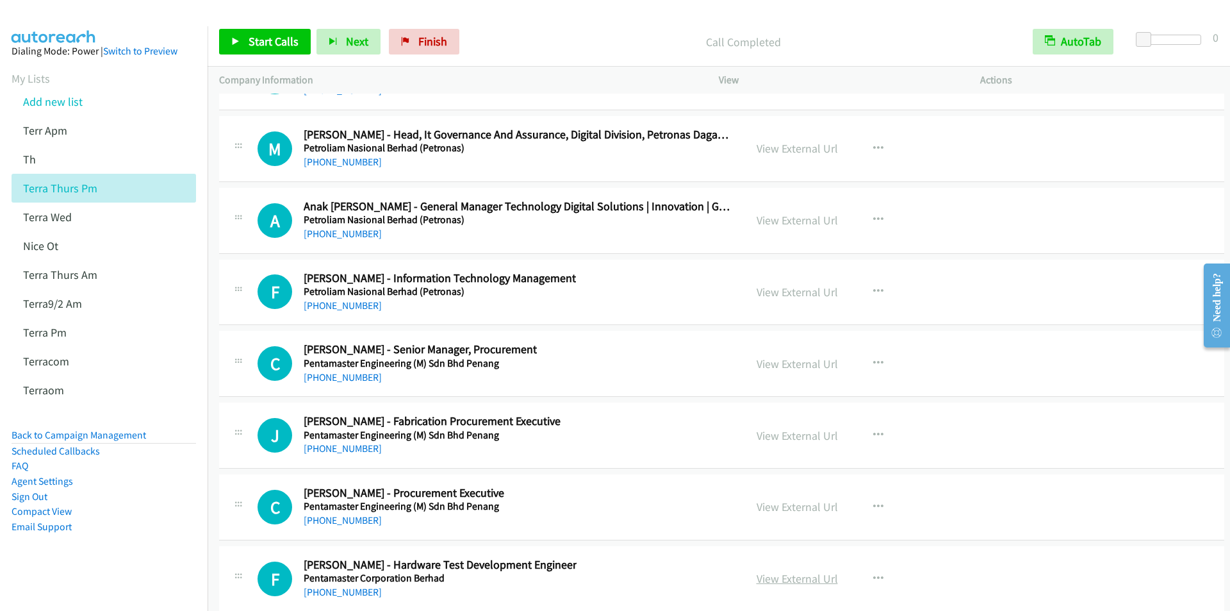
scroll to position [21661, 0]
click at [877, 362] on icon "button" at bounding box center [878, 364] width 10 height 10
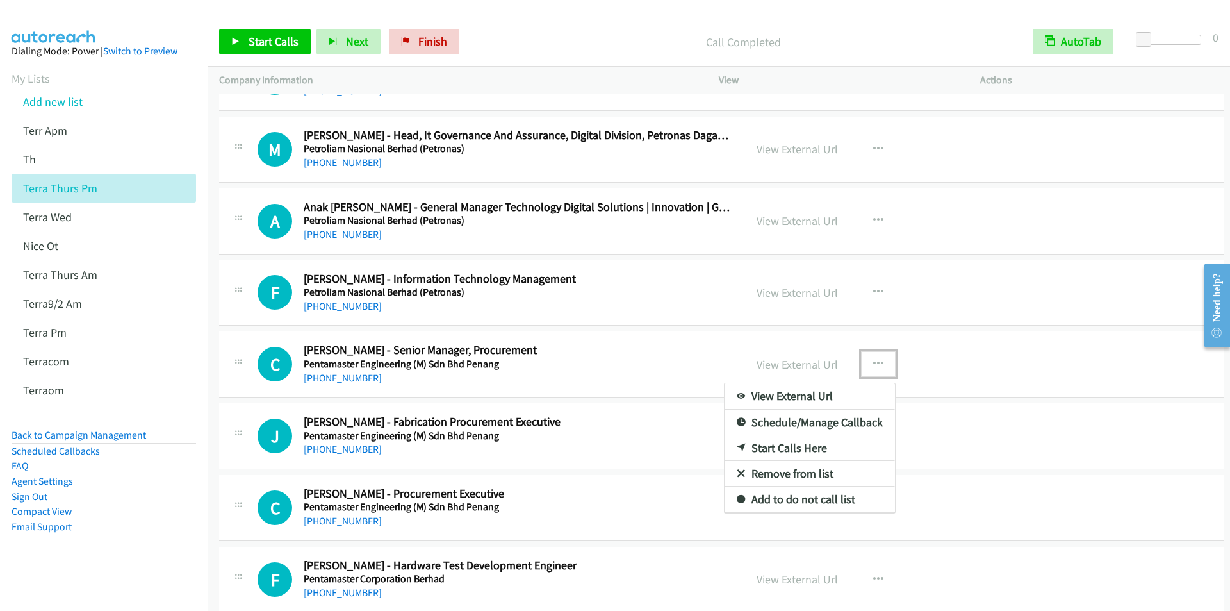
click at [783, 443] on link "Start Calls Here" at bounding box center [810, 448] width 170 height 26
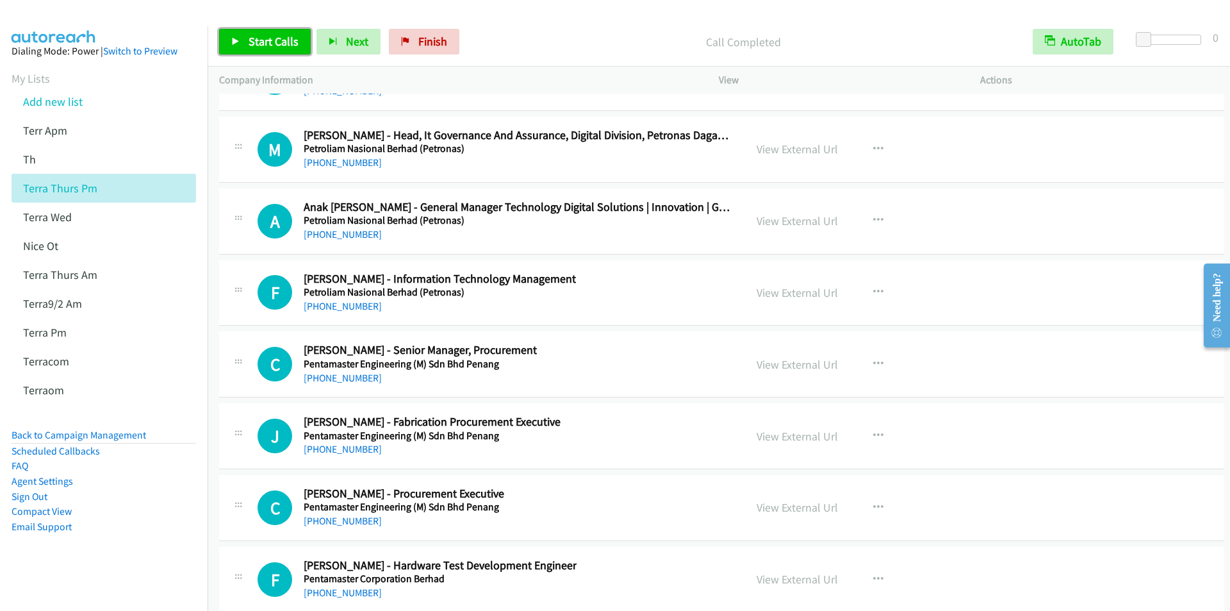
click at [259, 39] on span "Start Calls" at bounding box center [274, 41] width 50 height 15
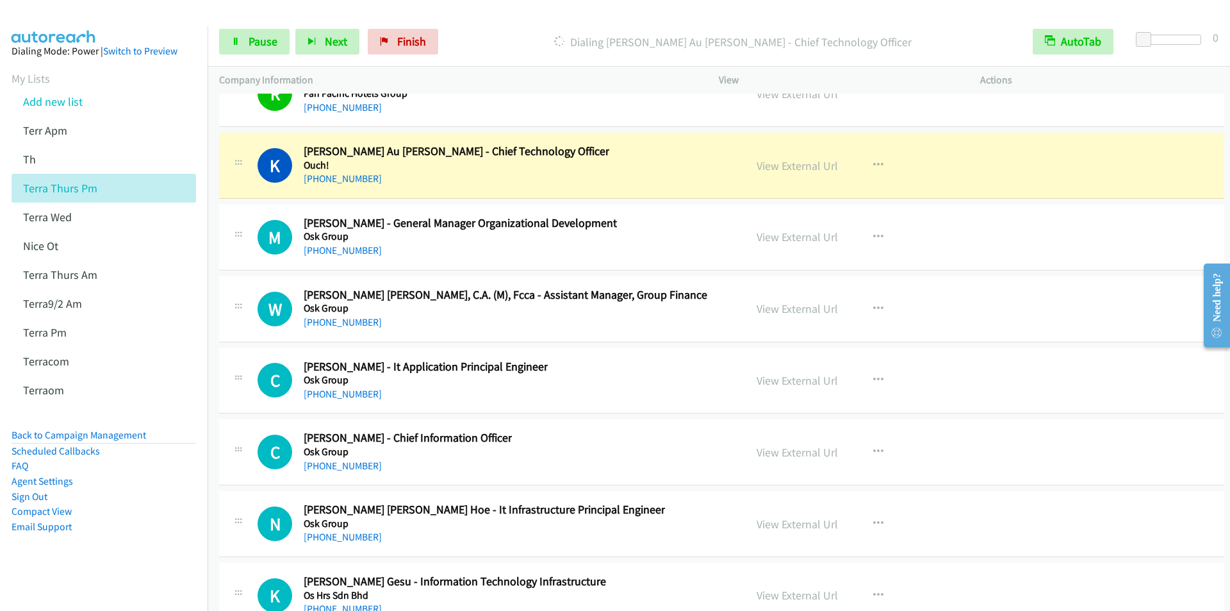
scroll to position [24288, 0]
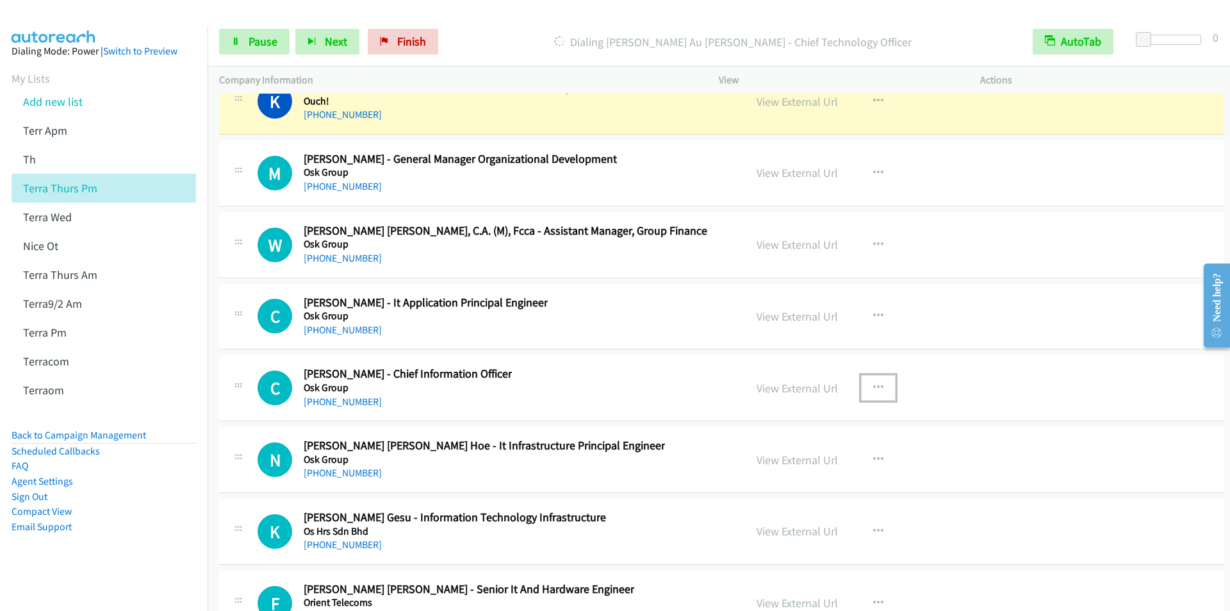
click at [873, 385] on icon "button" at bounding box center [878, 388] width 10 height 10
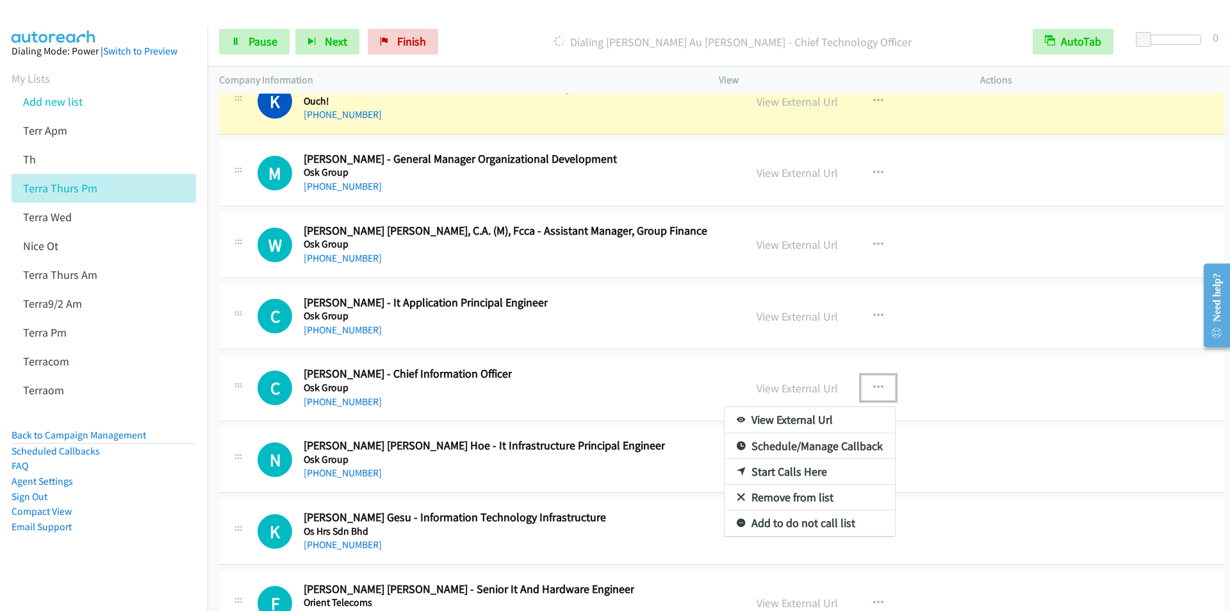
click at [799, 470] on link "Start Calls Here" at bounding box center [810, 472] width 170 height 26
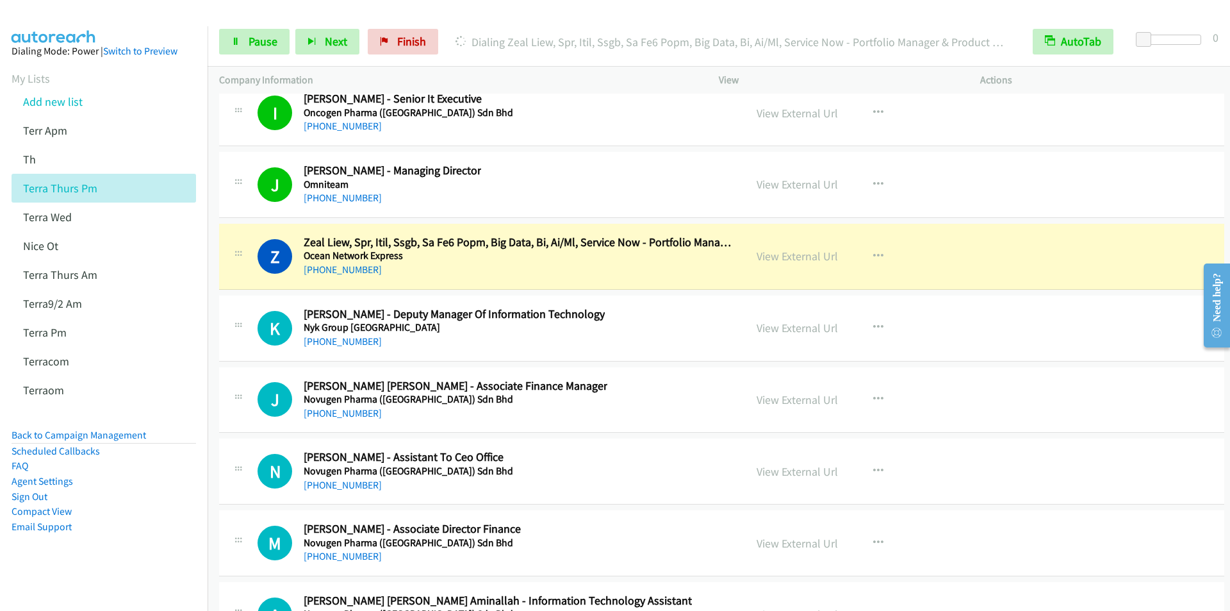
scroll to position [25122, 0]
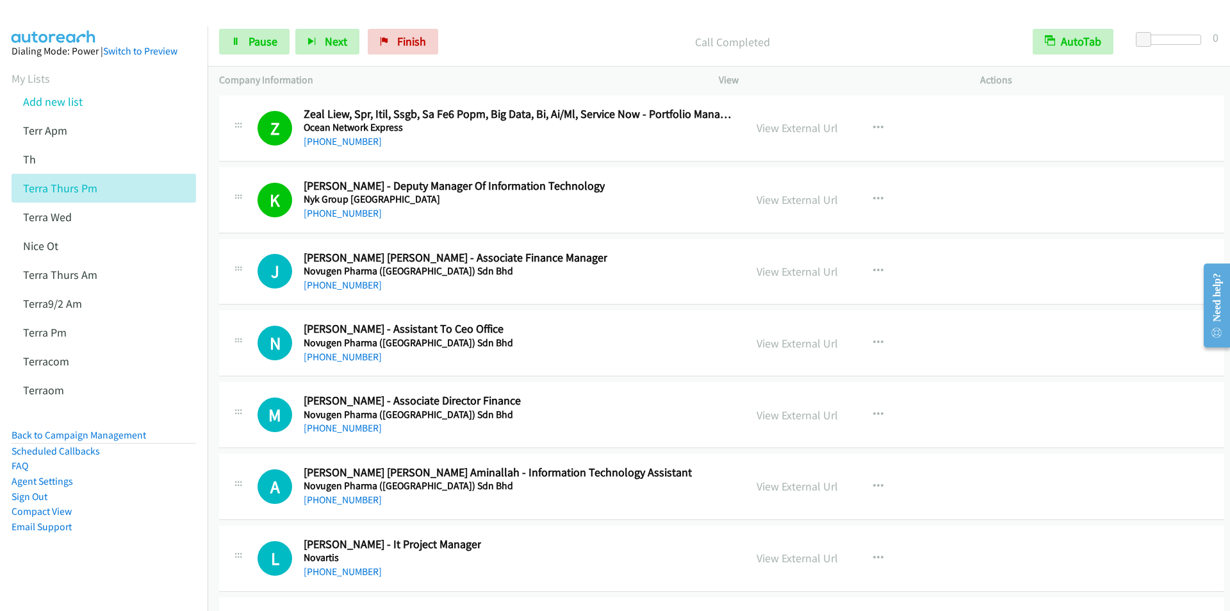
click at [526, 24] on div "Start Calls Pause Next Finish Call Completed AutoTab AutoTab 0" at bounding box center [719, 41] width 1023 height 49
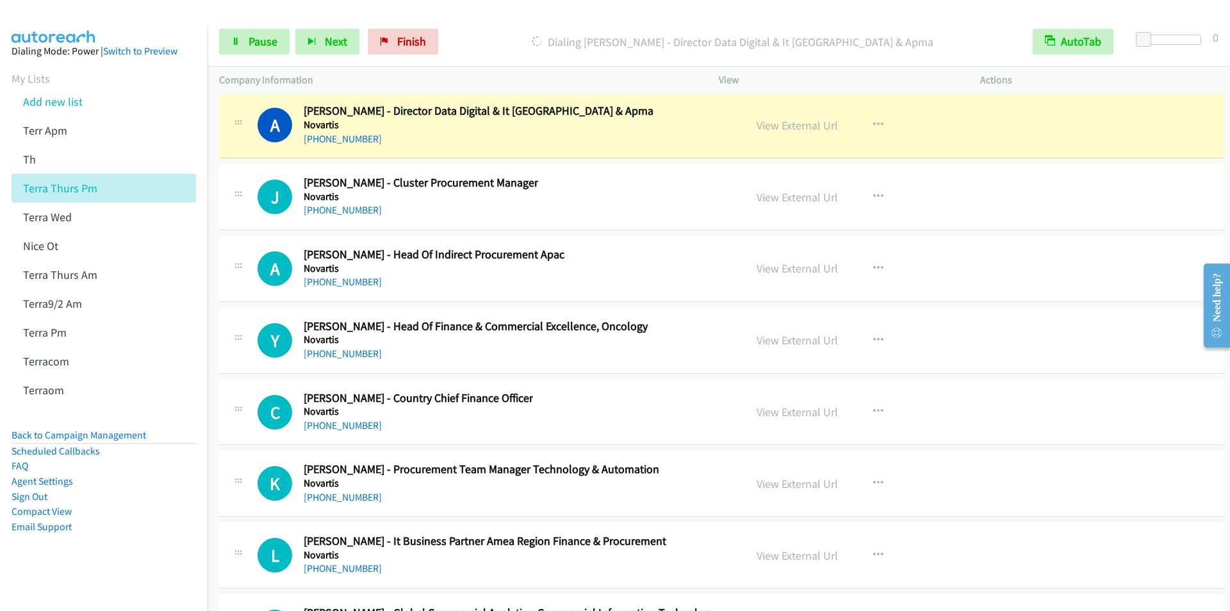
scroll to position [25698, 0]
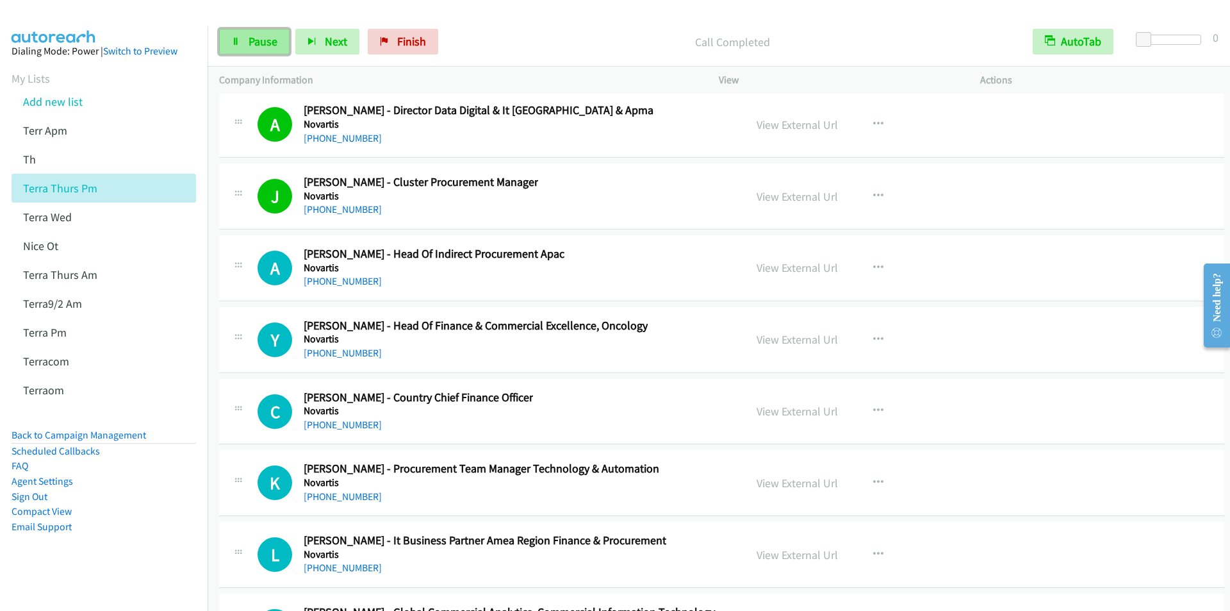
click at [257, 41] on span "Pause" at bounding box center [263, 41] width 29 height 15
click at [272, 41] on span "Start Calls" at bounding box center [274, 41] width 50 height 15
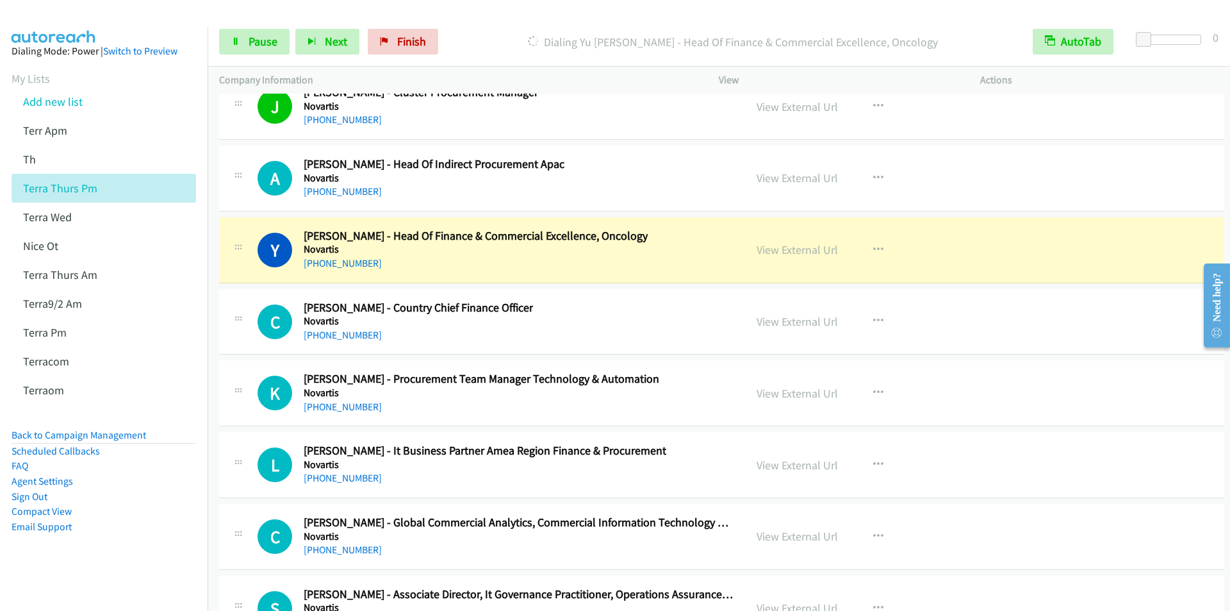
scroll to position [25891, 0]
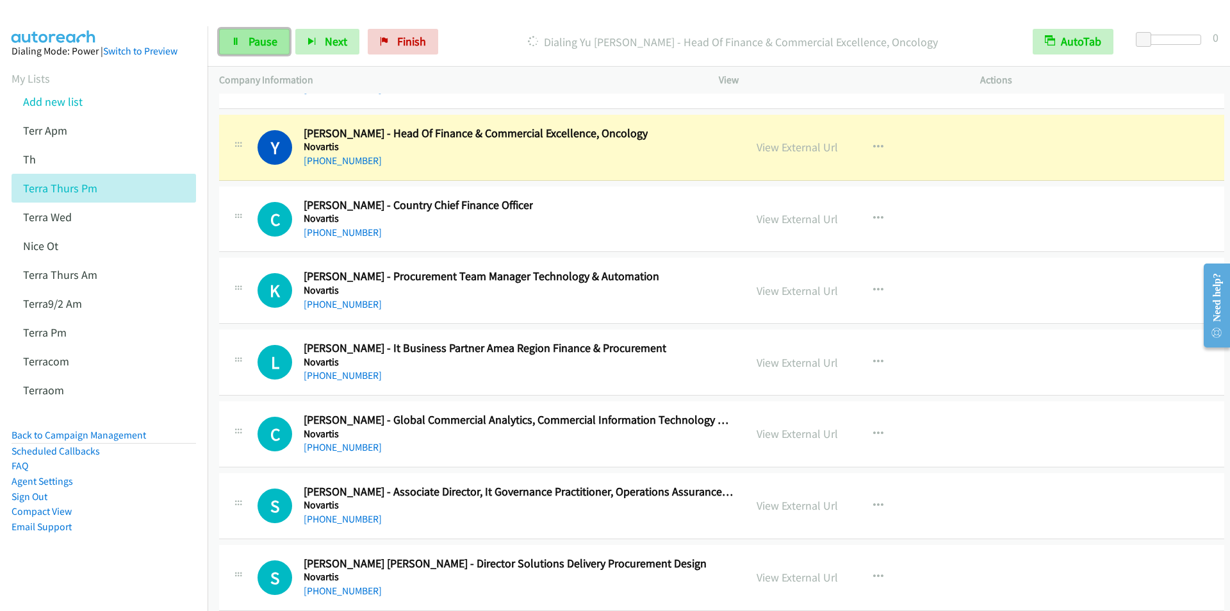
click at [261, 48] on span "Pause" at bounding box center [263, 41] width 29 height 15
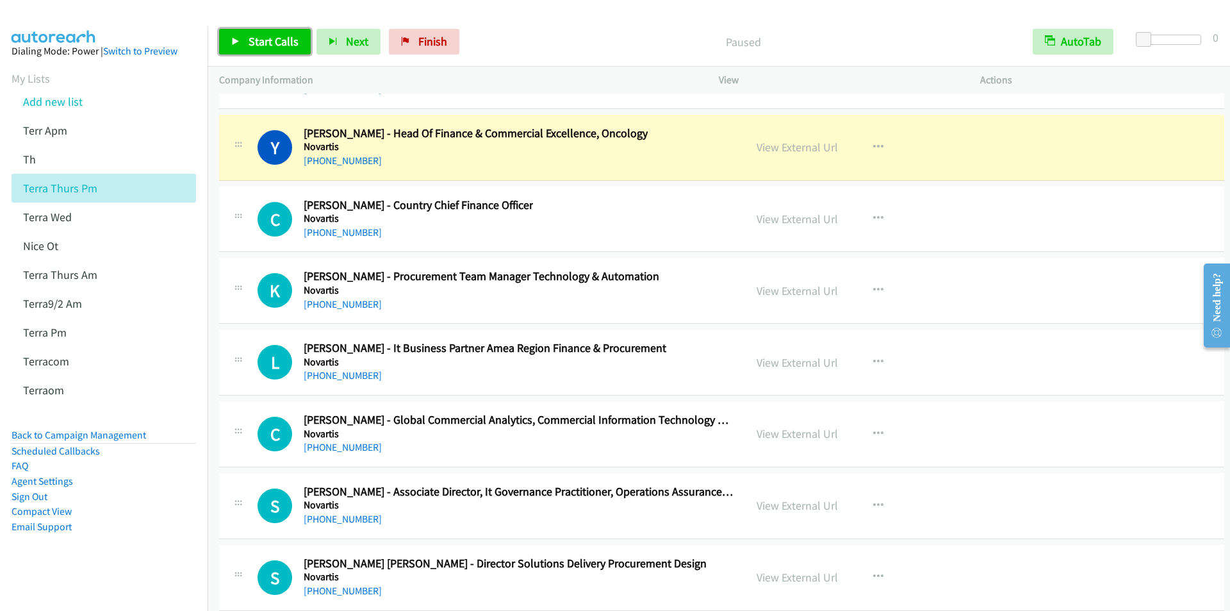
click at [266, 38] on span "Start Calls" at bounding box center [274, 41] width 50 height 15
click at [256, 46] on span "Pause" at bounding box center [263, 41] width 29 height 15
click at [252, 44] on span "Start Calls" at bounding box center [274, 41] width 50 height 15
click at [261, 46] on span "Pause" at bounding box center [263, 41] width 29 height 15
click at [261, 44] on span "Start Calls" at bounding box center [274, 41] width 50 height 15
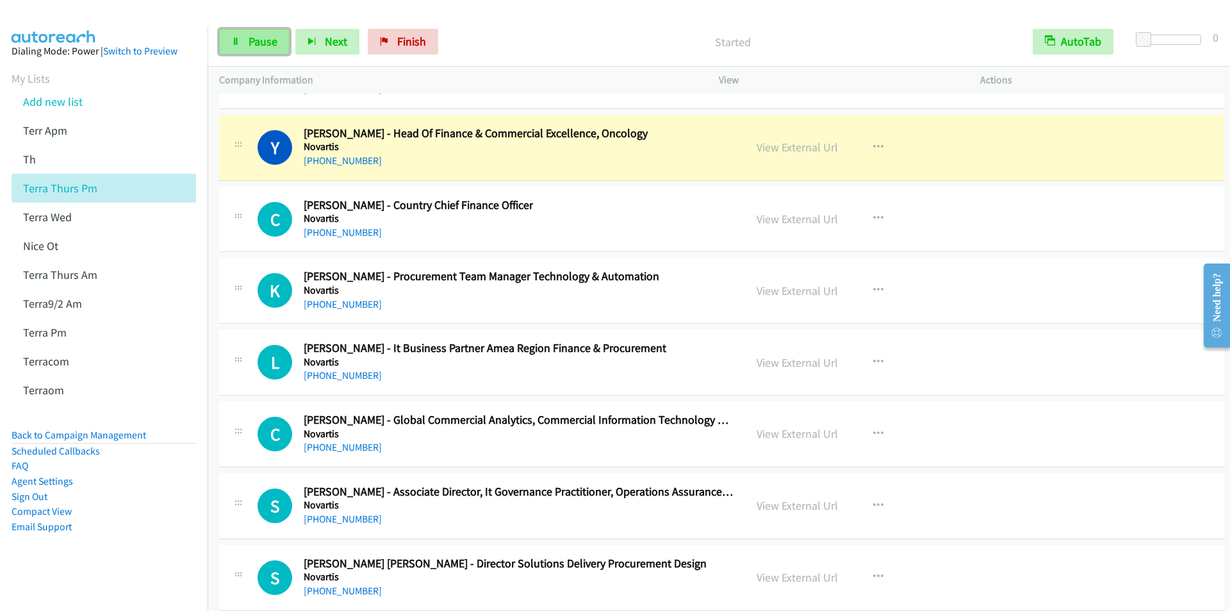
click at [261, 40] on span "Pause" at bounding box center [263, 41] width 29 height 15
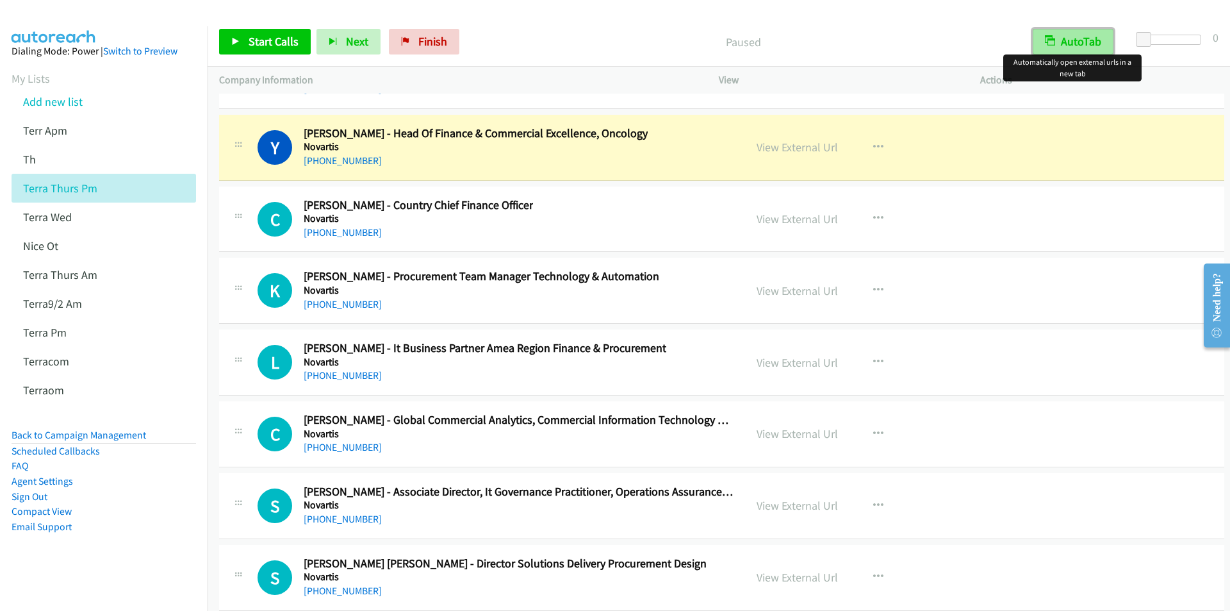
click at [1068, 47] on button "AutoTab" at bounding box center [1073, 42] width 81 height 26
click at [1068, 47] on button "AutoTab" at bounding box center [1073, 42] width 79 height 26
click at [261, 40] on span "Start Calls" at bounding box center [274, 41] width 50 height 15
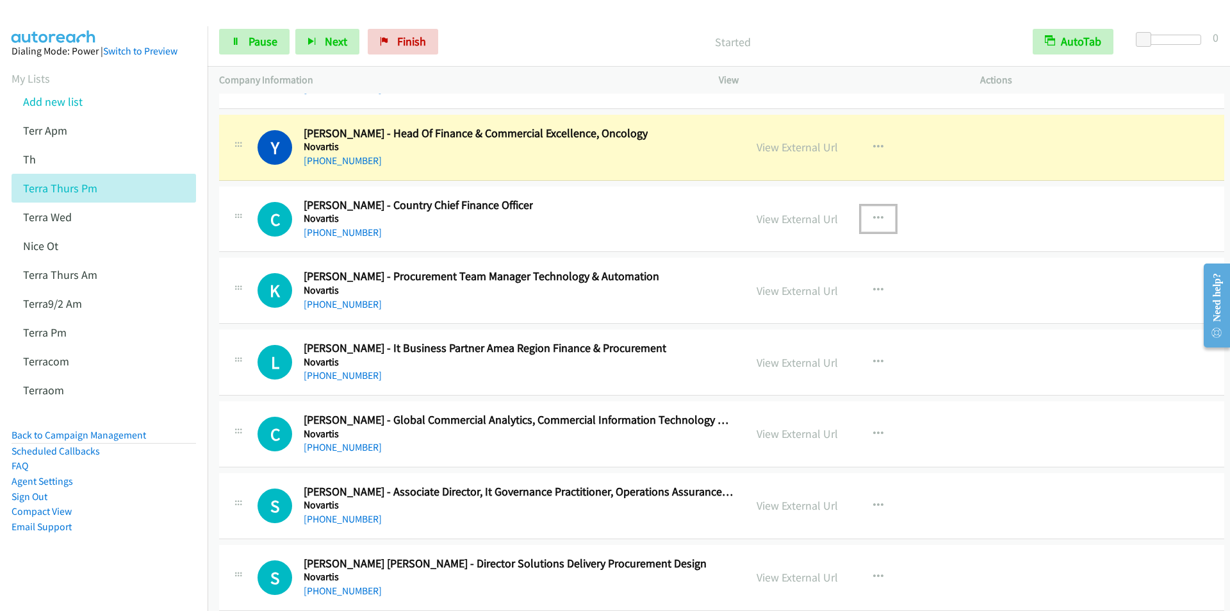
click at [876, 220] on icon "button" at bounding box center [878, 218] width 10 height 10
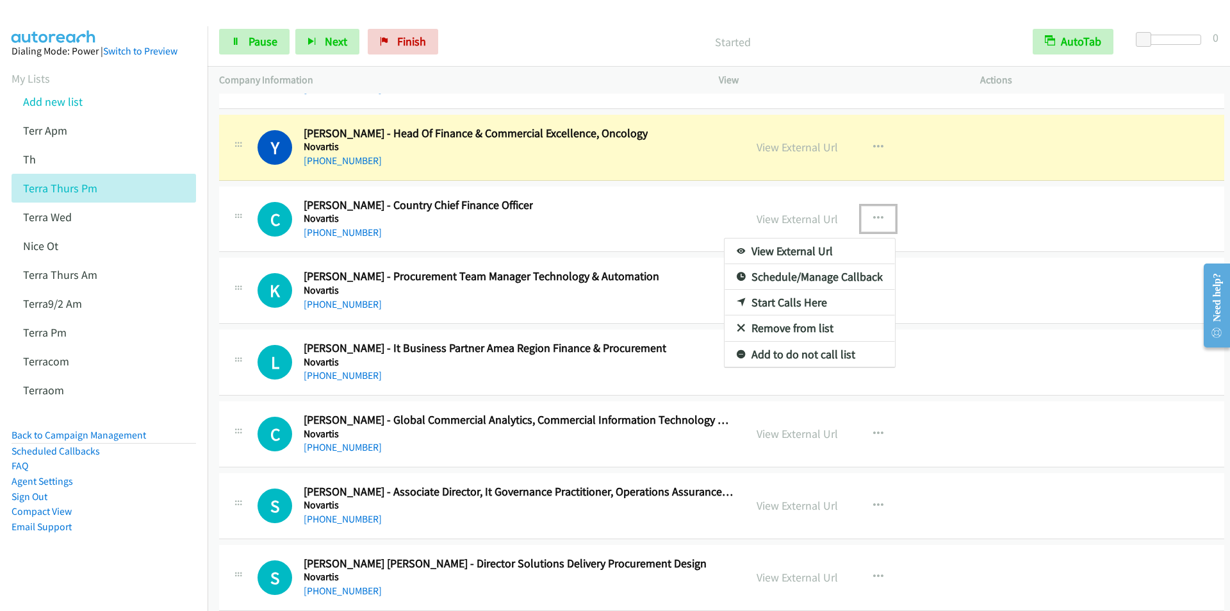
click at [797, 302] on link "Start Calls Here" at bounding box center [810, 303] width 170 height 26
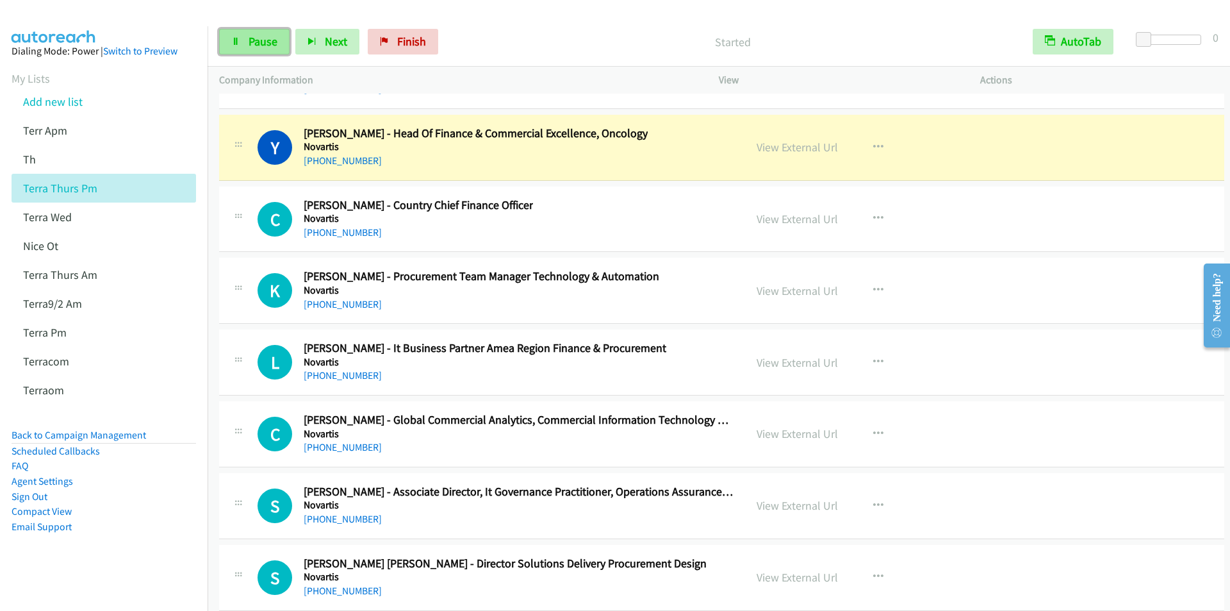
click at [242, 44] on link "Pause" at bounding box center [254, 42] width 70 height 26
click at [253, 42] on span "Start Calls" at bounding box center [274, 41] width 50 height 15
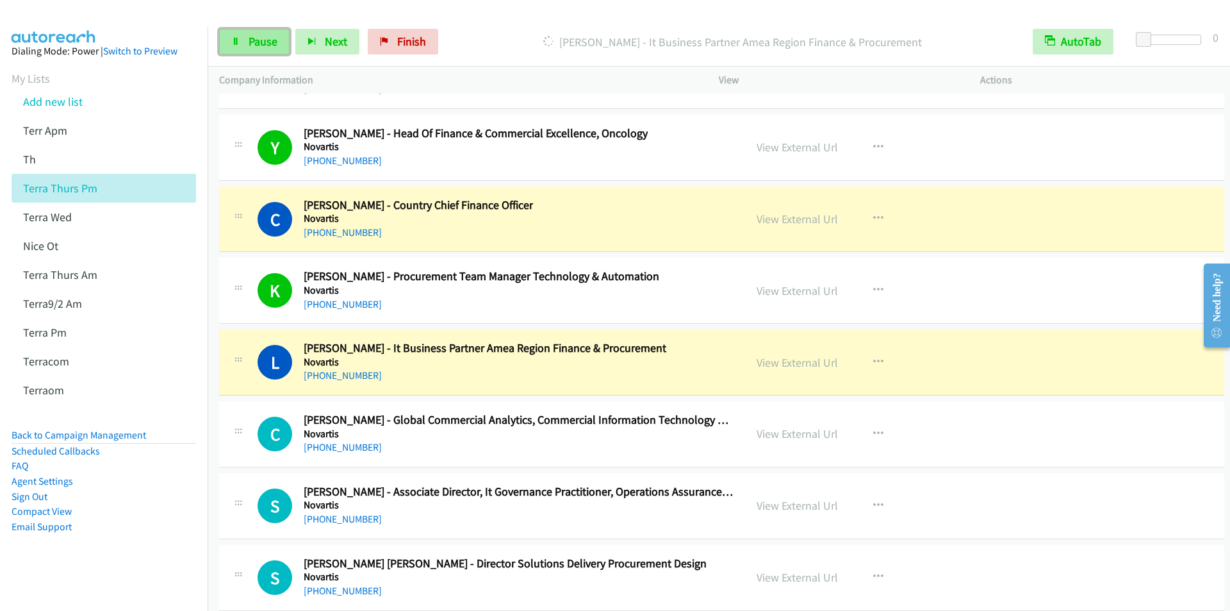
click at [258, 41] on span "Pause" at bounding box center [263, 41] width 29 height 15
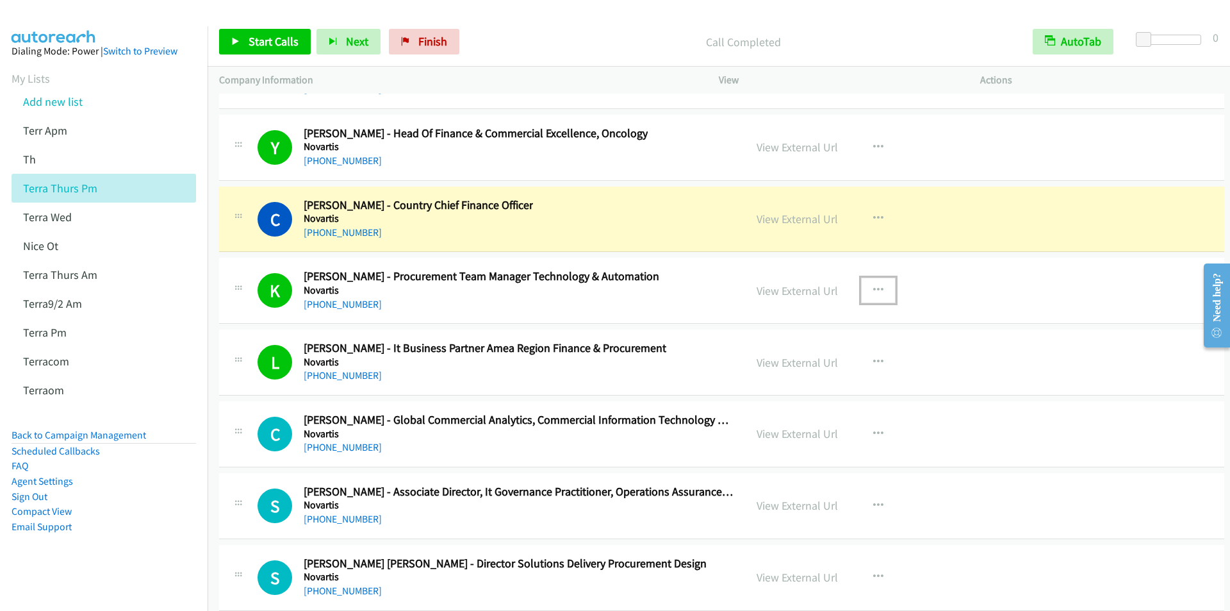
click at [873, 288] on icon "button" at bounding box center [878, 290] width 10 height 10
click at [790, 375] on link "Start Calls Here" at bounding box center [810, 374] width 170 height 26
click at [269, 46] on span "Start Calls" at bounding box center [274, 41] width 50 height 15
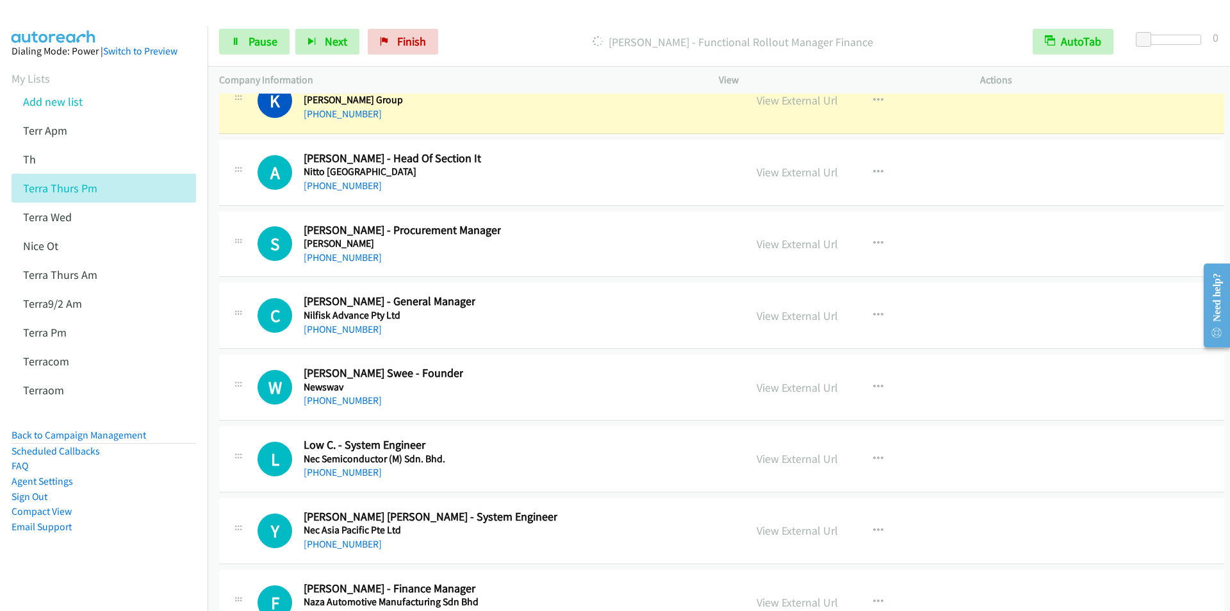
scroll to position [26660, 0]
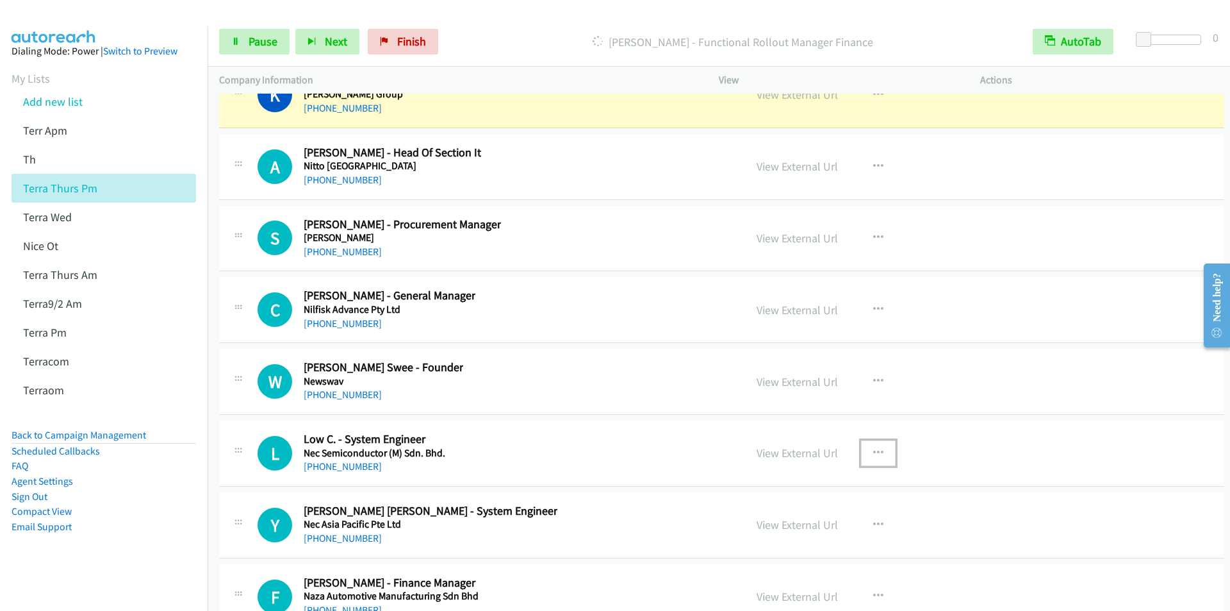
click at [873, 456] on icon "button" at bounding box center [878, 453] width 10 height 10
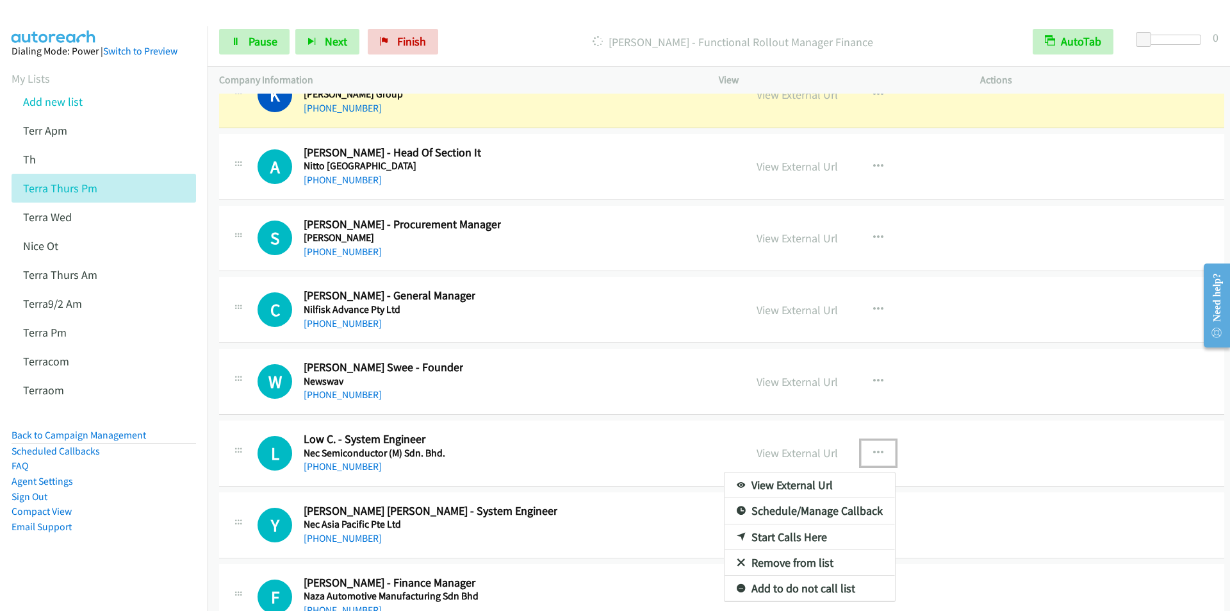
click at [806, 538] on link "Start Calls Here" at bounding box center [810, 537] width 170 height 26
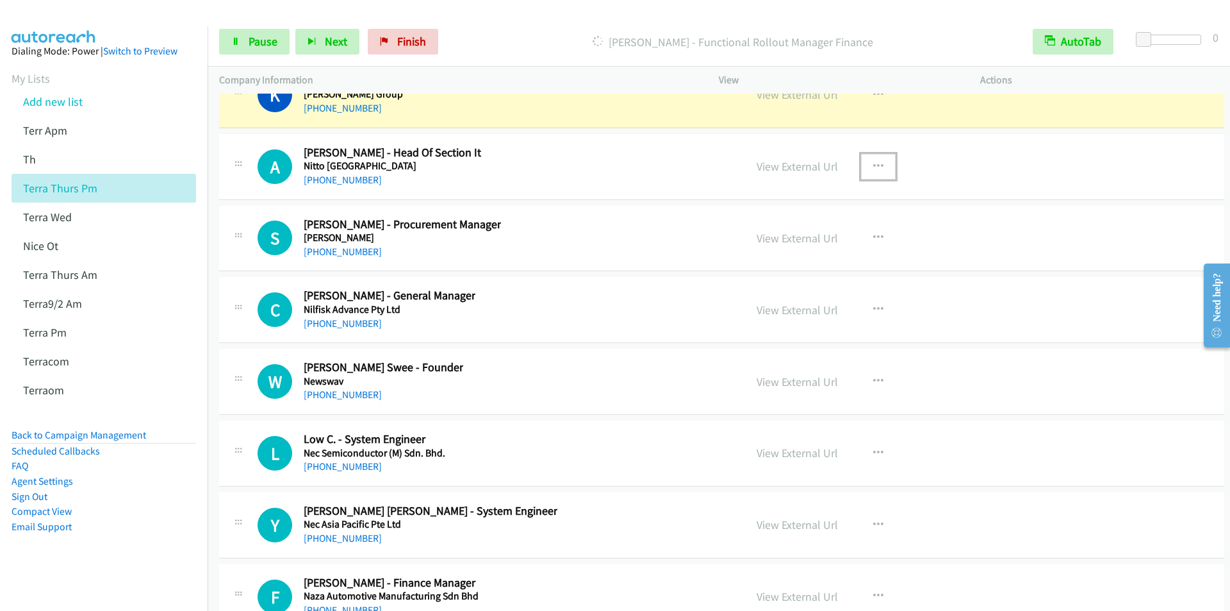
click at [875, 162] on icon "button" at bounding box center [878, 166] width 10 height 10
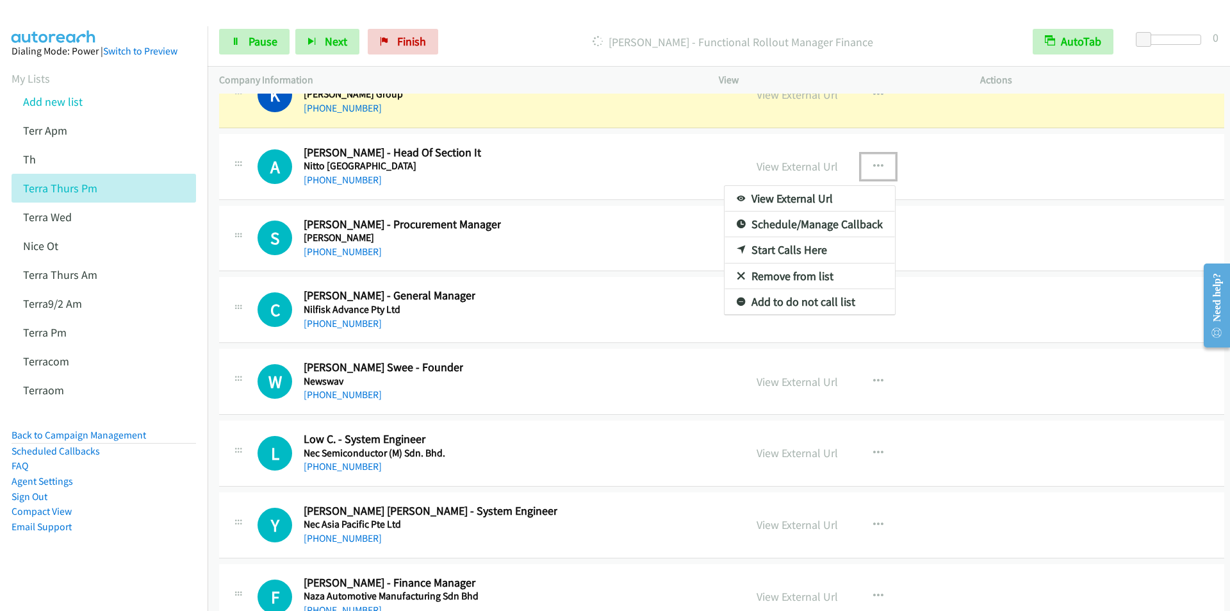
click at [789, 249] on link "Start Calls Here" at bounding box center [810, 250] width 170 height 26
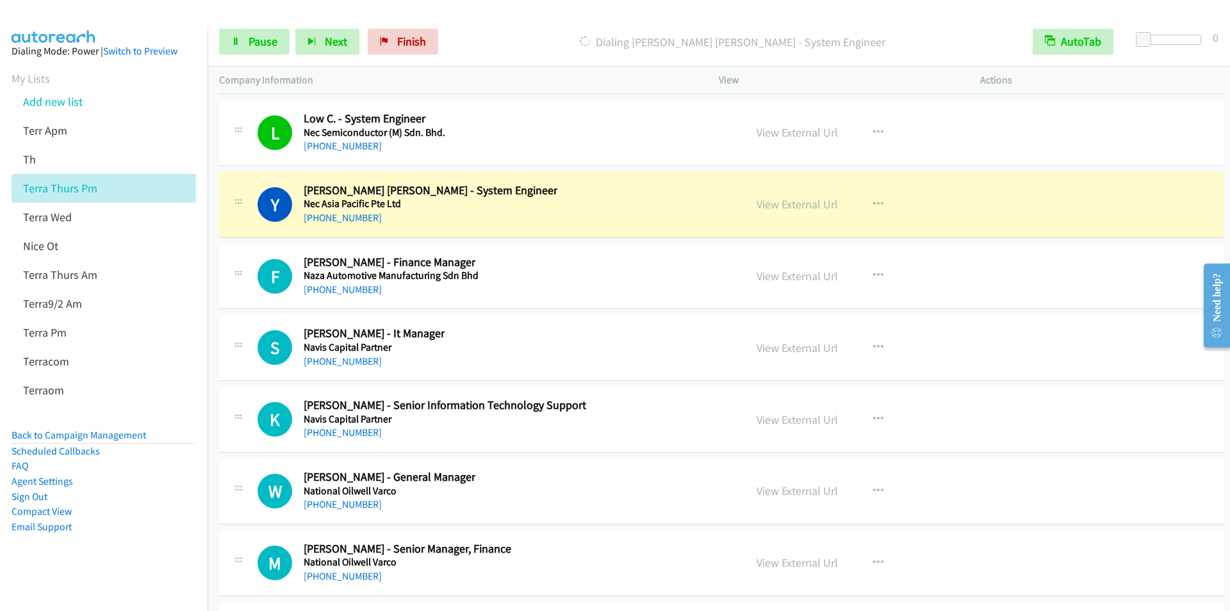
scroll to position [27044, 0]
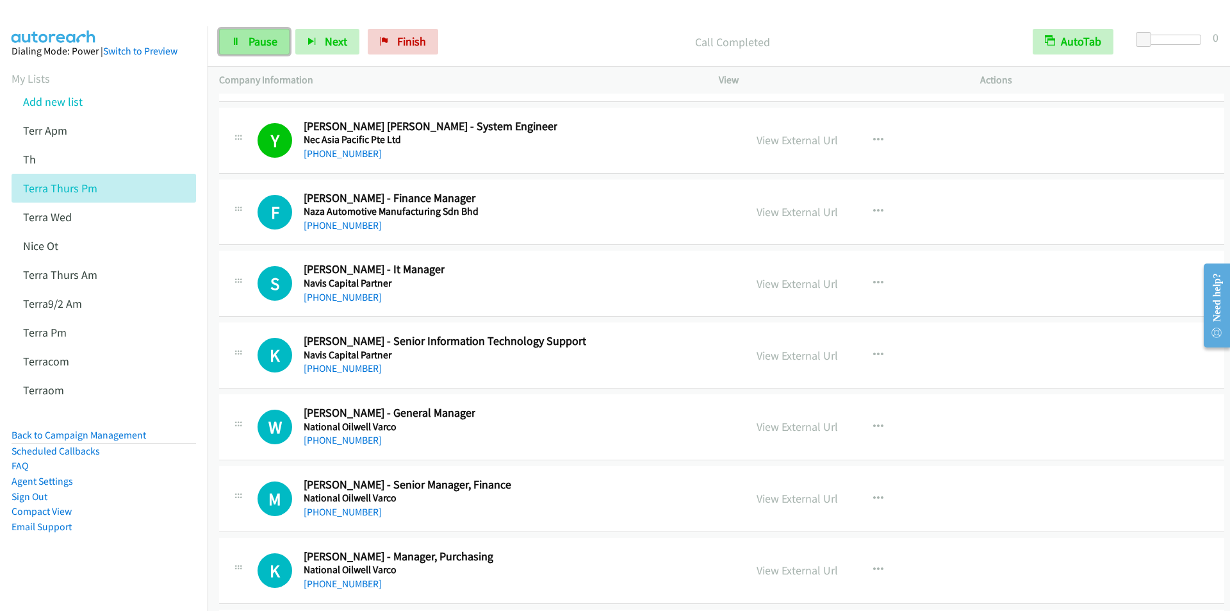
click at [258, 44] on span "Pause" at bounding box center [263, 41] width 29 height 15
click at [265, 38] on span "Start Calls" at bounding box center [274, 41] width 50 height 15
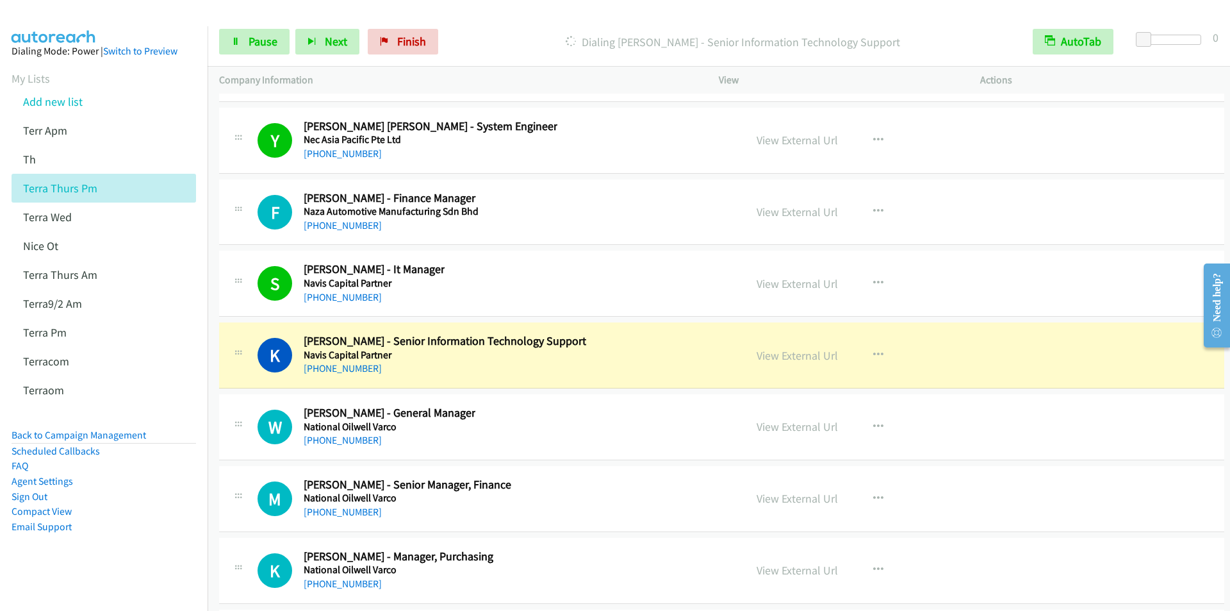
scroll to position [27127, 0]
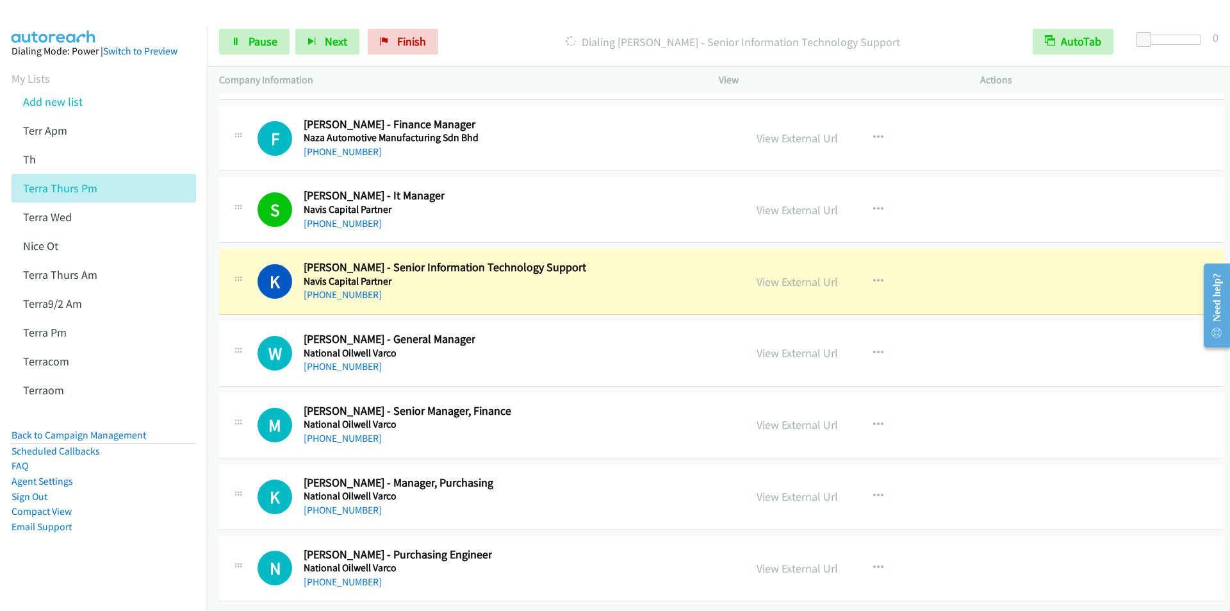
click at [133, 540] on aside "Dialing Mode: Power | Switch to Preview My Lists Add new list Terr Apm Th Terra…" at bounding box center [104, 309] width 208 height 566
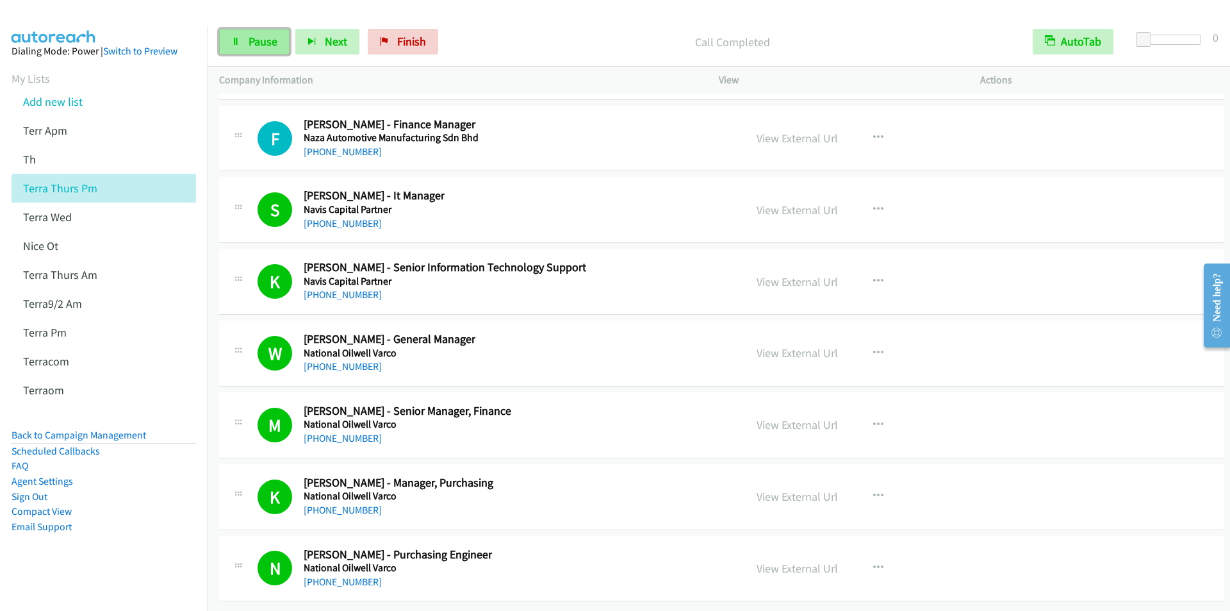
click at [259, 48] on span "Pause" at bounding box center [263, 41] width 29 height 15
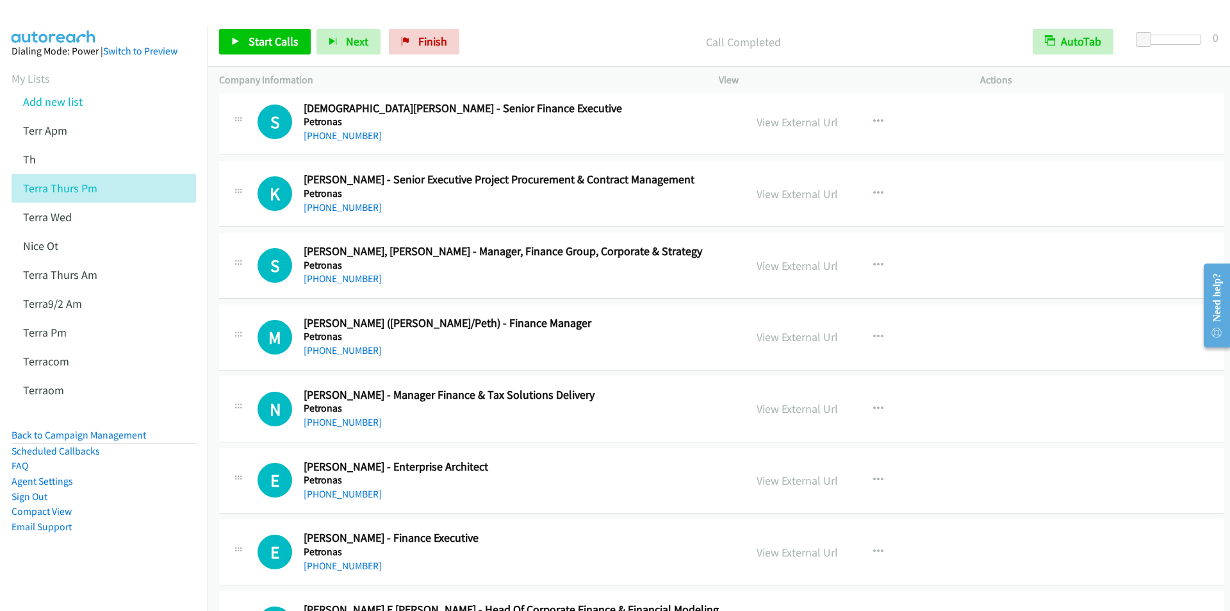
scroll to position [10623, 0]
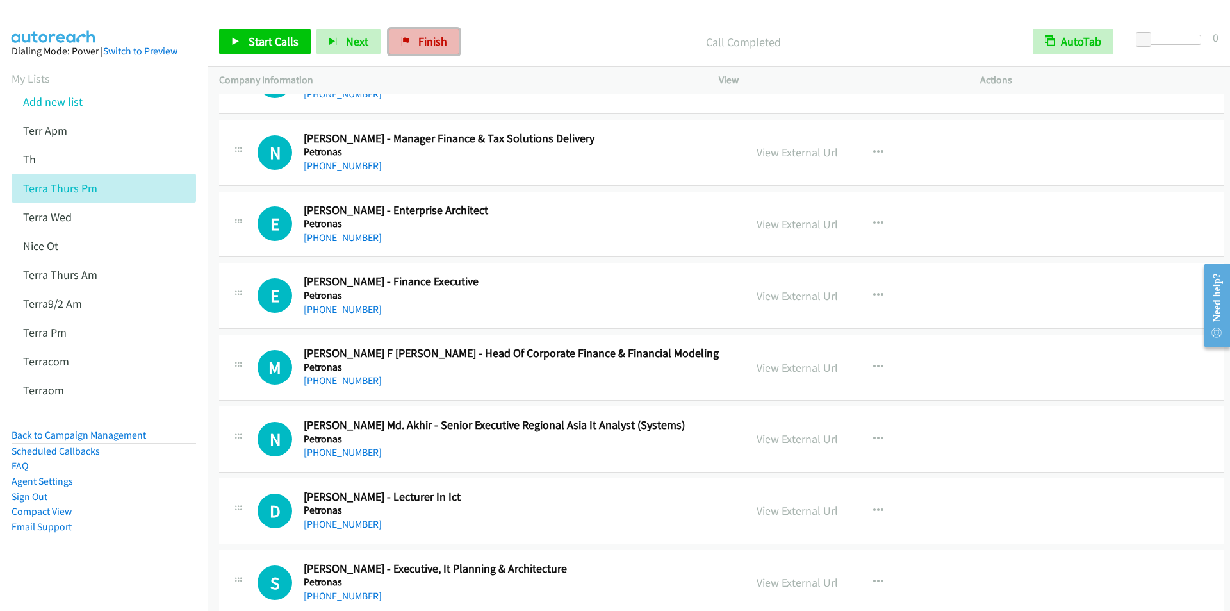
click at [431, 46] on span "Finish" at bounding box center [432, 41] width 29 height 15
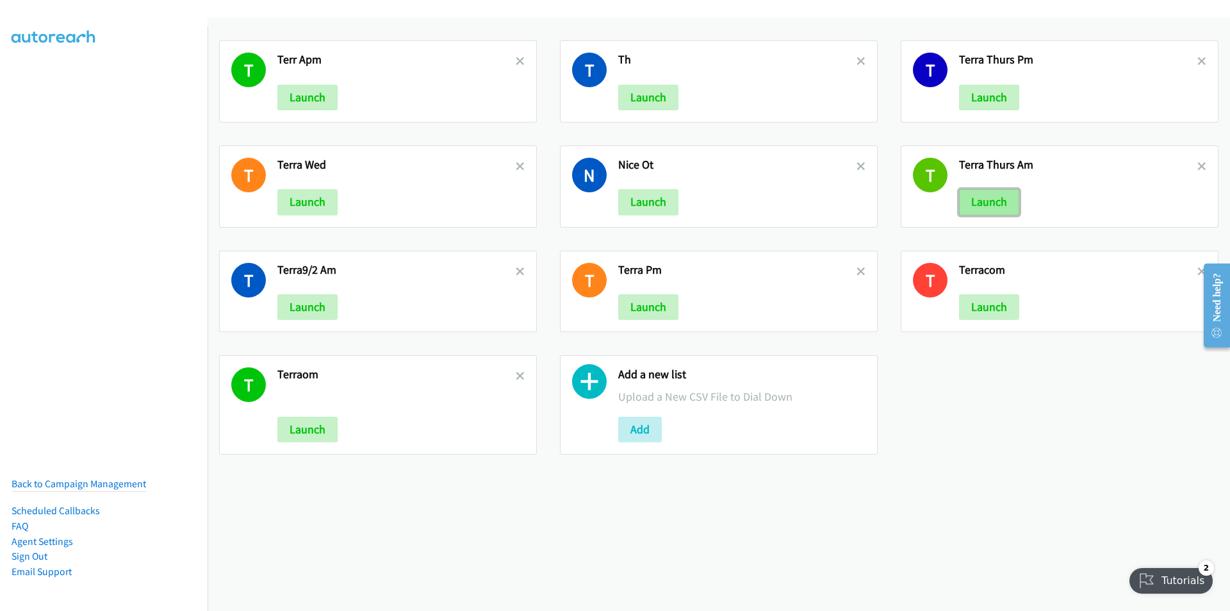
click at [993, 203] on button "Launch" at bounding box center [989, 202] width 60 height 26
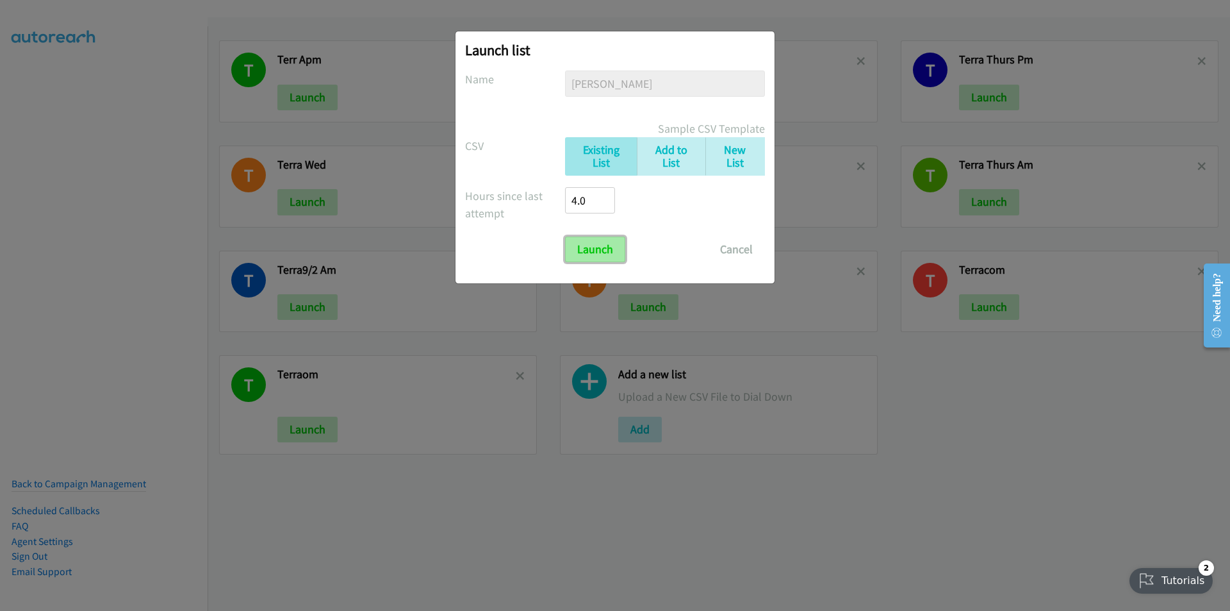
click at [586, 245] on input "Launch" at bounding box center [595, 249] width 60 height 26
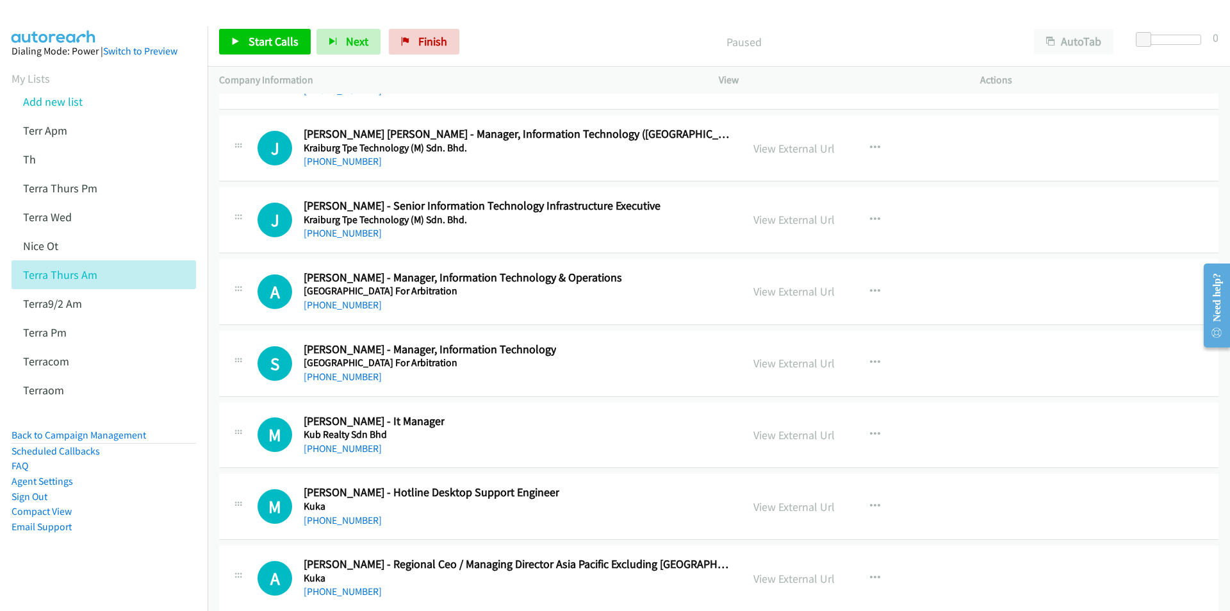
scroll to position [16953, 0]
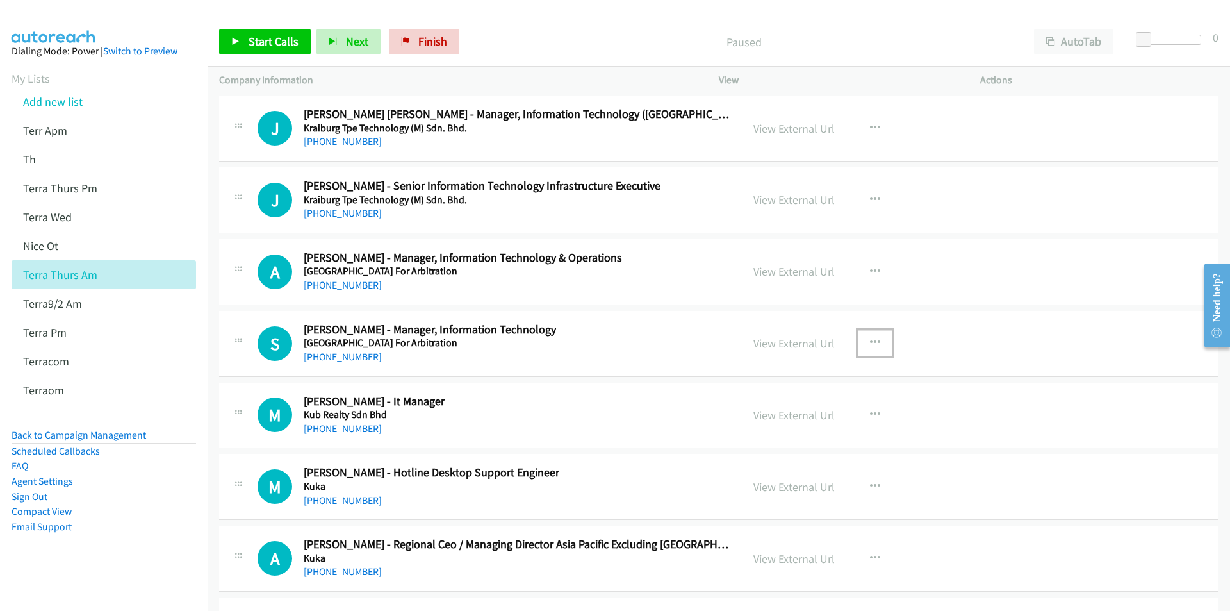
click at [874, 342] on icon "button" at bounding box center [875, 343] width 10 height 10
click at [770, 422] on link "Start Calls Here" at bounding box center [807, 427] width 170 height 26
click at [254, 35] on span "Start Calls" at bounding box center [274, 41] width 50 height 15
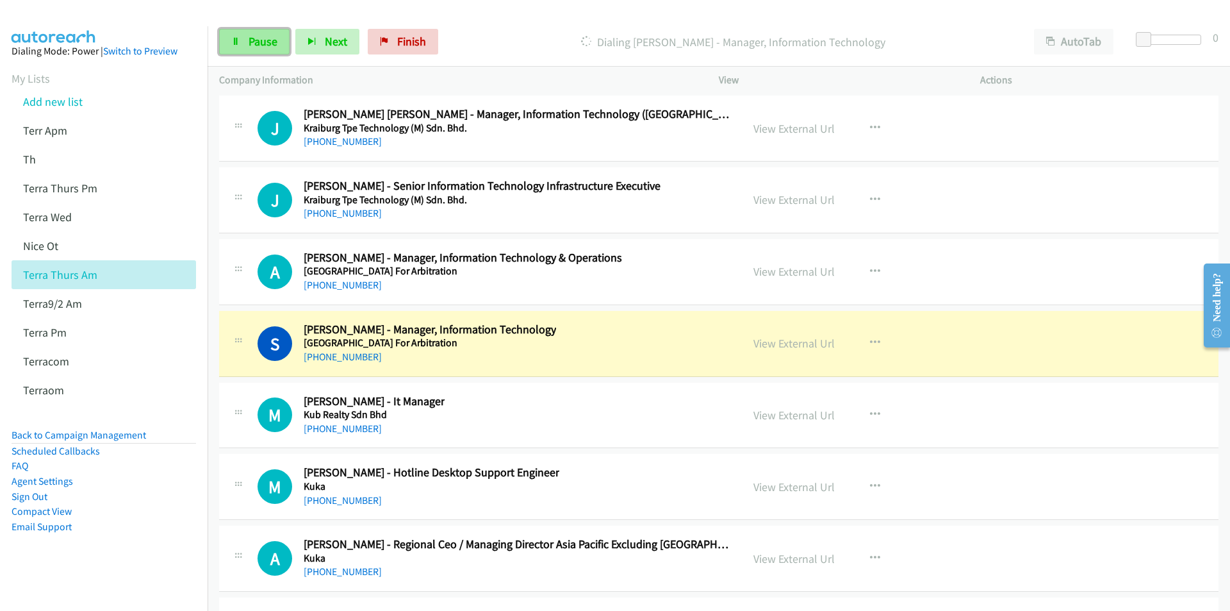
click at [259, 38] on span "Pause" at bounding box center [263, 41] width 29 height 15
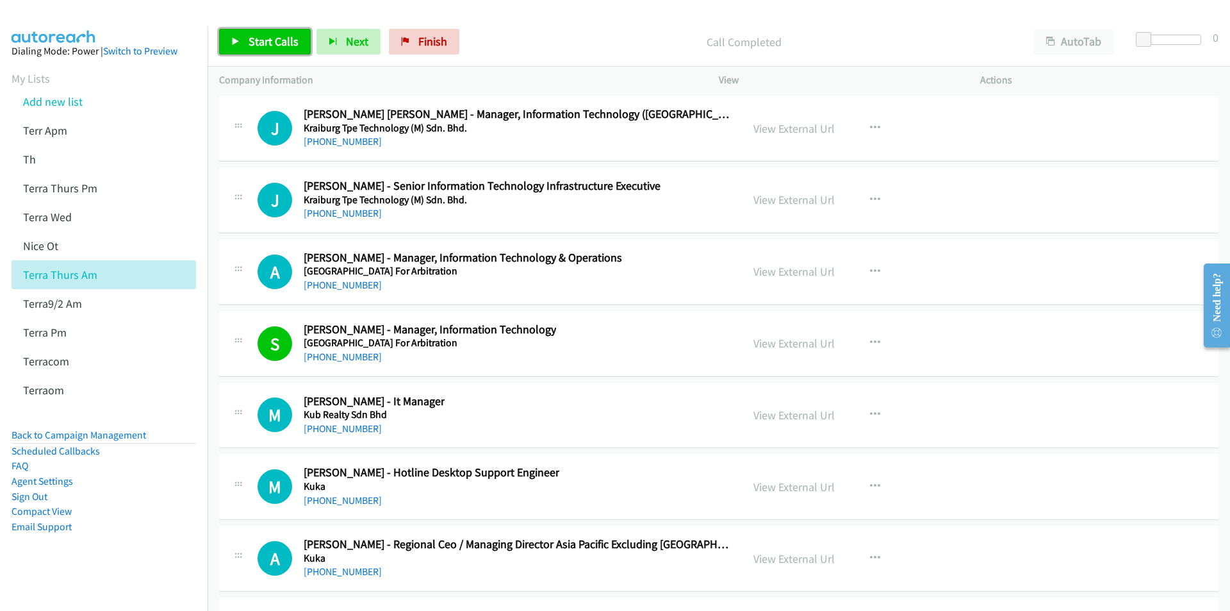
click at [267, 39] on span "Start Calls" at bounding box center [274, 41] width 50 height 15
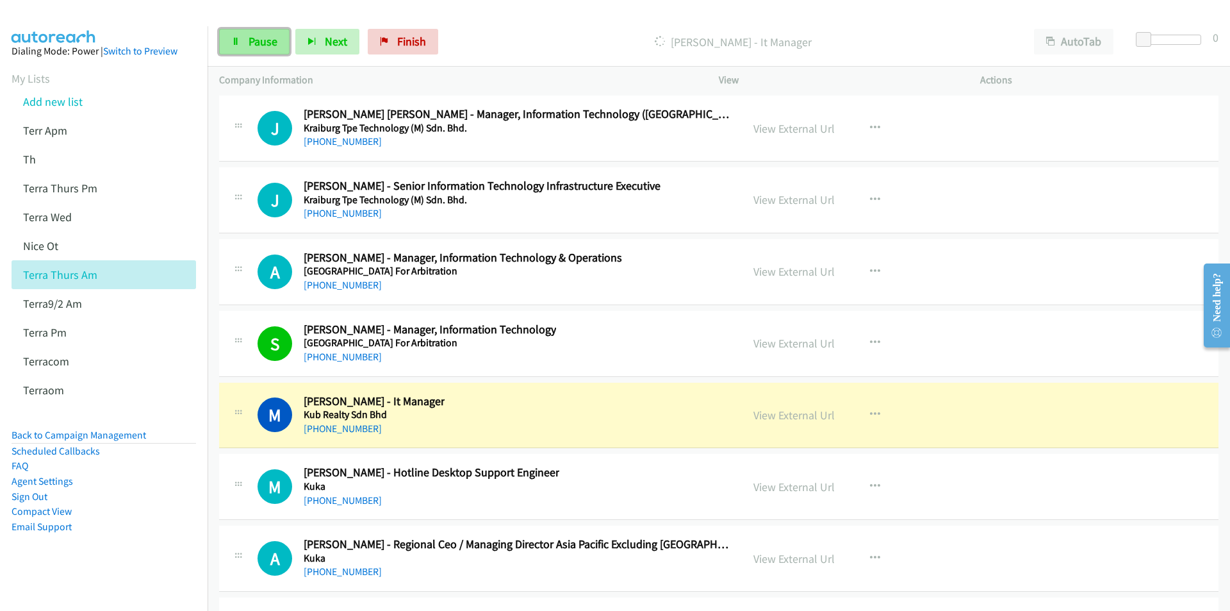
click at [258, 40] on span "Pause" at bounding box center [263, 41] width 29 height 15
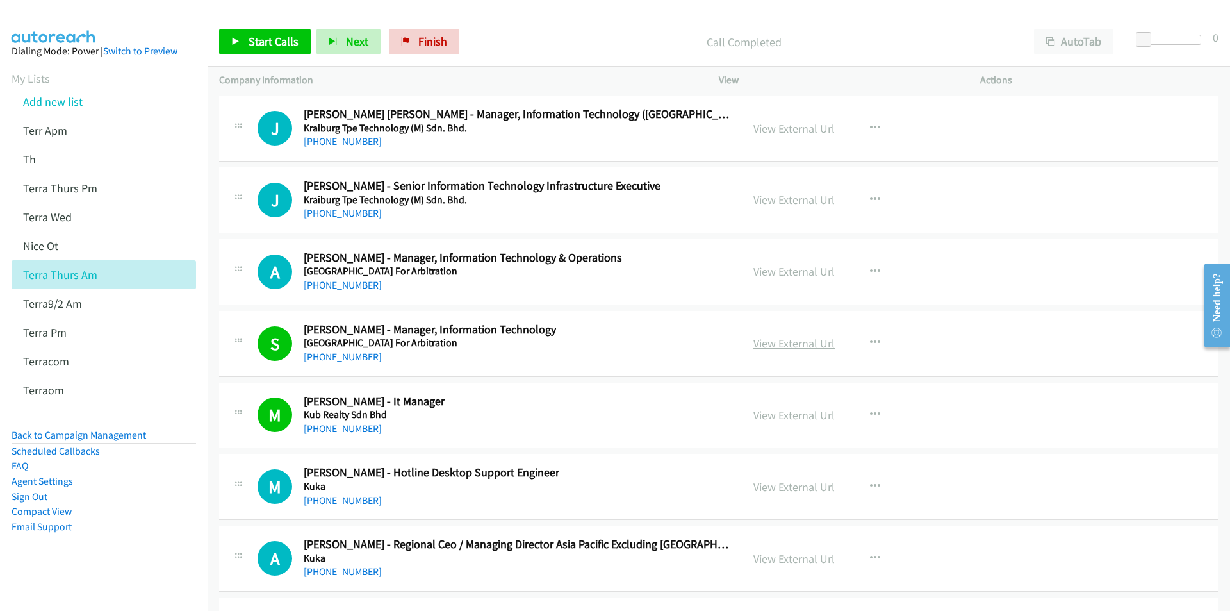
click at [797, 345] on link "View External Url" at bounding box center [794, 343] width 81 height 15
click at [874, 125] on icon "button" at bounding box center [875, 128] width 10 height 10
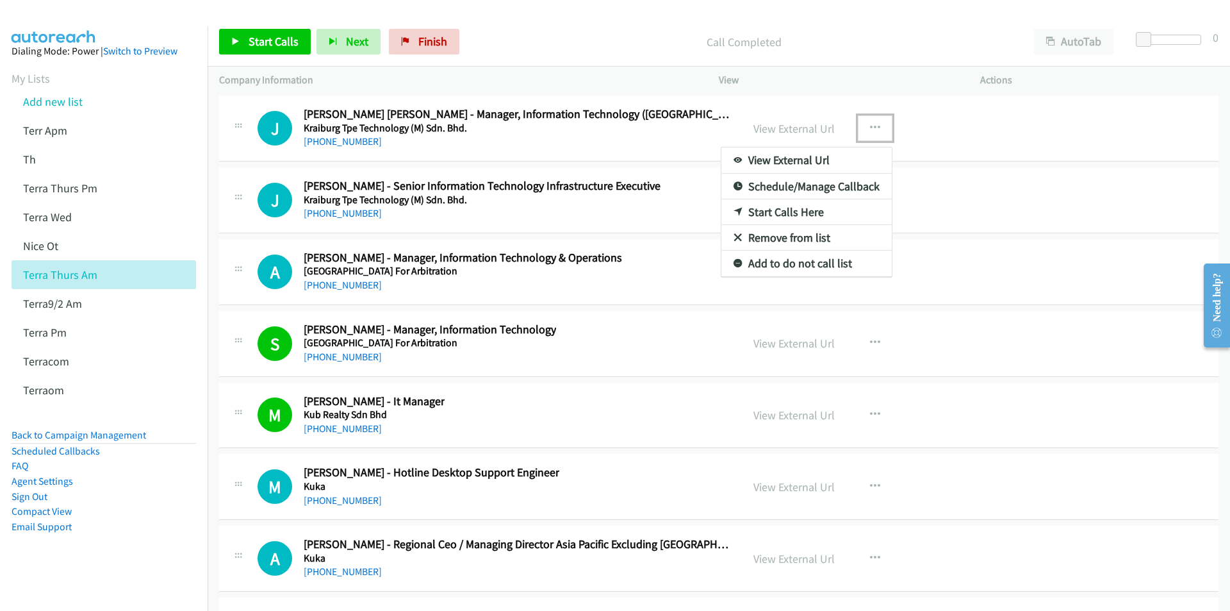
click at [787, 208] on link "Start Calls Here" at bounding box center [807, 212] width 170 height 26
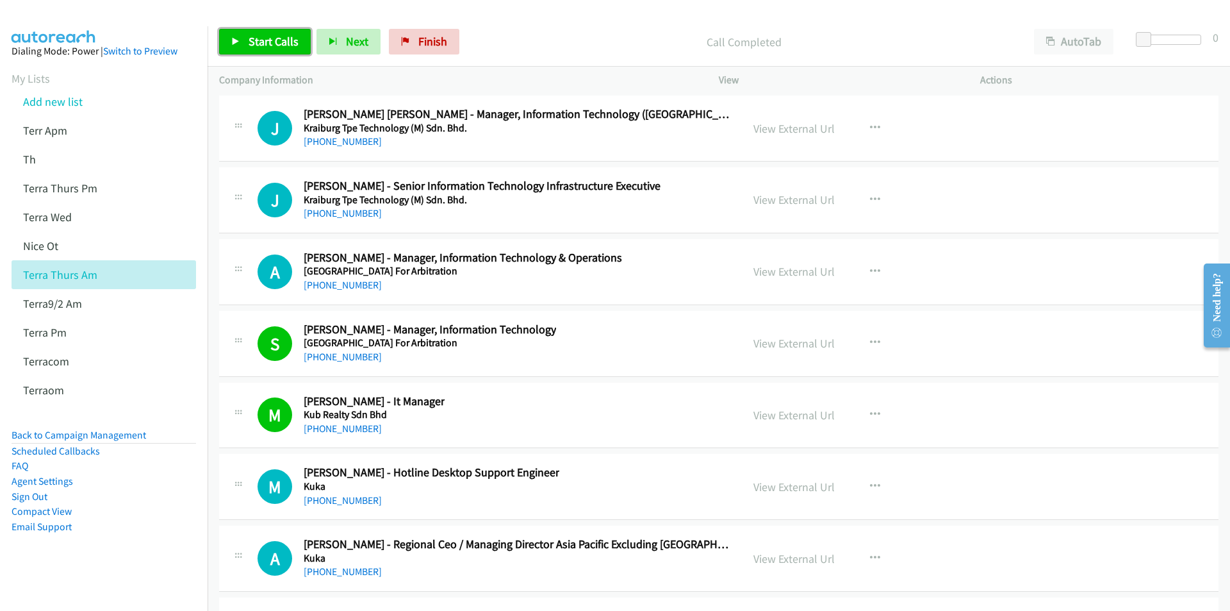
click at [266, 44] on span "Start Calls" at bounding box center [274, 41] width 50 height 15
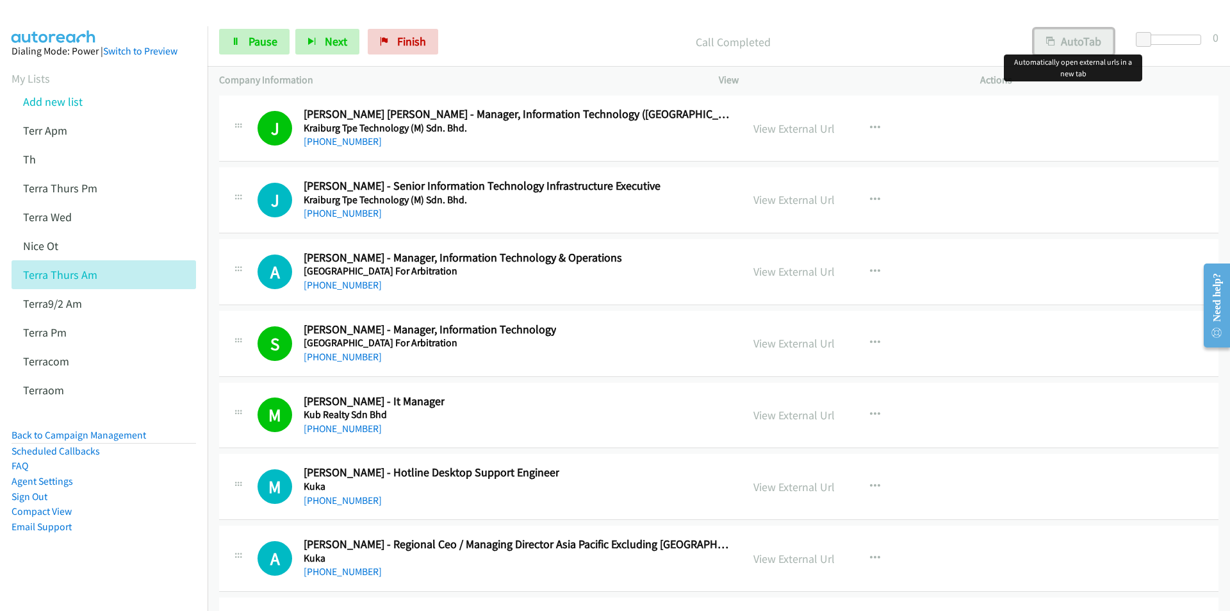
click at [1074, 44] on button "AutoTab" at bounding box center [1073, 42] width 79 height 26
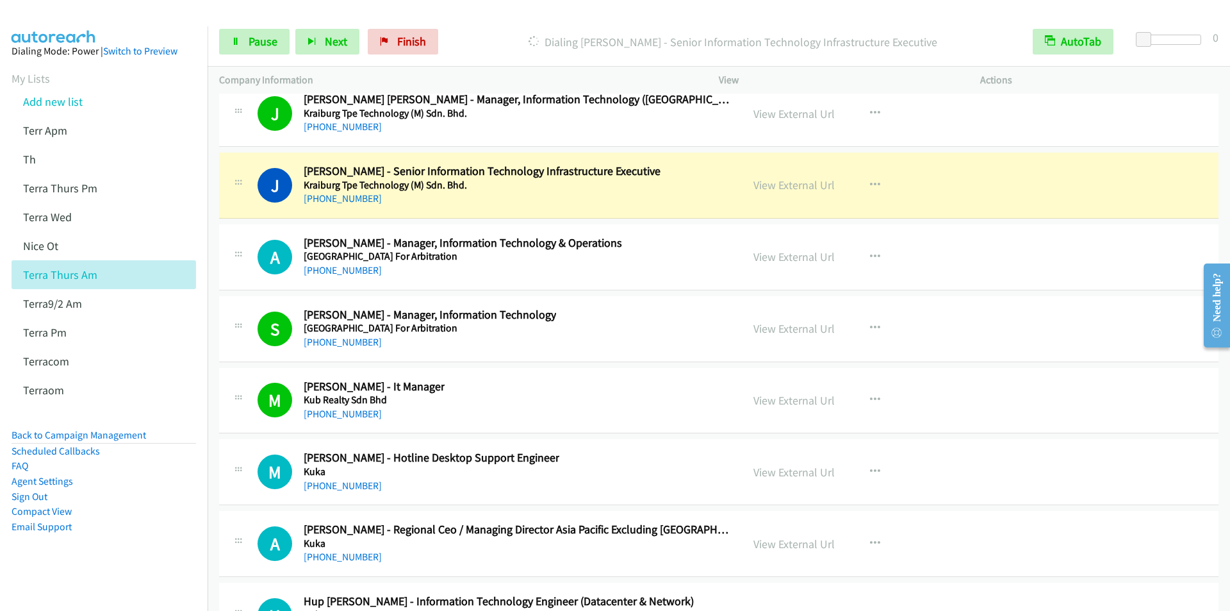
scroll to position [16953, 0]
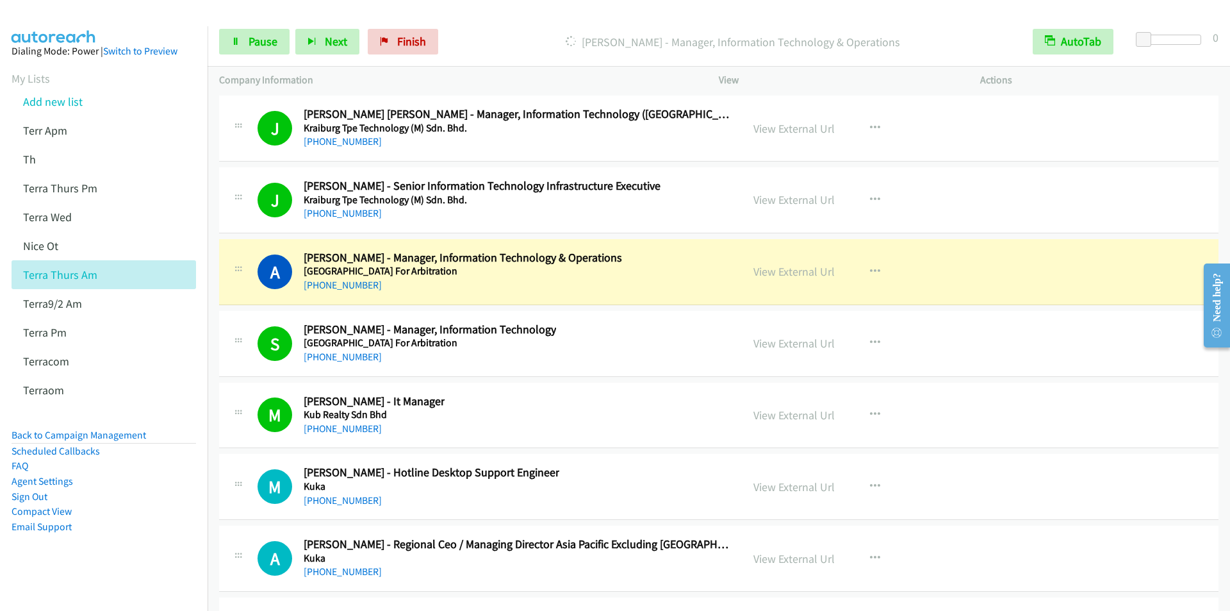
click at [772, 15] on div at bounding box center [609, 24] width 1219 height 49
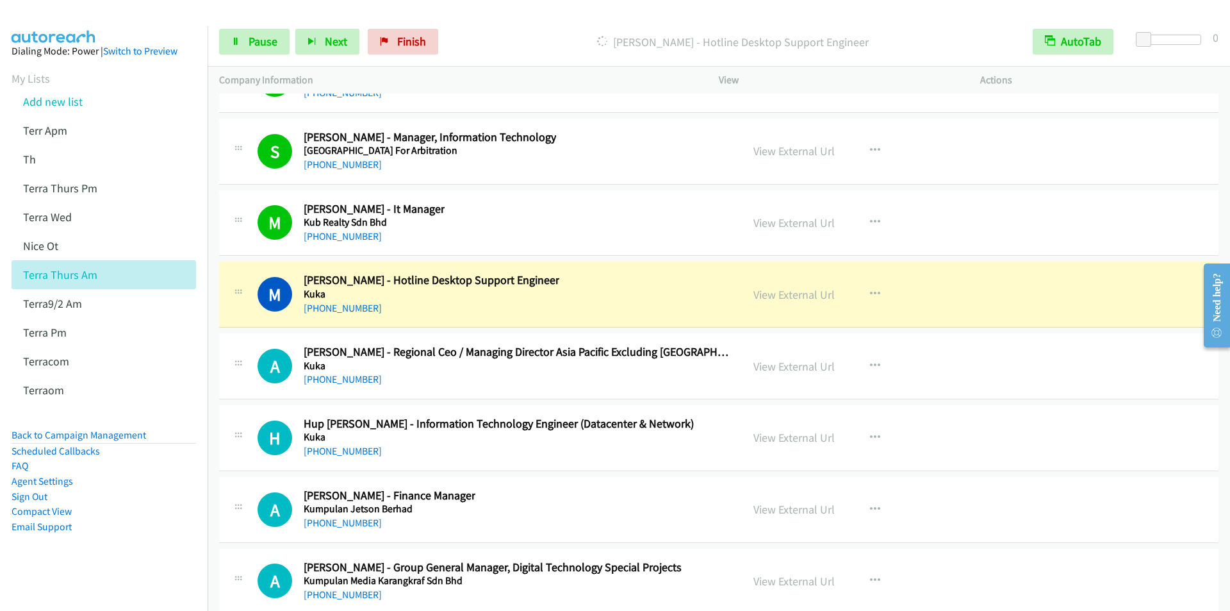
scroll to position [17209, 0]
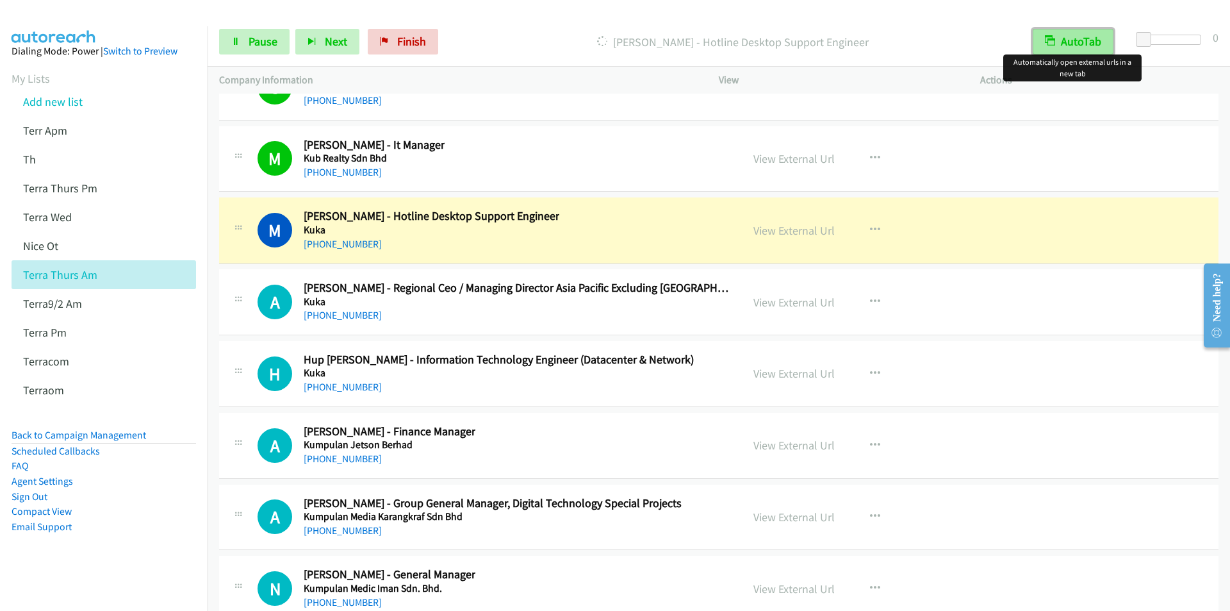
click at [1082, 33] on button "AutoTab" at bounding box center [1073, 42] width 81 height 26
click at [1084, 38] on button "AutoTab" at bounding box center [1073, 42] width 79 height 26
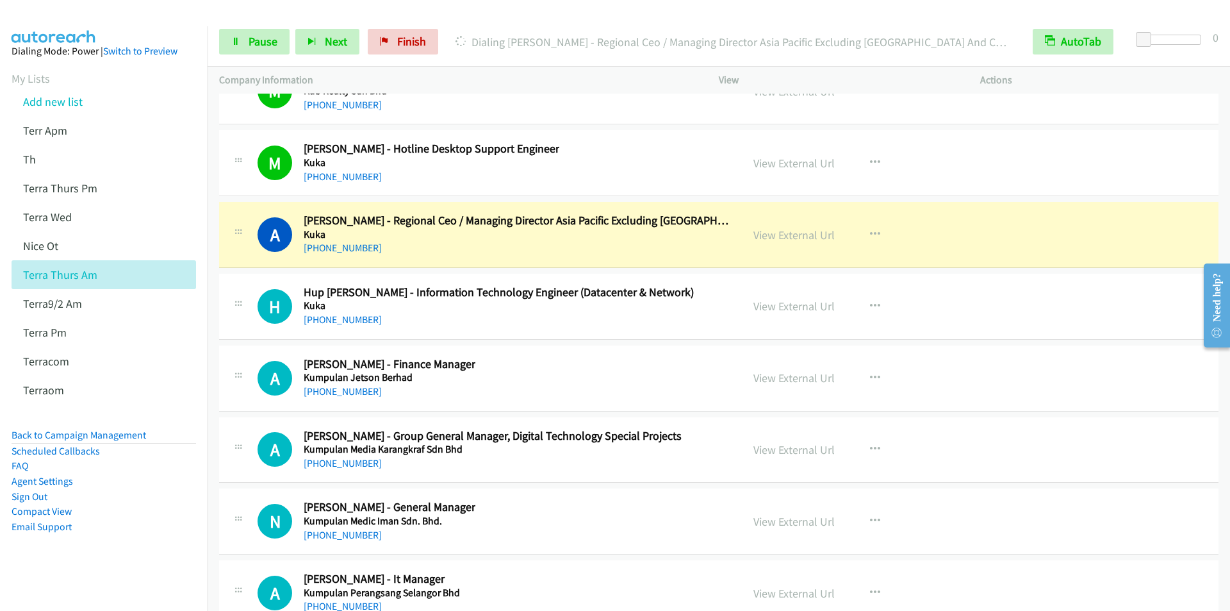
scroll to position [17337, 0]
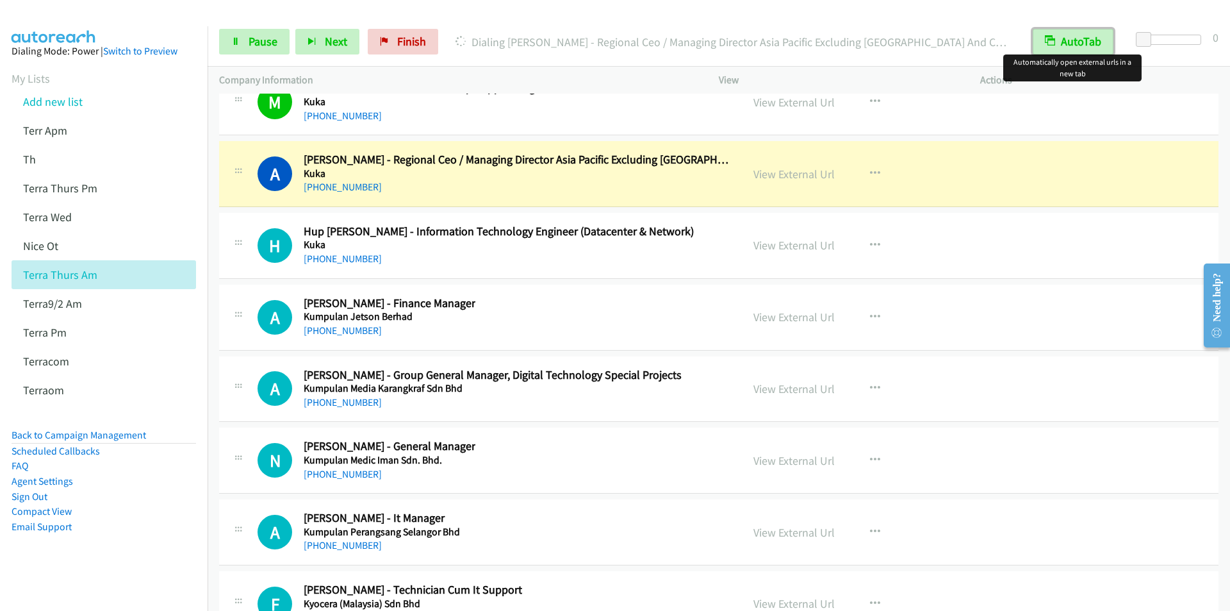
click at [1082, 46] on button "AutoTab" at bounding box center [1073, 42] width 81 height 26
click at [1082, 46] on button "AutoTab" at bounding box center [1073, 42] width 79 height 26
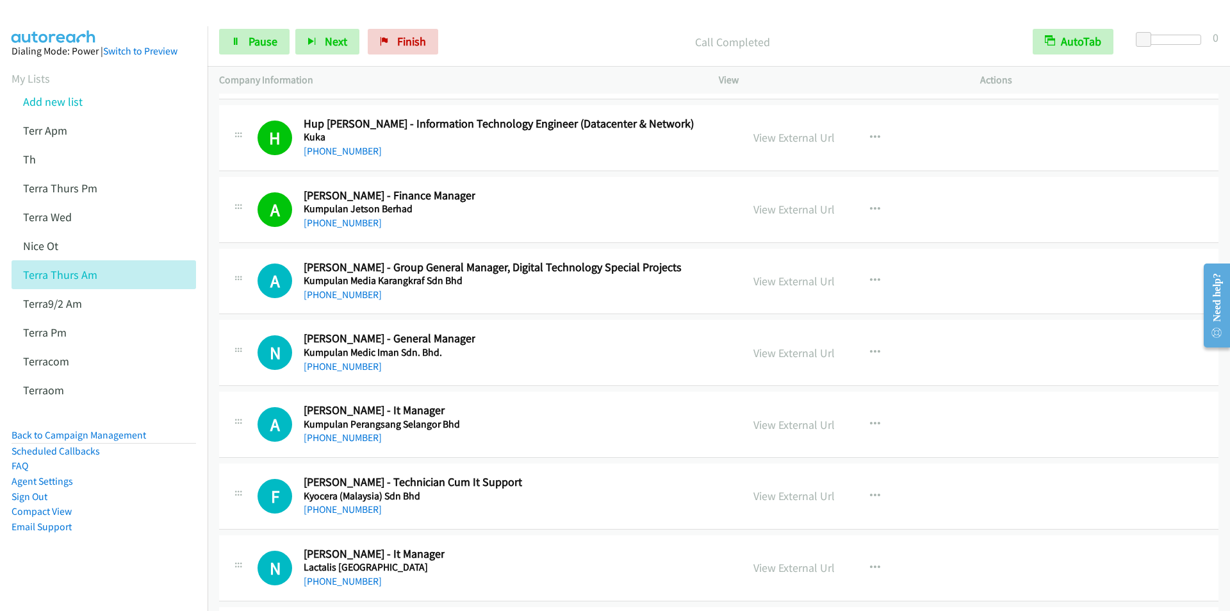
scroll to position [17465, 0]
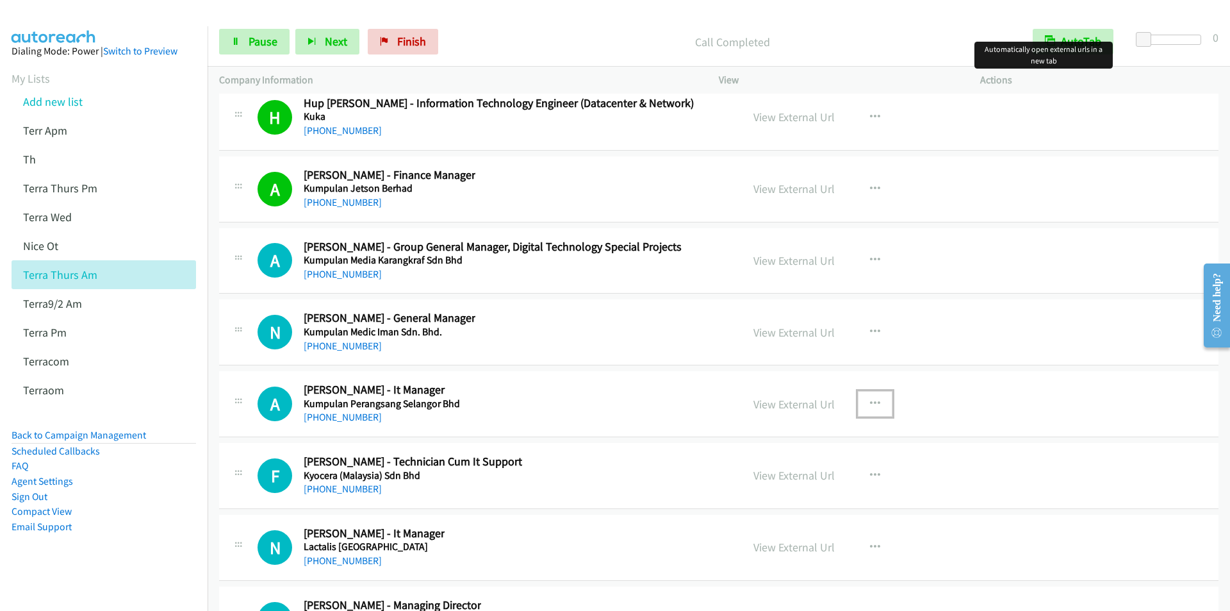
click at [870, 403] on icon "button" at bounding box center [875, 404] width 10 height 10
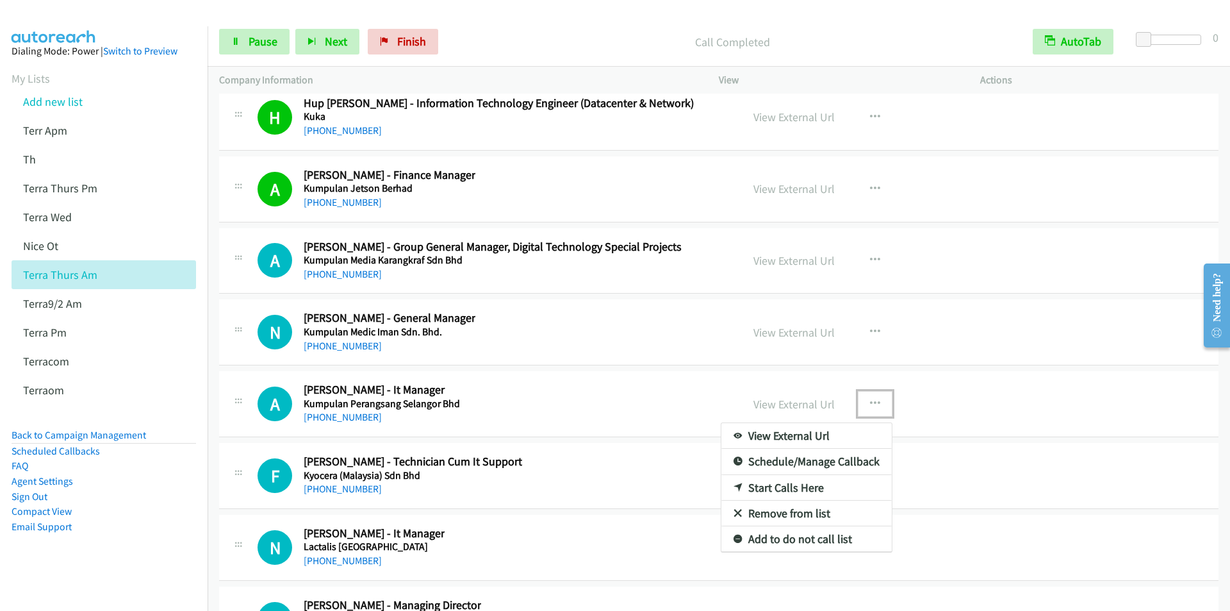
click at [786, 488] on link "Start Calls Here" at bounding box center [807, 488] width 170 height 26
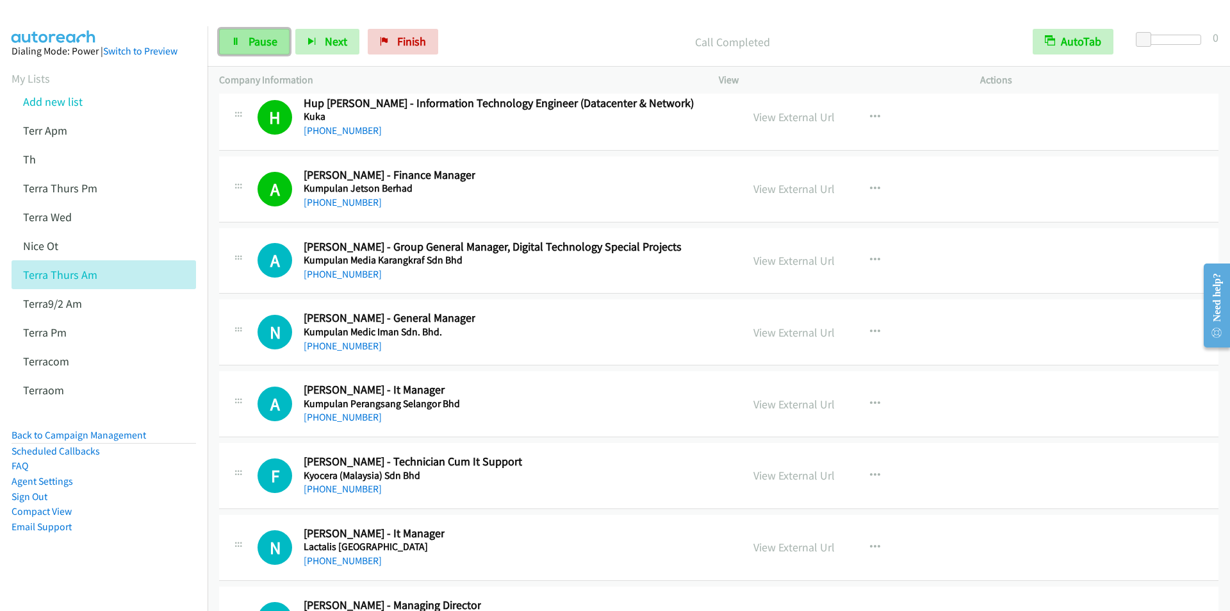
click at [256, 35] on span "Pause" at bounding box center [263, 41] width 29 height 15
click at [256, 35] on span "Start Calls" at bounding box center [274, 41] width 50 height 15
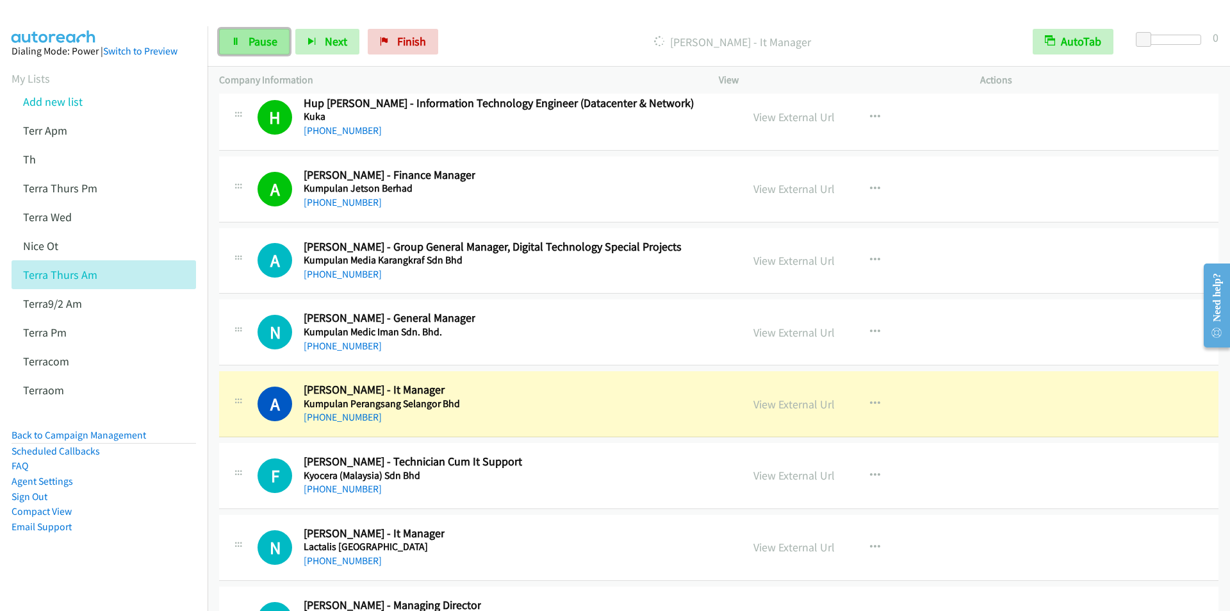
click at [257, 40] on span "Pause" at bounding box center [263, 41] width 29 height 15
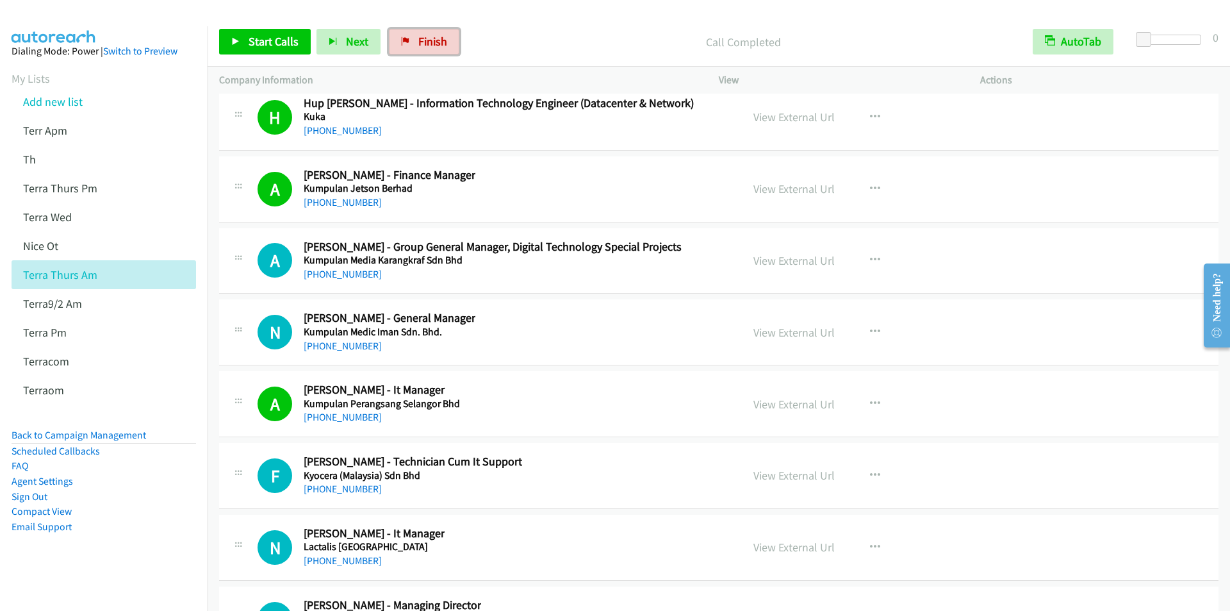
click at [426, 46] on span "Finish" at bounding box center [432, 41] width 29 height 15
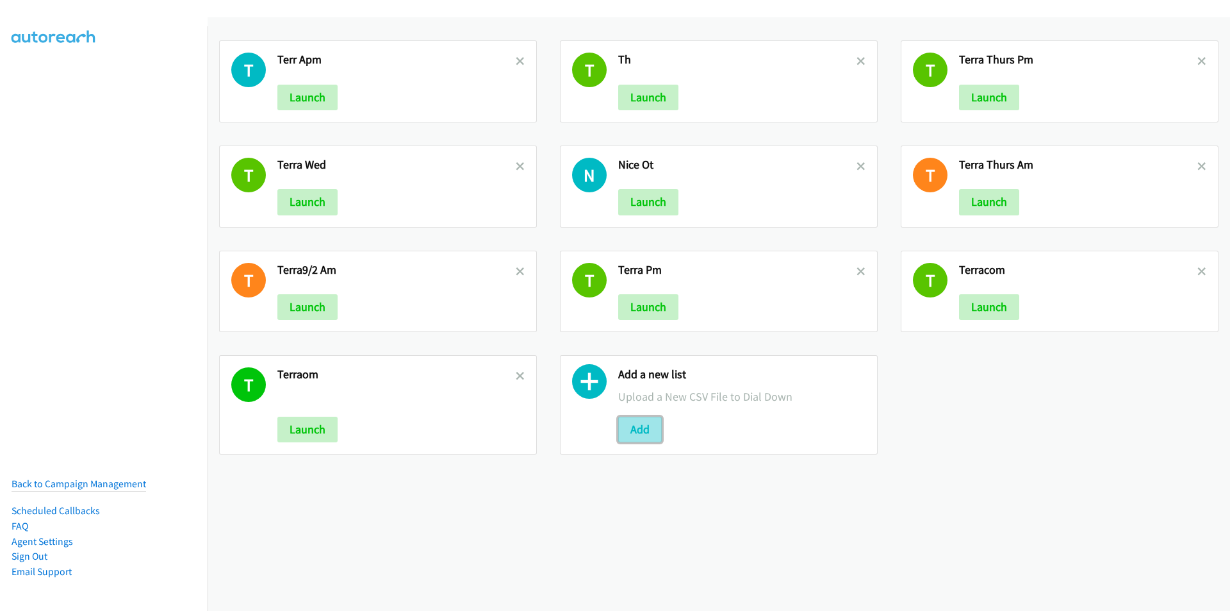
click at [652, 427] on button "Add" at bounding box center [640, 430] width 44 height 26
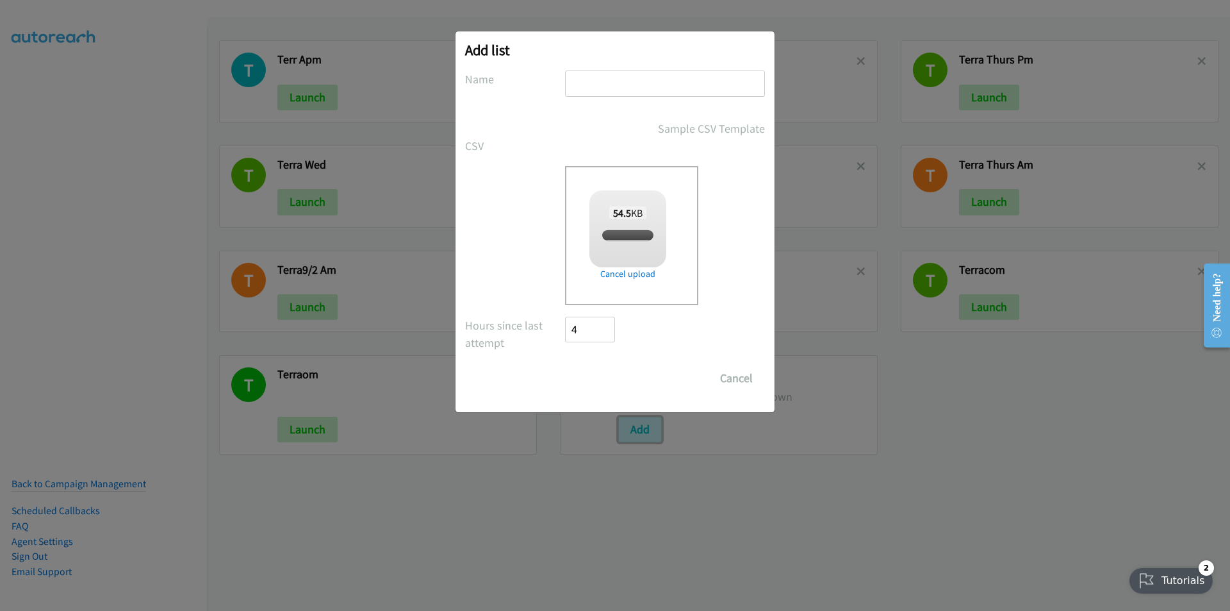
checkbox input "true"
click at [711, 83] on input "text" at bounding box center [665, 83] width 200 height 26
type input "terra"
click at [565, 365] on input "Save List" at bounding box center [598, 378] width 67 height 26
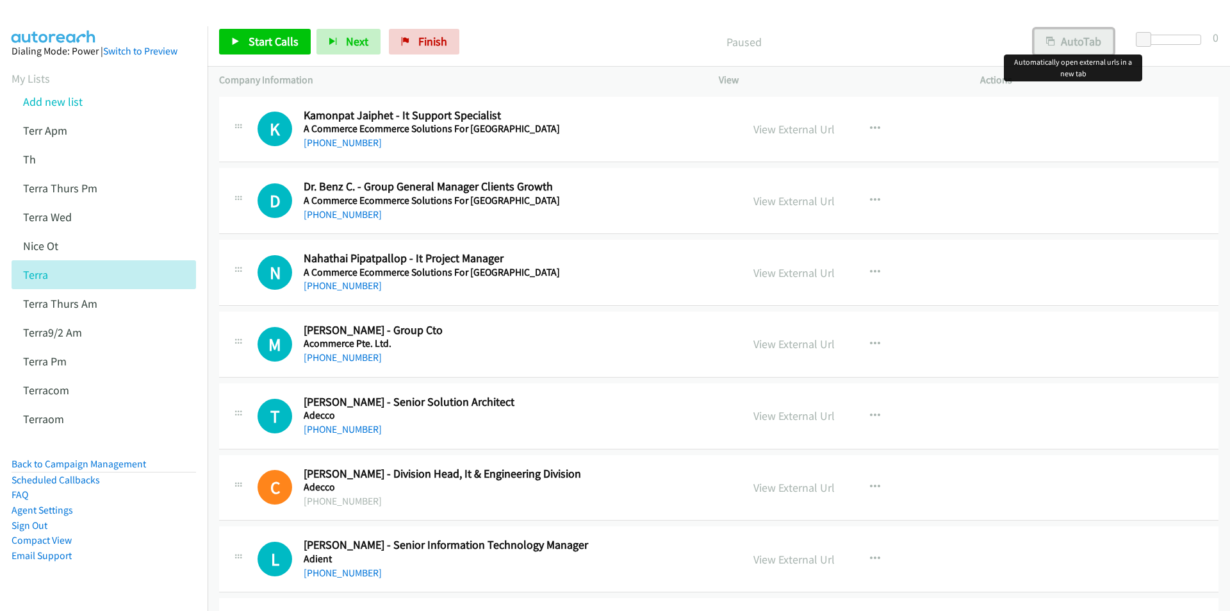
click at [1086, 38] on button "AutoTab" at bounding box center [1073, 42] width 79 height 26
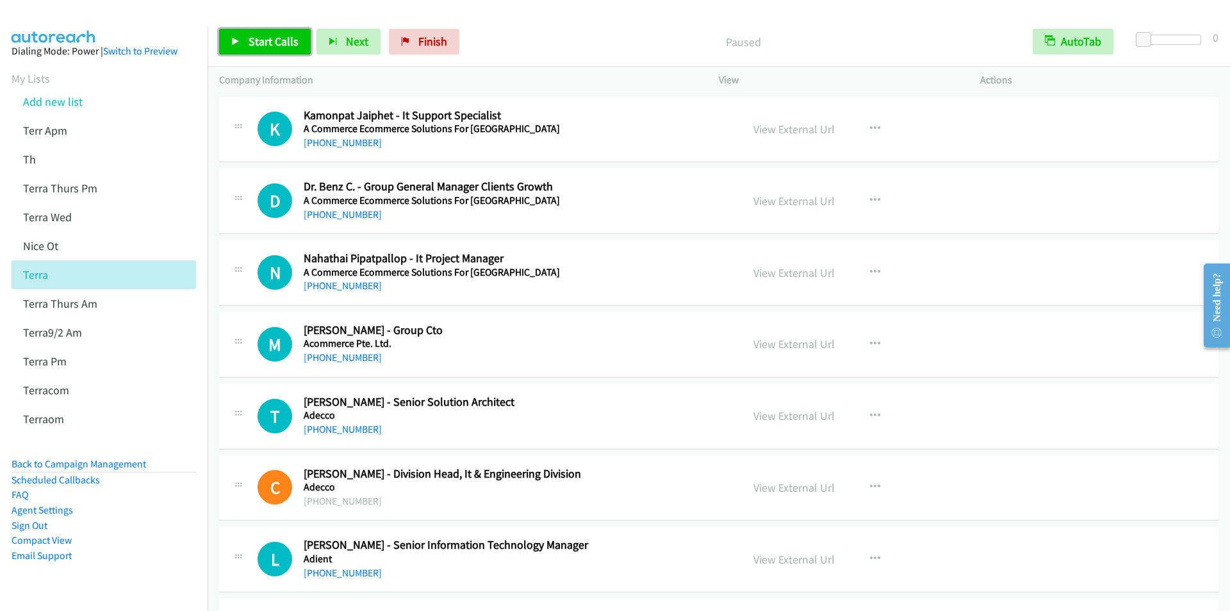
click at [262, 51] on link "Start Calls" at bounding box center [265, 42] width 92 height 26
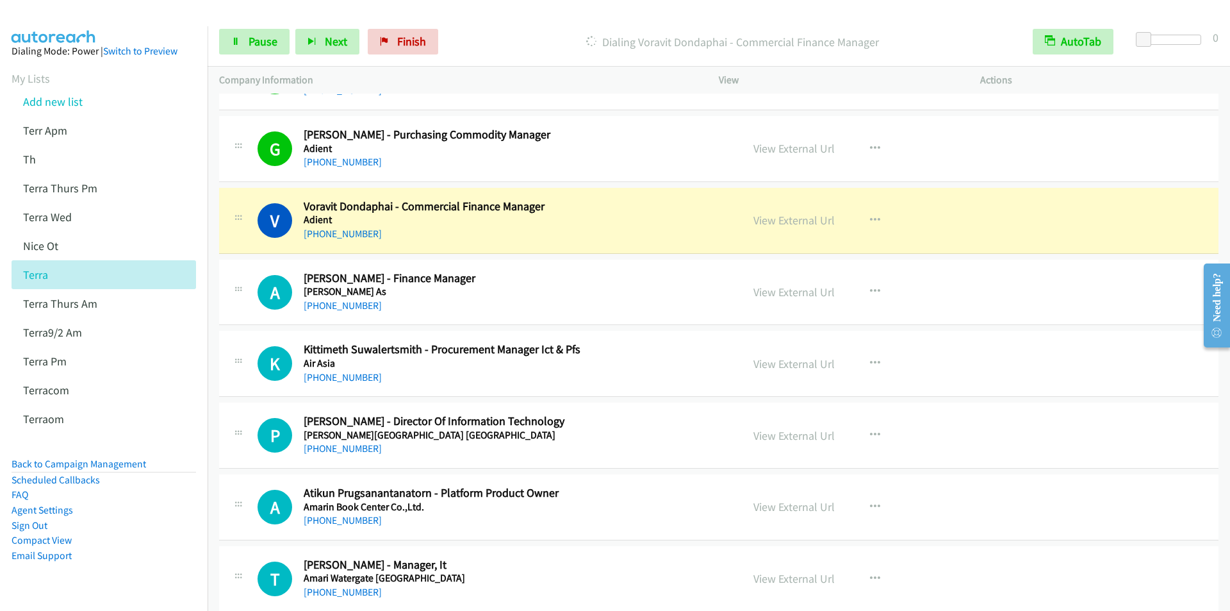
scroll to position [577, 0]
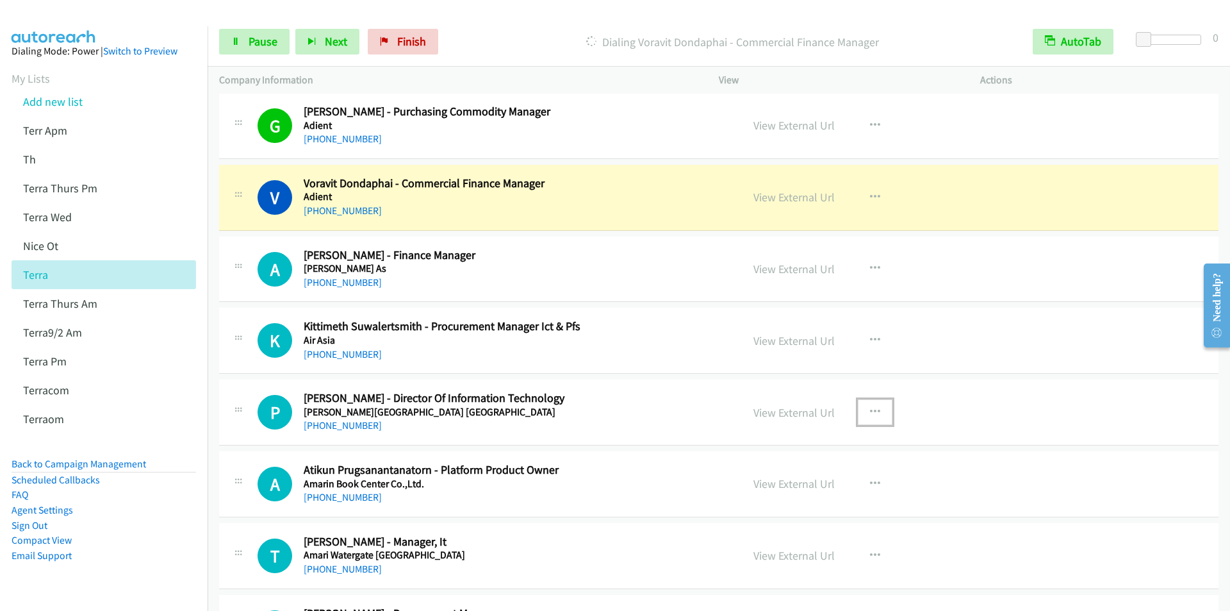
click at [873, 411] on icon "button" at bounding box center [875, 412] width 10 height 10
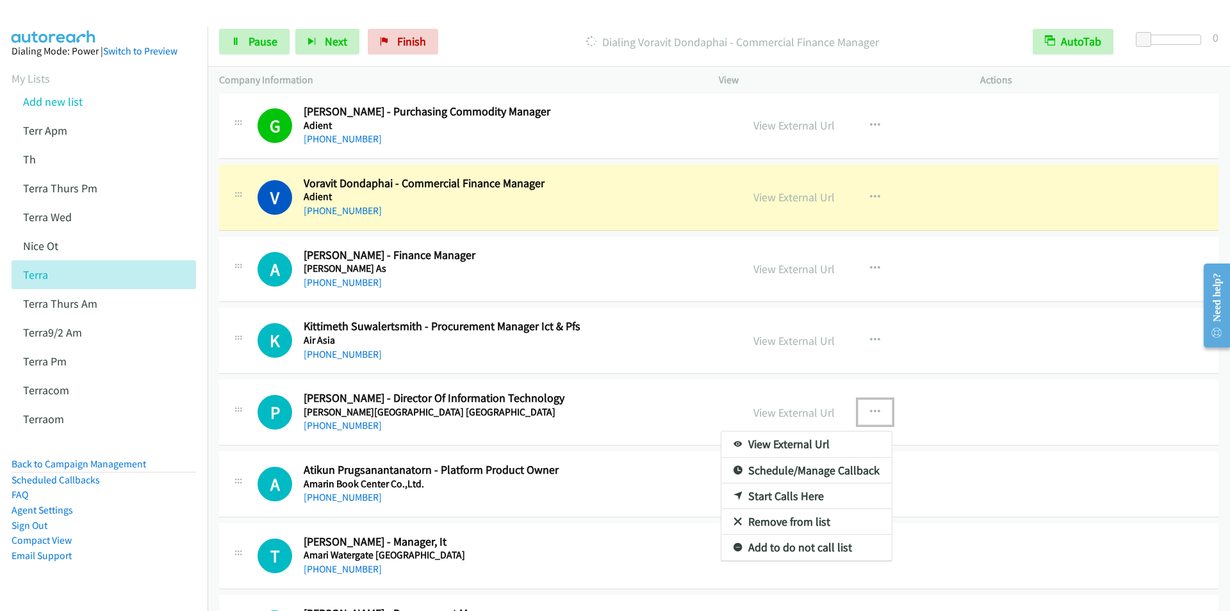
click at [787, 495] on link "Start Calls Here" at bounding box center [807, 496] width 170 height 26
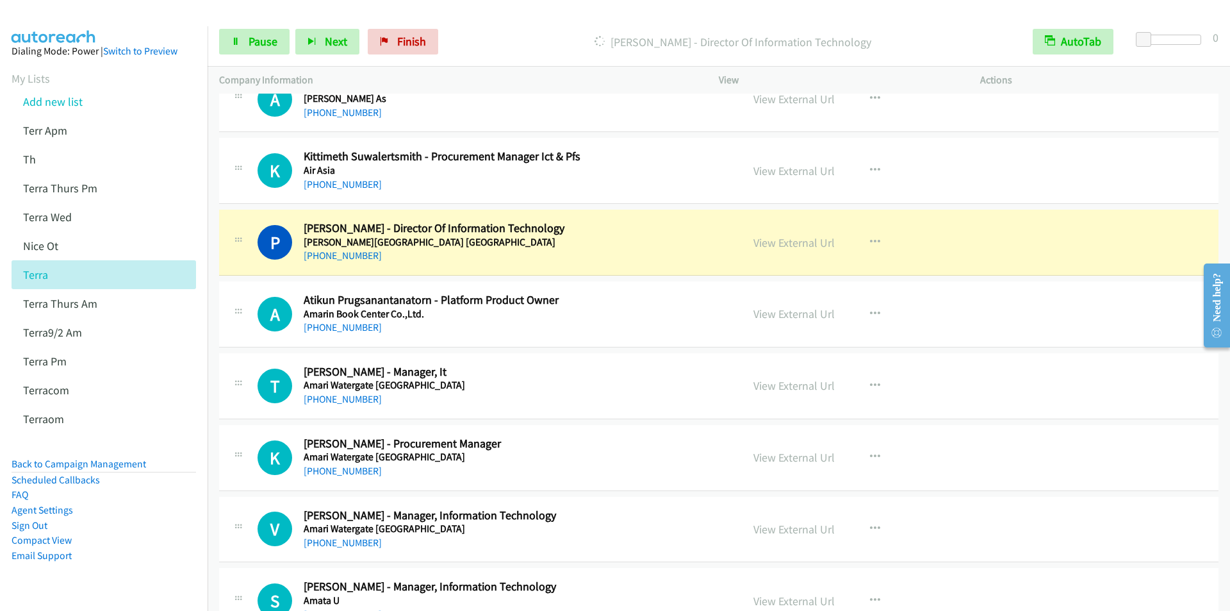
scroll to position [769, 0]
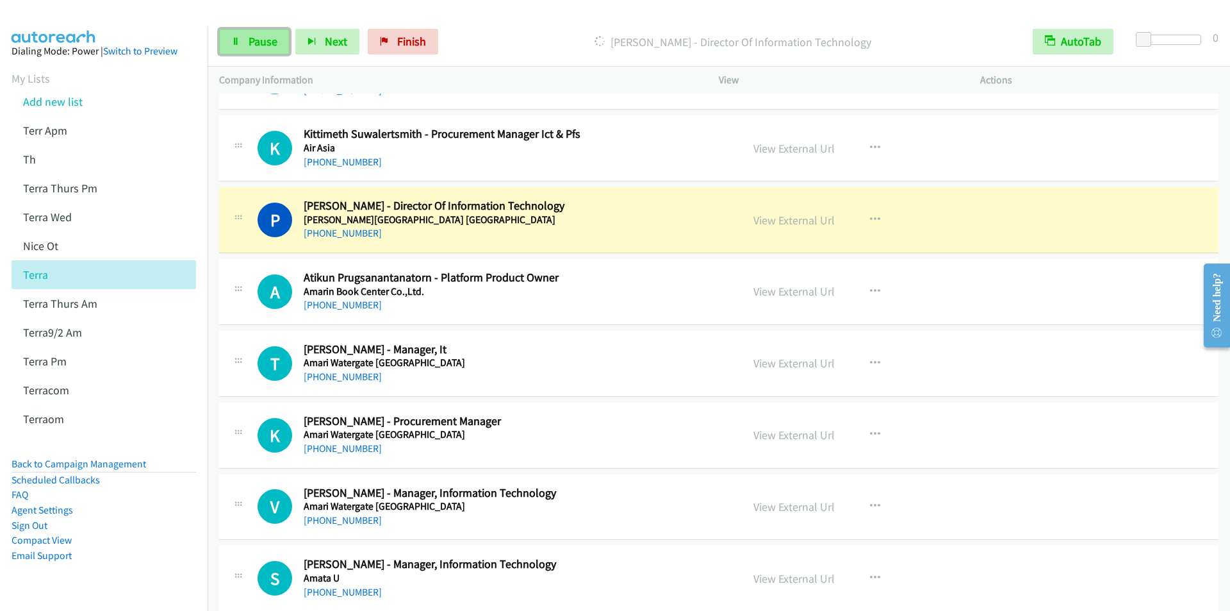
click at [261, 46] on span "Pause" at bounding box center [263, 41] width 29 height 15
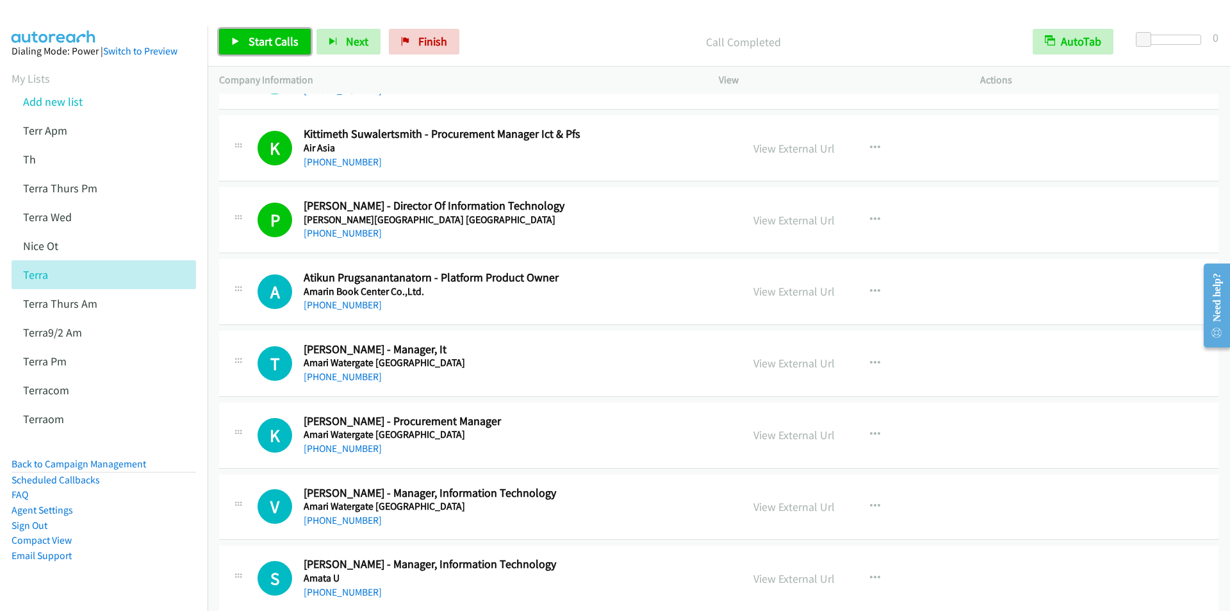
click at [241, 42] on link "Start Calls" at bounding box center [265, 42] width 92 height 26
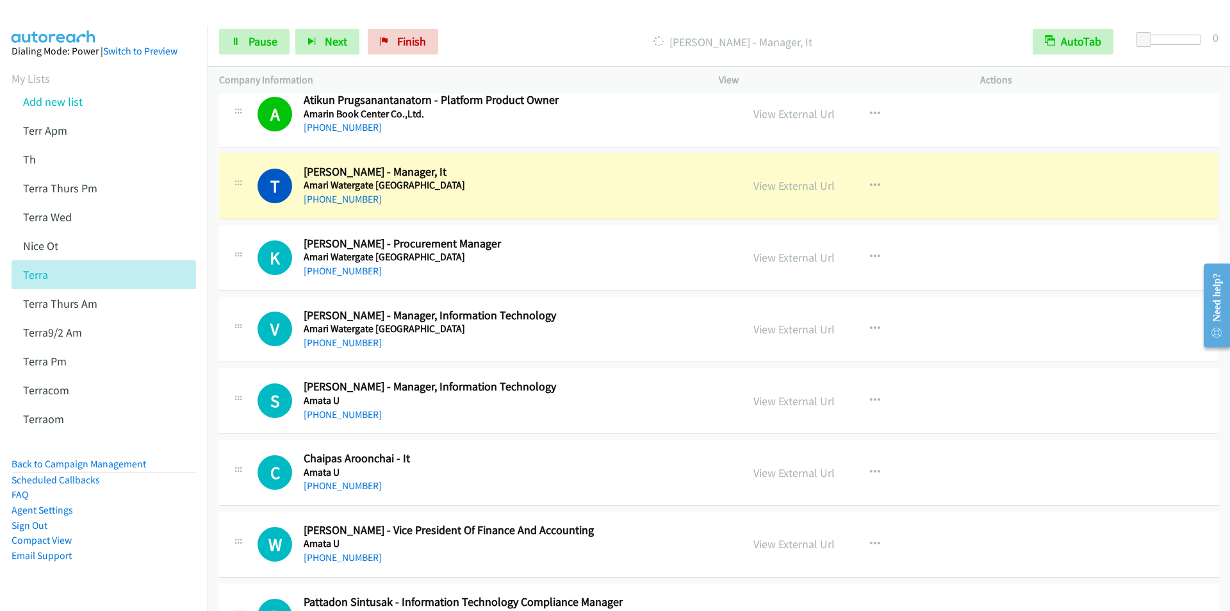
scroll to position [961, 0]
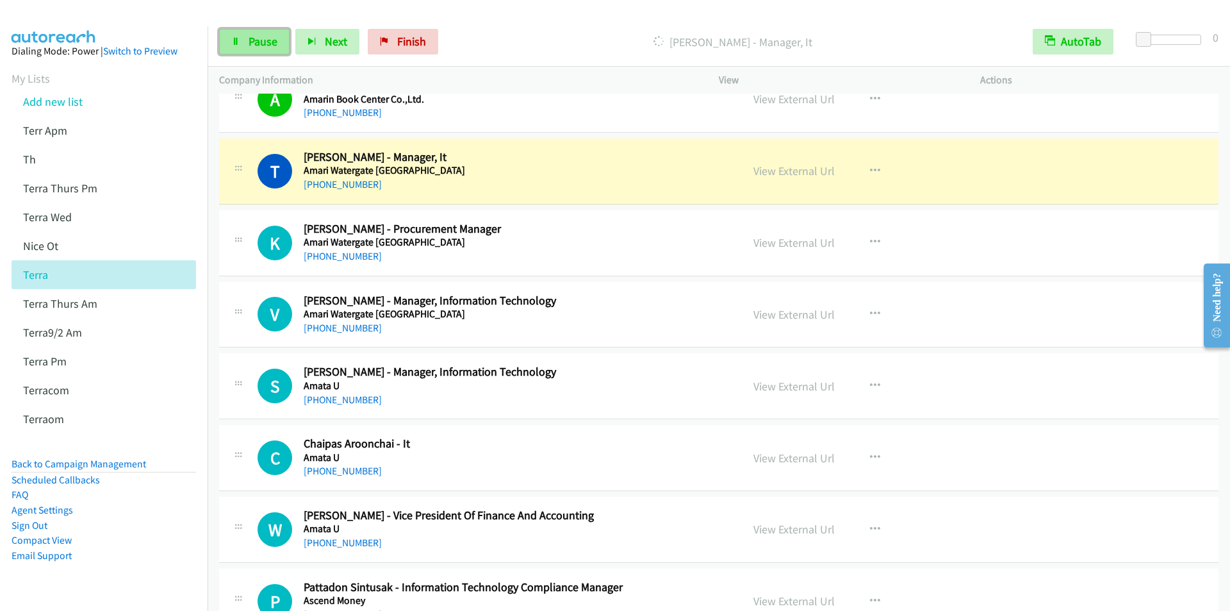
click at [270, 46] on span "Pause" at bounding box center [263, 41] width 29 height 15
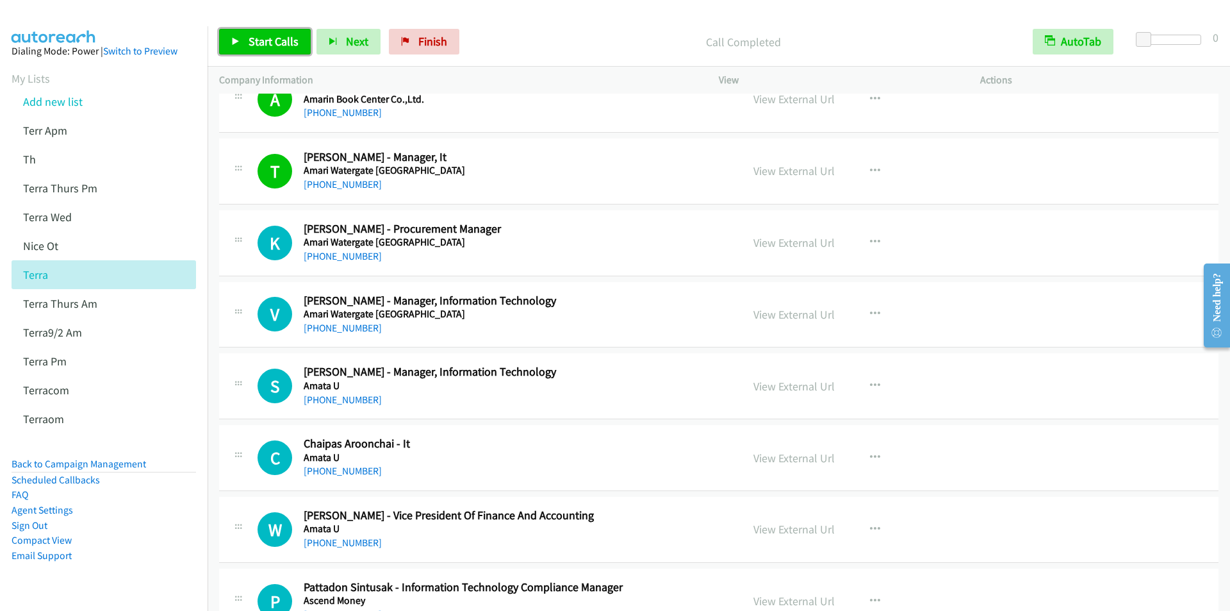
click at [272, 42] on span "Start Calls" at bounding box center [274, 41] width 50 height 15
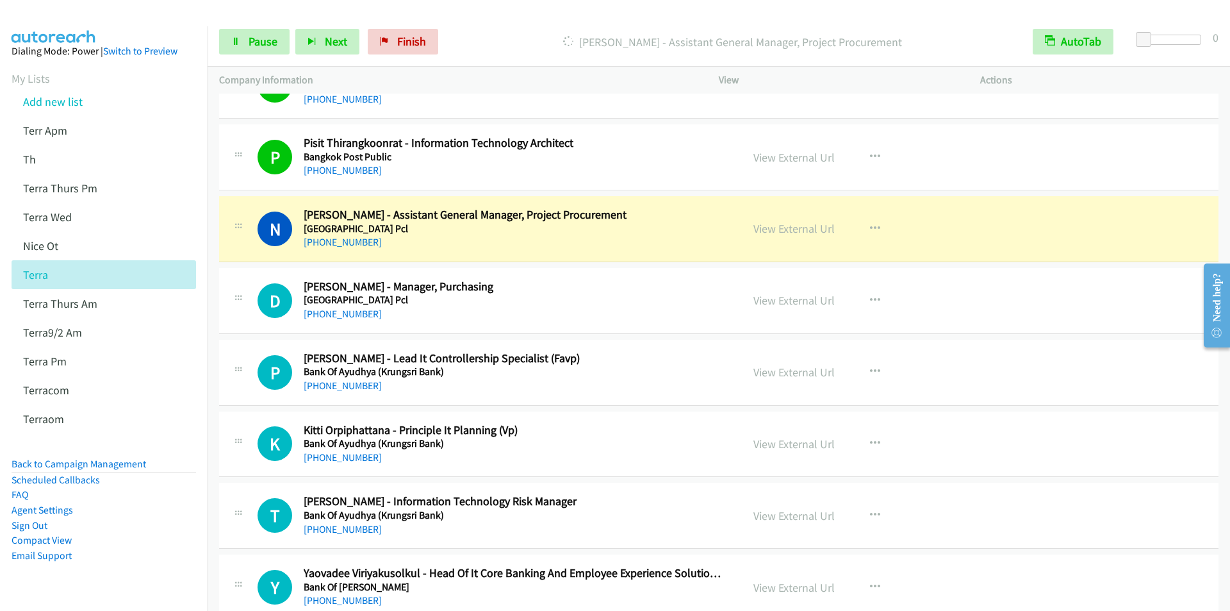
scroll to position [1987, 0]
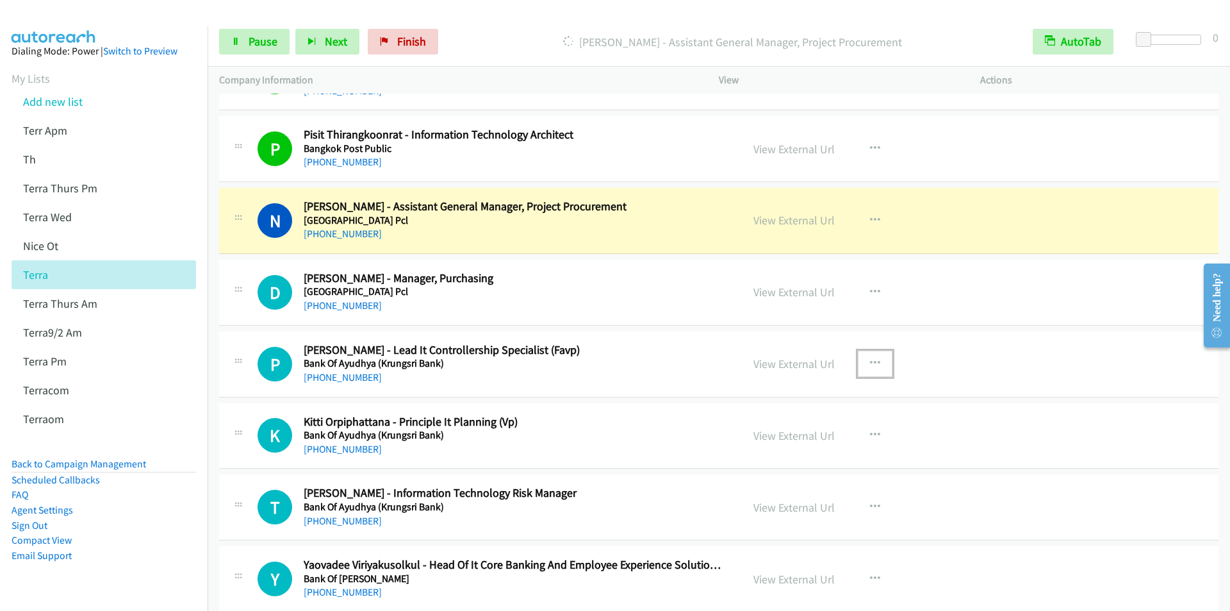
click at [871, 364] on icon "button" at bounding box center [875, 363] width 10 height 10
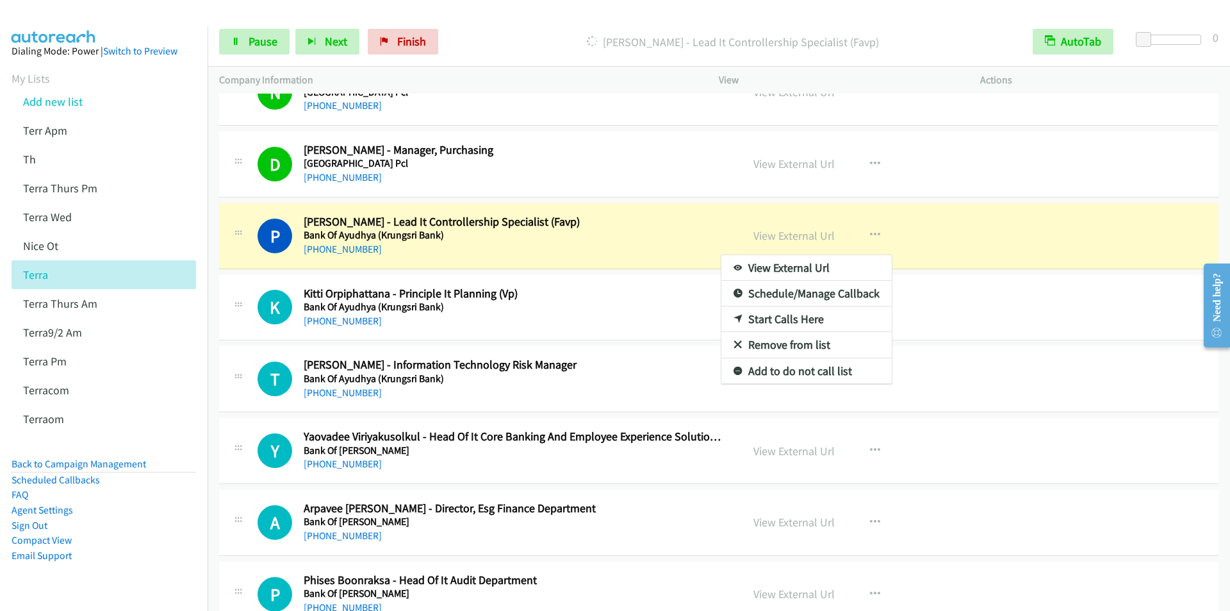
scroll to position [2563, 0]
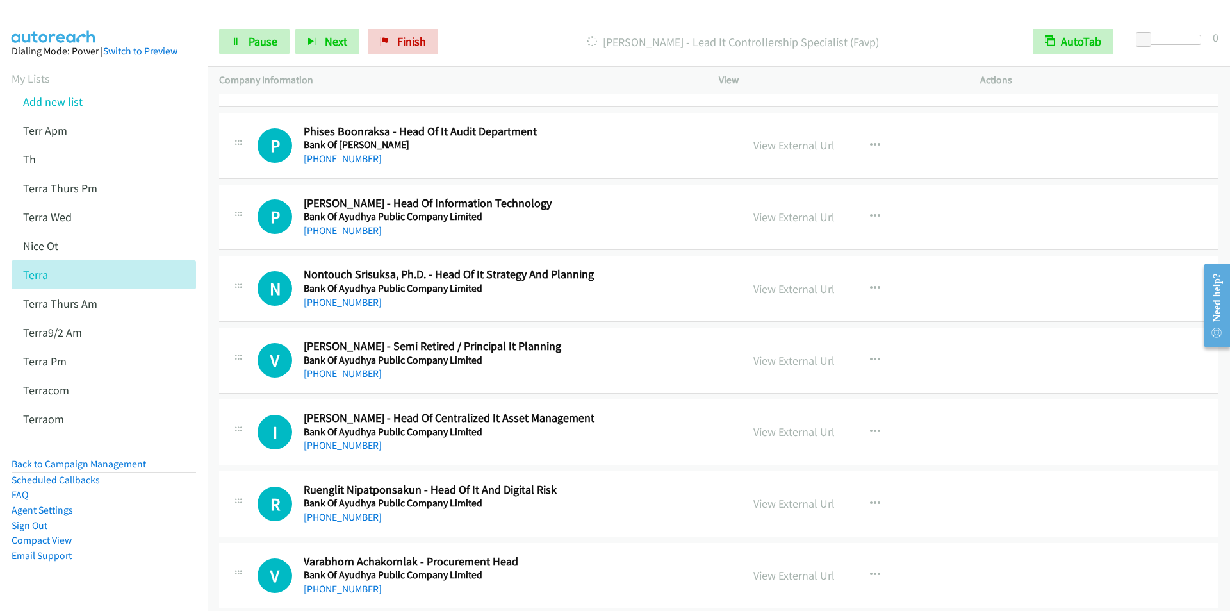
click at [223, 558] on div at bounding box center [615, 305] width 1230 height 611
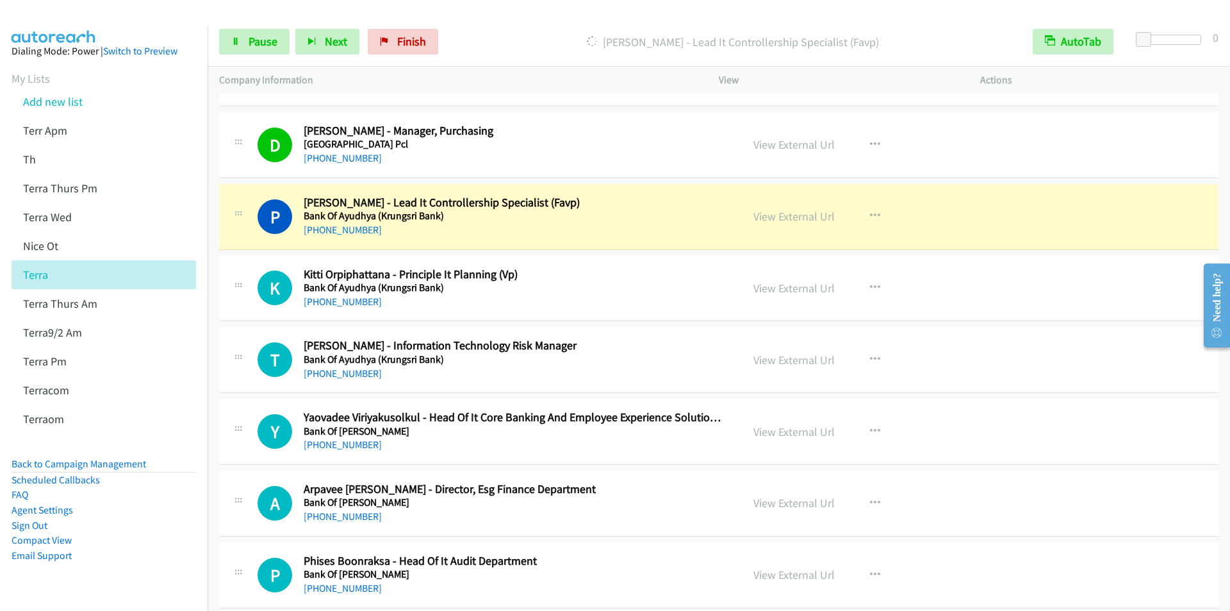
scroll to position [2179, 0]
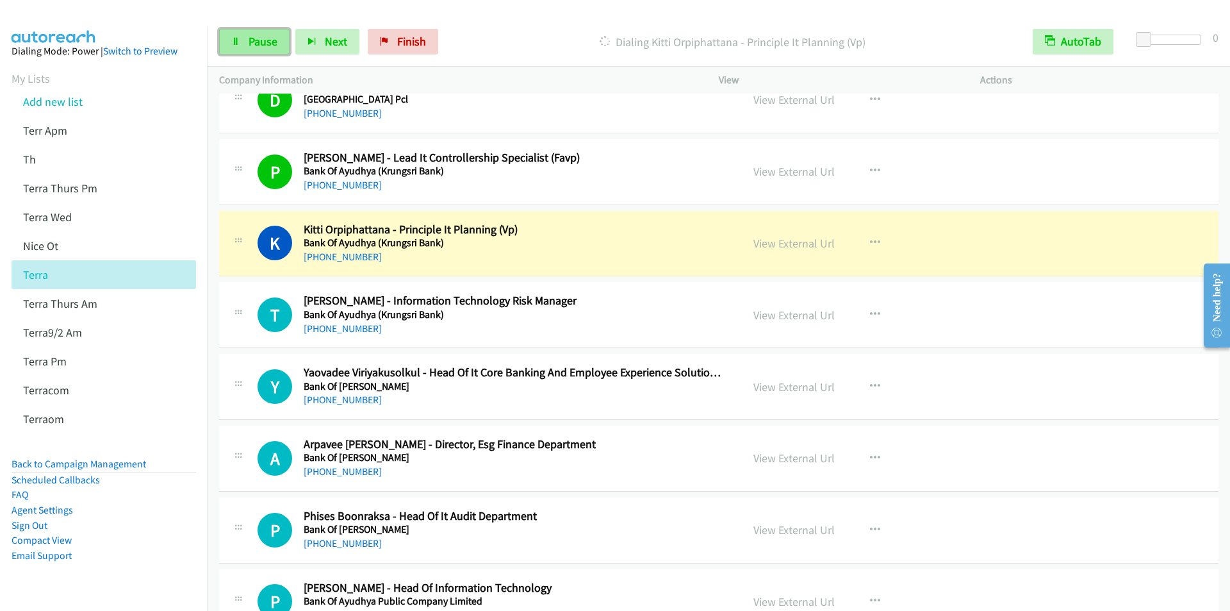
click at [253, 47] on span "Pause" at bounding box center [263, 41] width 29 height 15
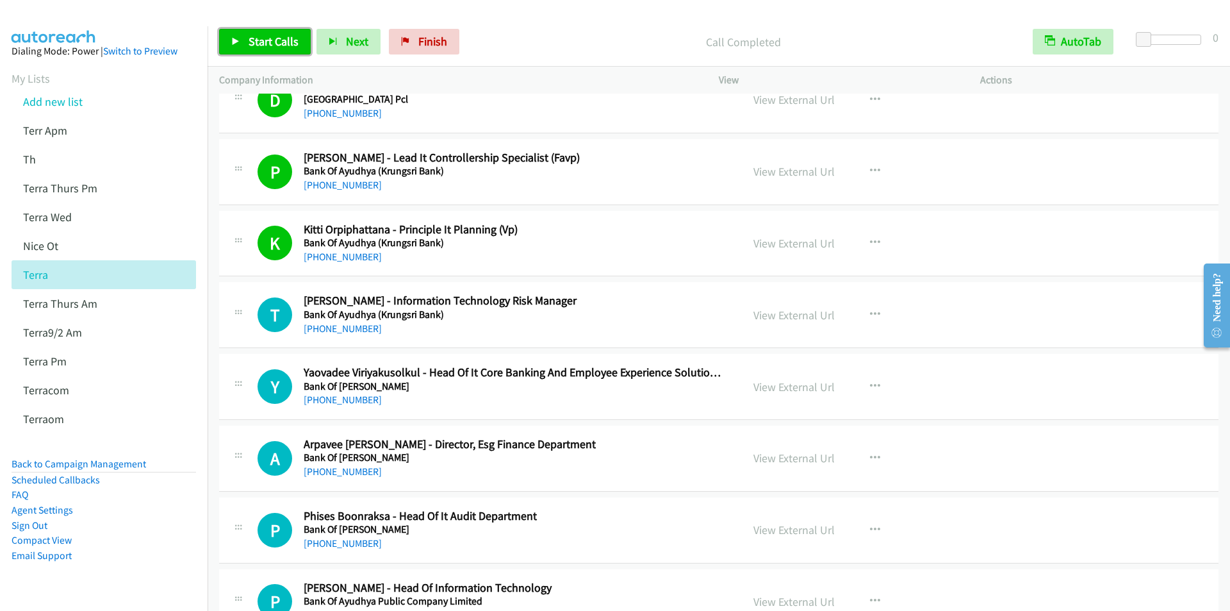
click at [261, 46] on span "Start Calls" at bounding box center [274, 41] width 50 height 15
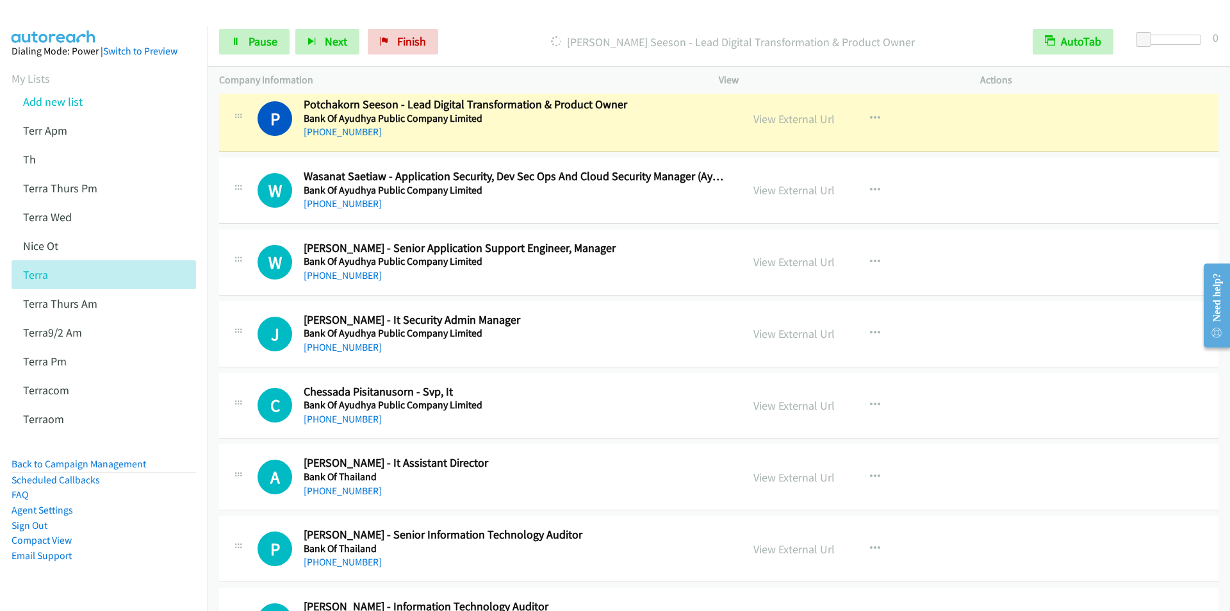
scroll to position [3140, 0]
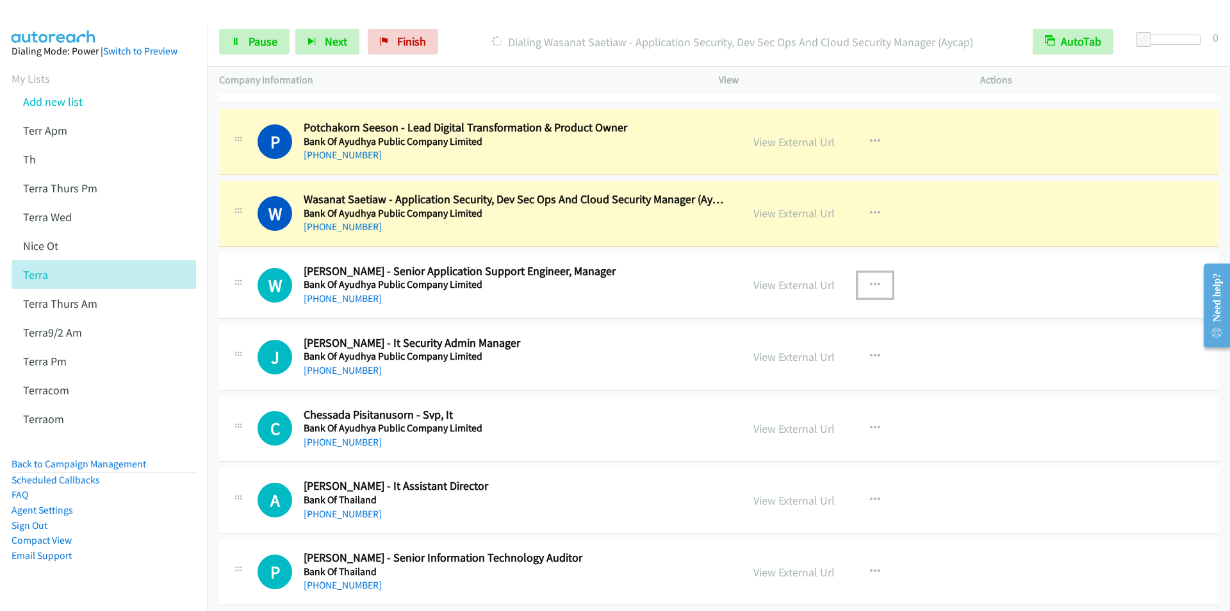
click at [873, 280] on icon "button" at bounding box center [875, 285] width 10 height 10
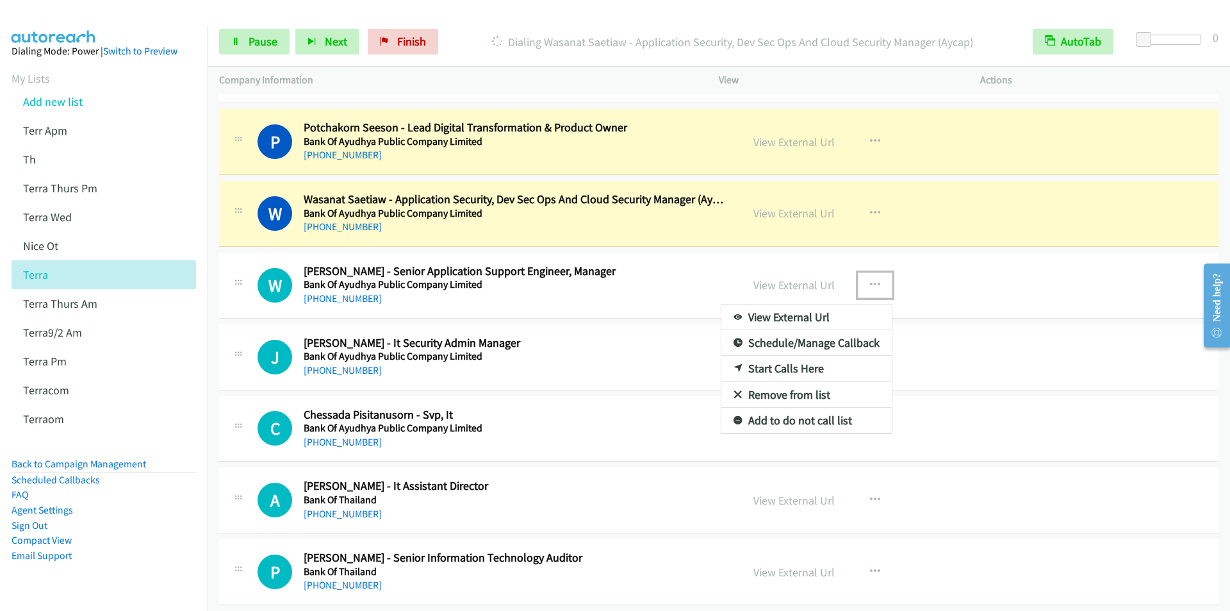
click at [811, 363] on link "Start Calls Here" at bounding box center [807, 369] width 170 height 26
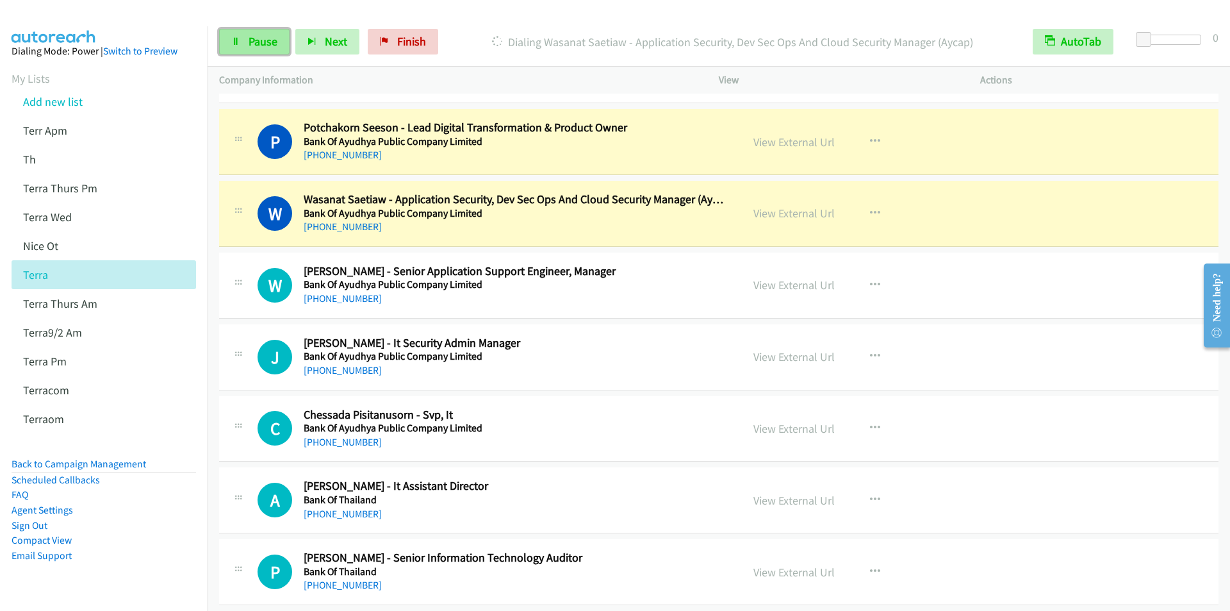
click at [259, 46] on span "Pause" at bounding box center [263, 41] width 29 height 15
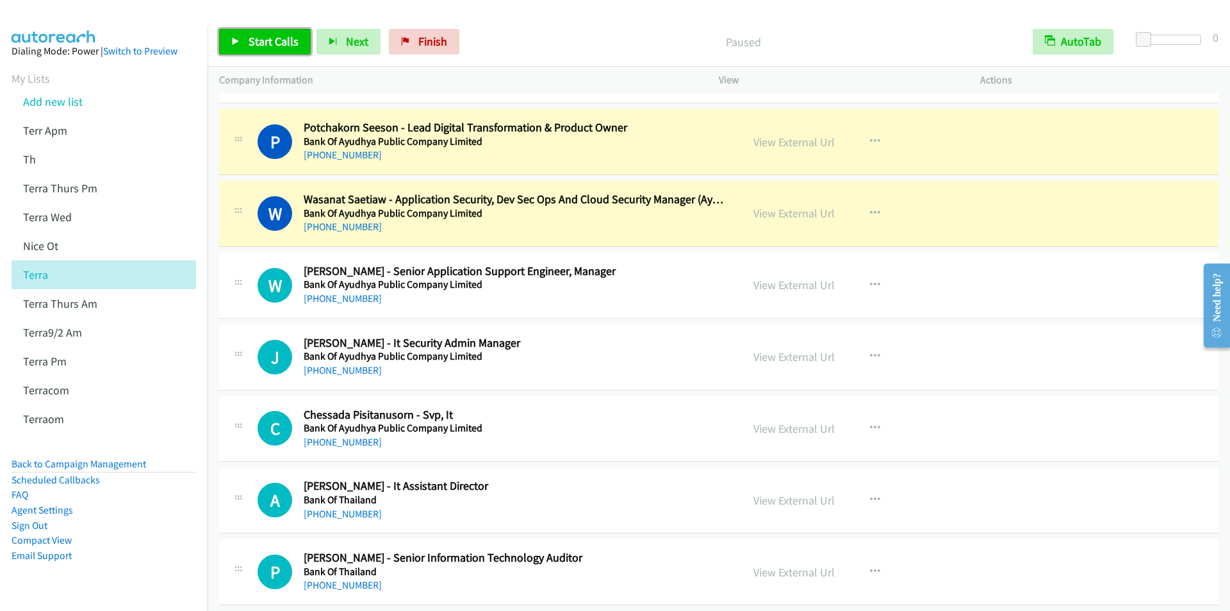
click at [260, 46] on span "Start Calls" at bounding box center [274, 41] width 50 height 15
click at [251, 38] on span "Pause" at bounding box center [263, 41] width 29 height 15
click at [280, 42] on span "Start Calls" at bounding box center [274, 41] width 50 height 15
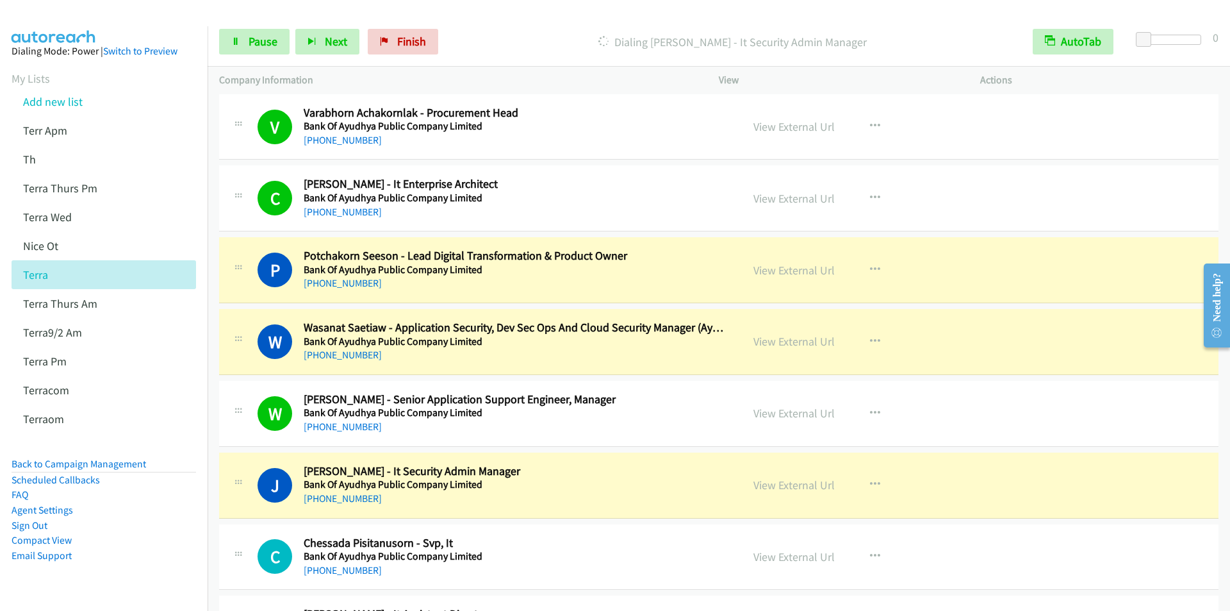
scroll to position [3204, 0]
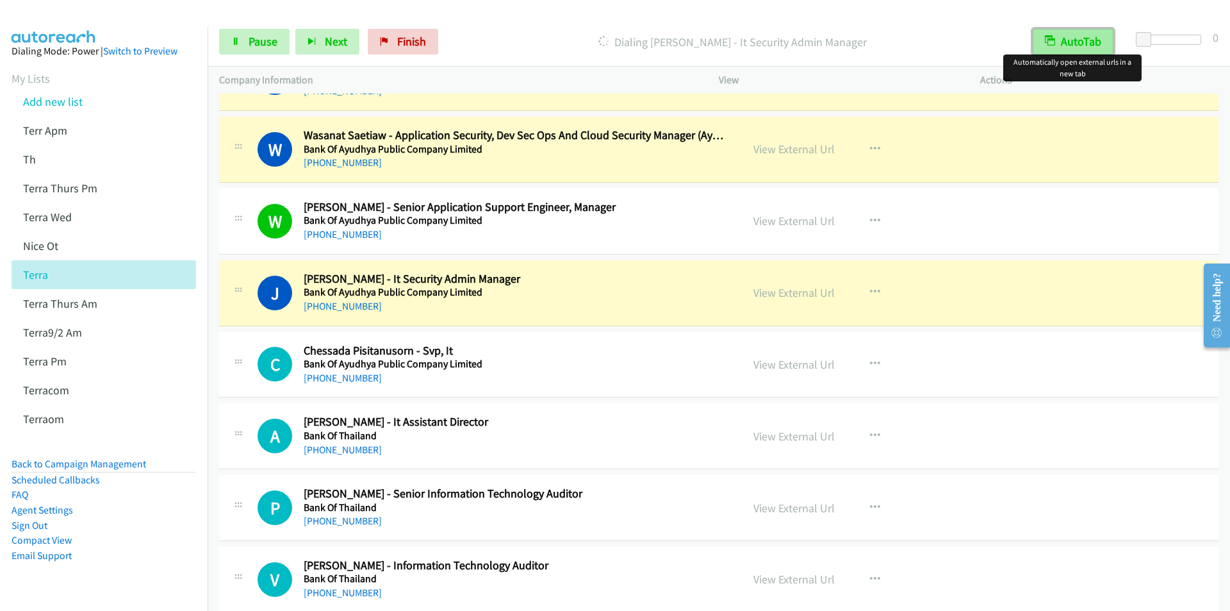
click at [1066, 35] on button "AutoTab" at bounding box center [1073, 42] width 81 height 26
click at [1065, 35] on button "AutoTab" at bounding box center [1073, 42] width 79 height 26
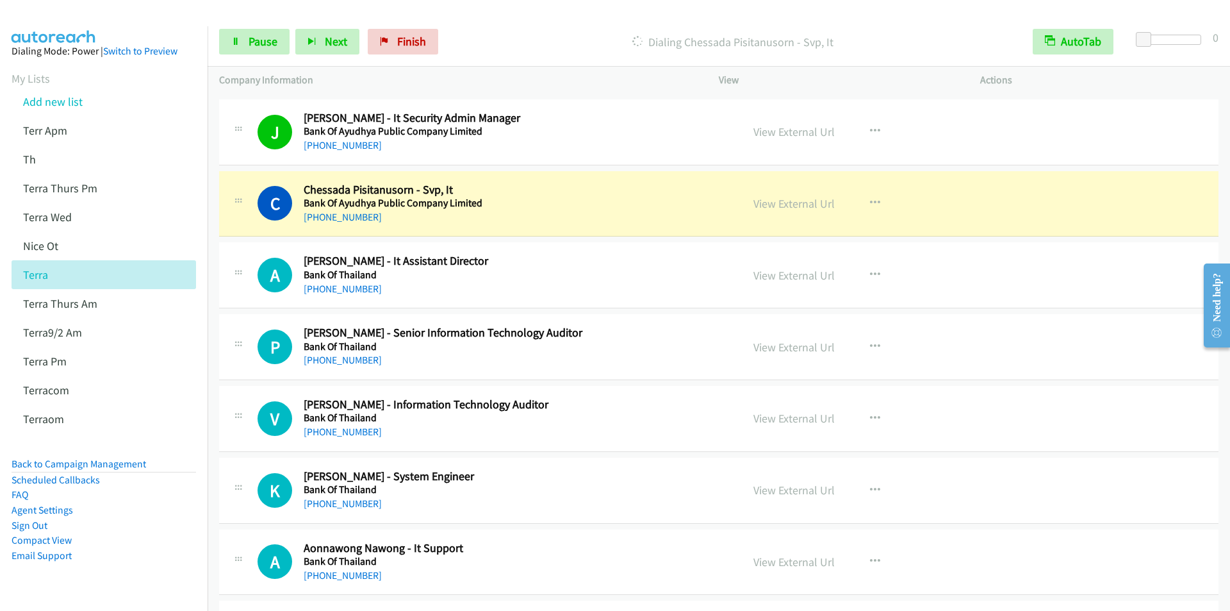
scroll to position [3397, 0]
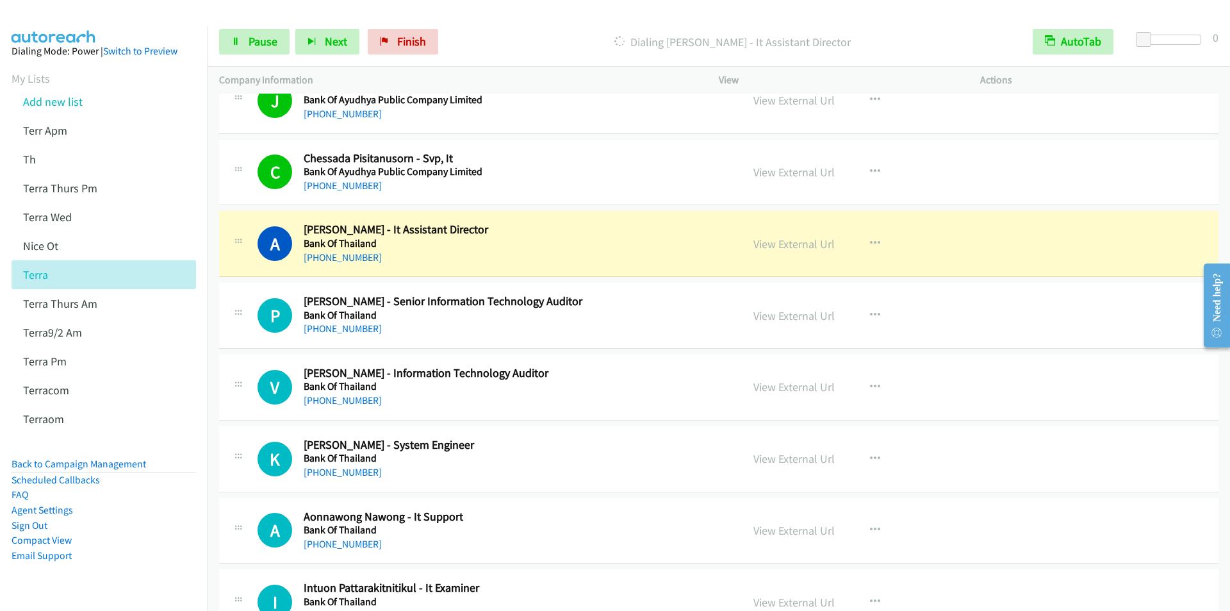
click at [500, 37] on p "Dialing [PERSON_NAME] - It Assistant Director" at bounding box center [733, 41] width 554 height 17
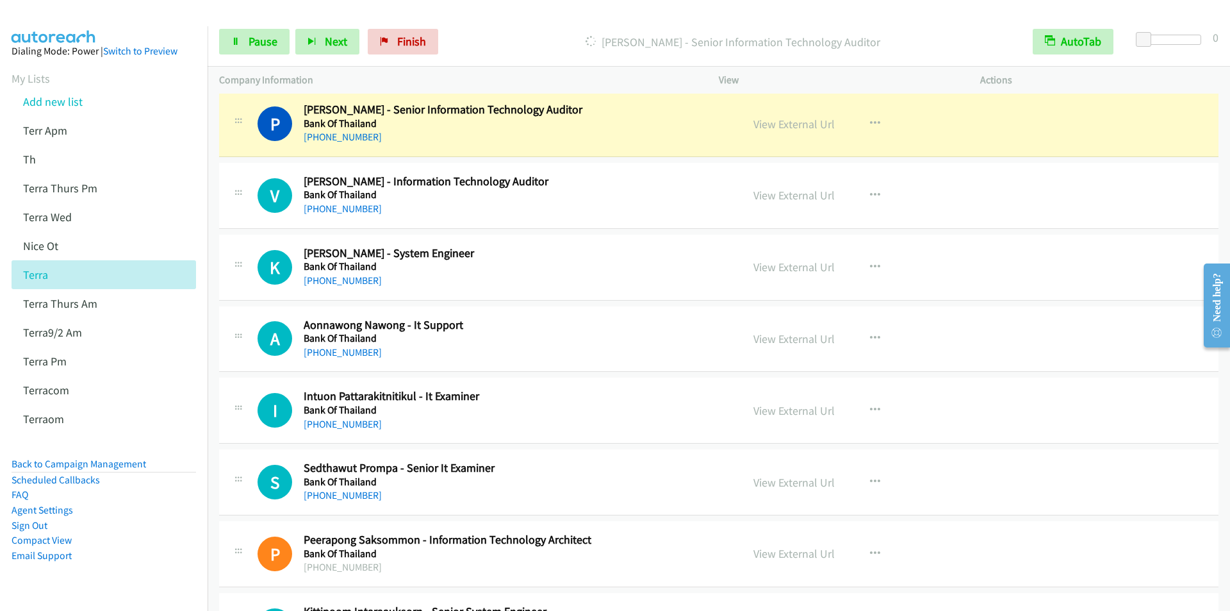
scroll to position [3589, 0]
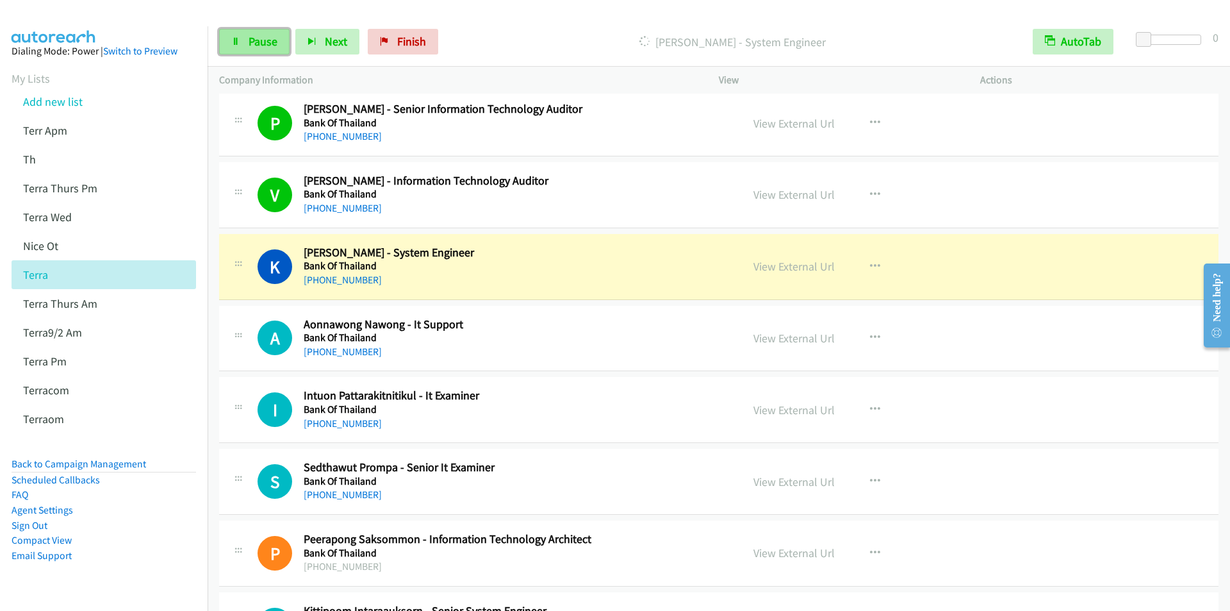
click at [268, 47] on span "Pause" at bounding box center [263, 41] width 29 height 15
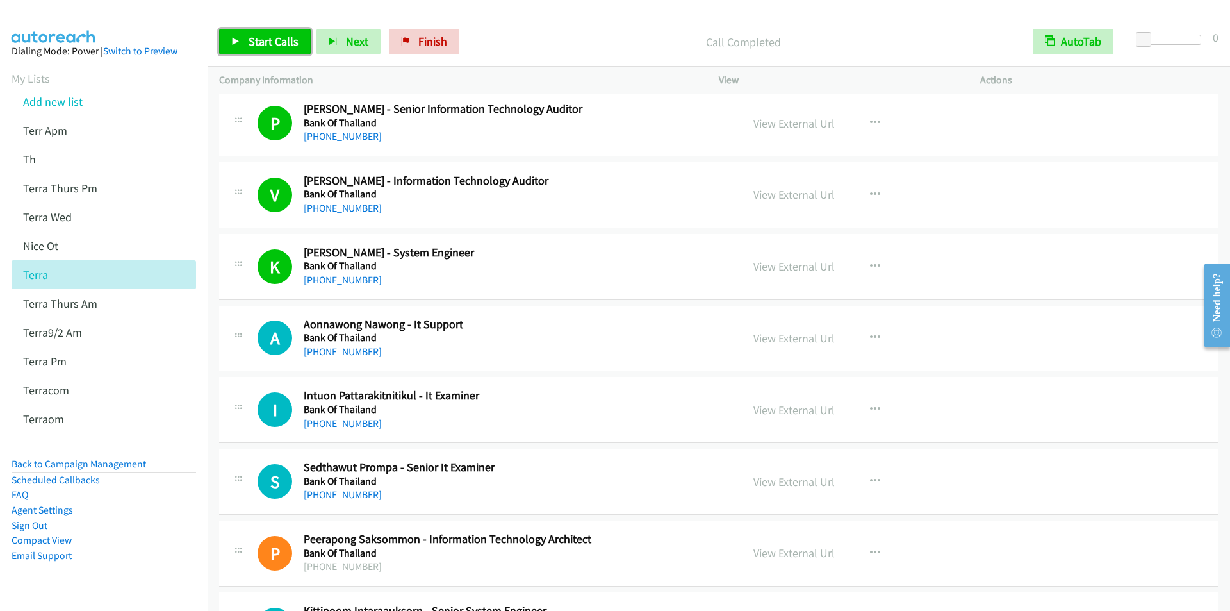
click at [258, 42] on span "Start Calls" at bounding box center [274, 41] width 50 height 15
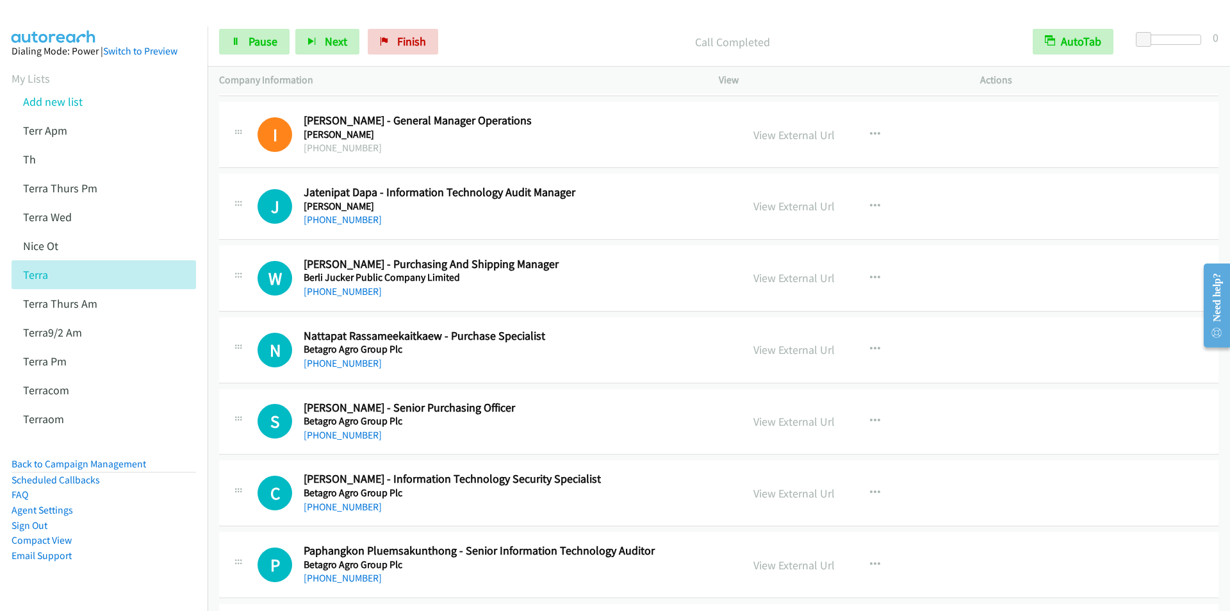
scroll to position [3973, 0]
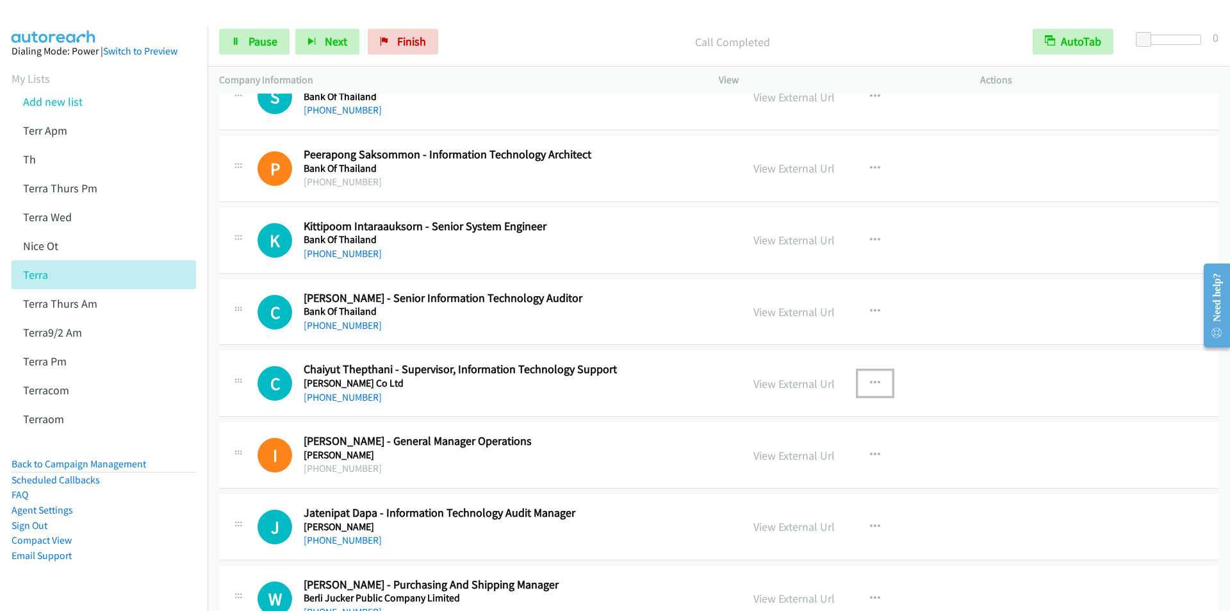
click at [874, 378] on icon "button" at bounding box center [875, 383] width 10 height 10
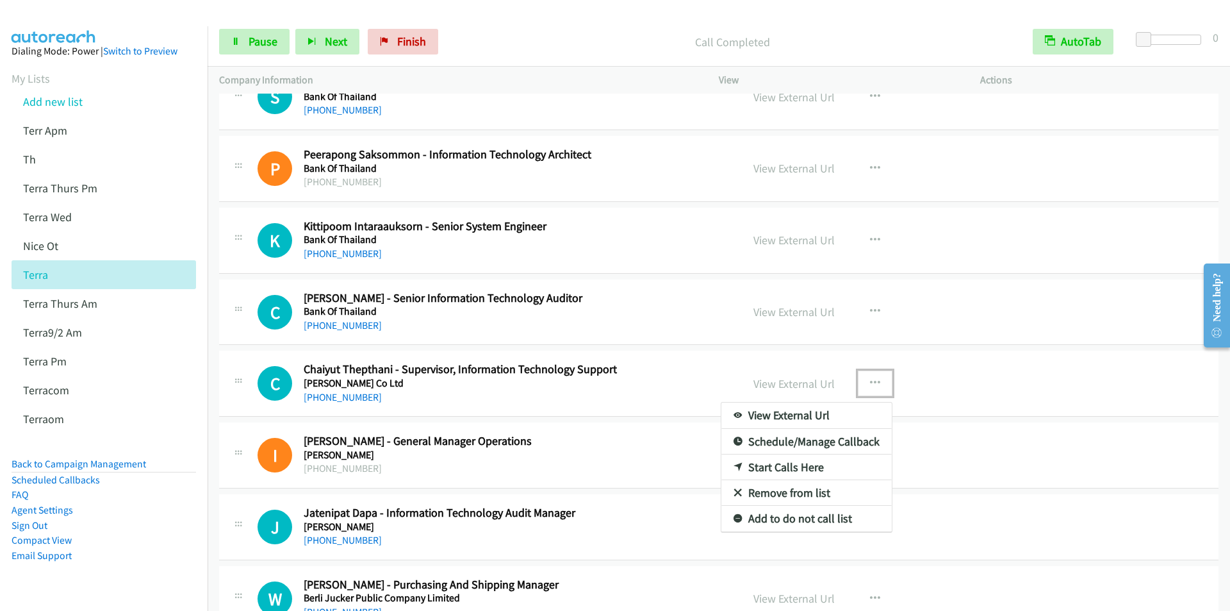
click at [791, 463] on link "Start Calls Here" at bounding box center [807, 467] width 170 height 26
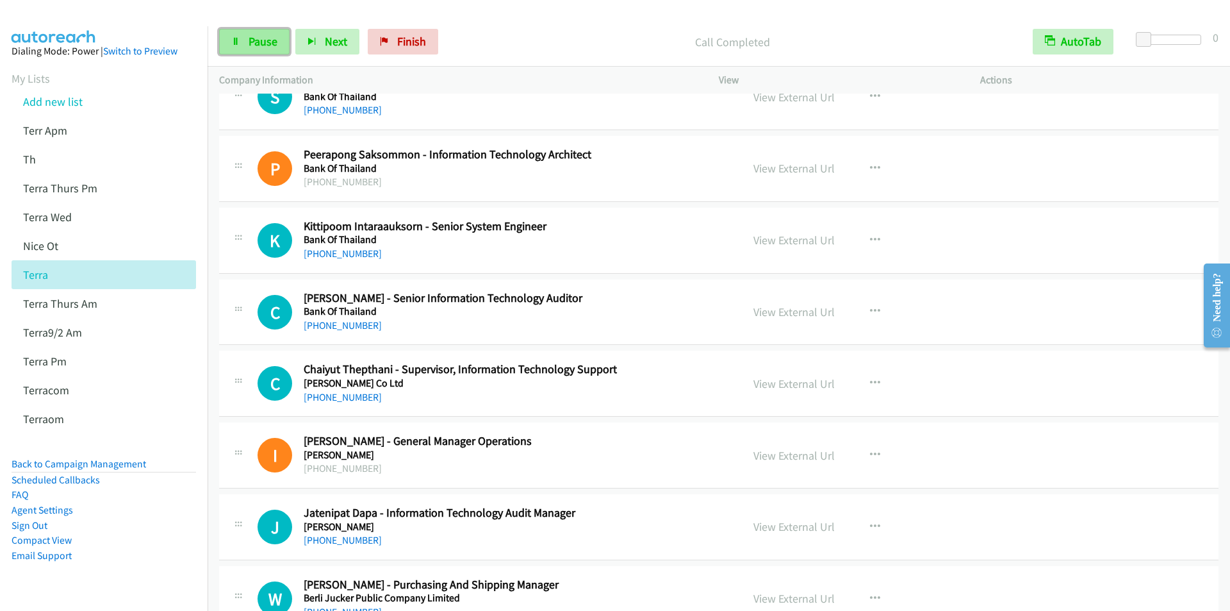
click at [261, 43] on span "Pause" at bounding box center [263, 41] width 29 height 15
click at [262, 41] on span "Start Calls" at bounding box center [274, 41] width 50 height 15
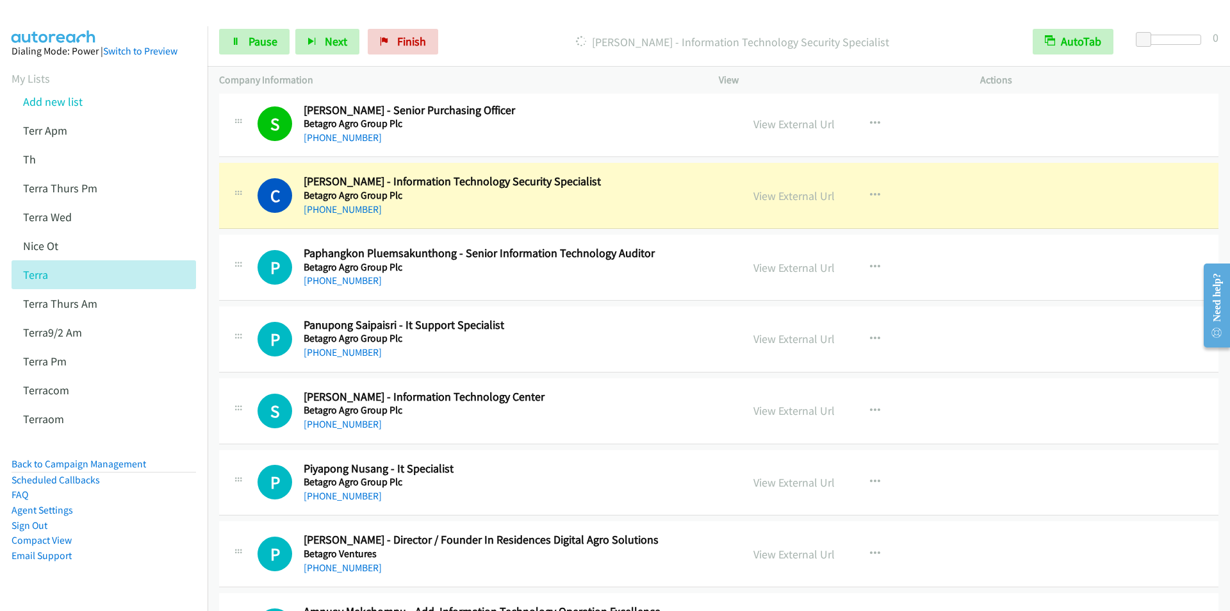
scroll to position [4614, 0]
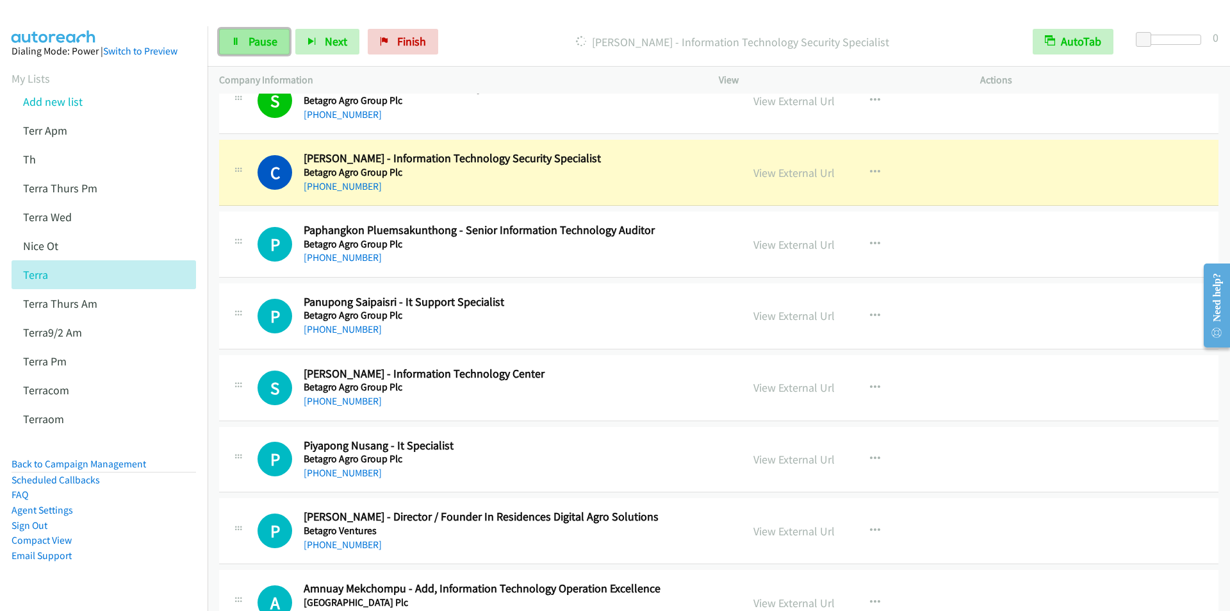
click at [259, 38] on span "Pause" at bounding box center [263, 41] width 29 height 15
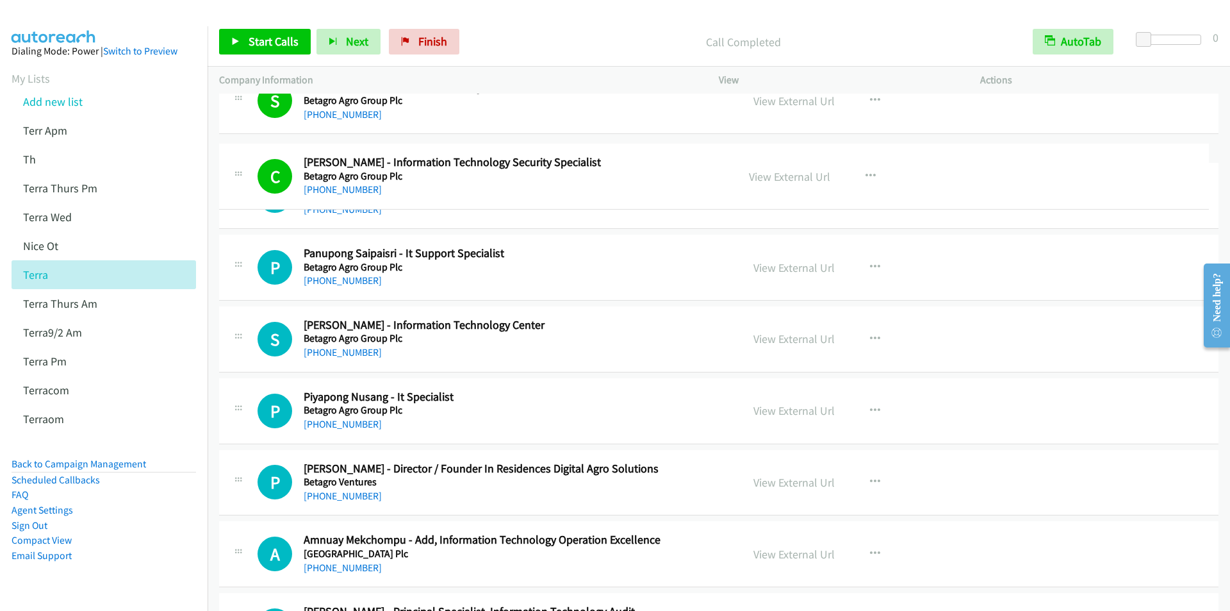
drag, startPoint x: 301, startPoint y: 153, endPoint x: 372, endPoint y: 156, distance: 71.2
